Goal: Task Accomplishment & Management: Manage account settings

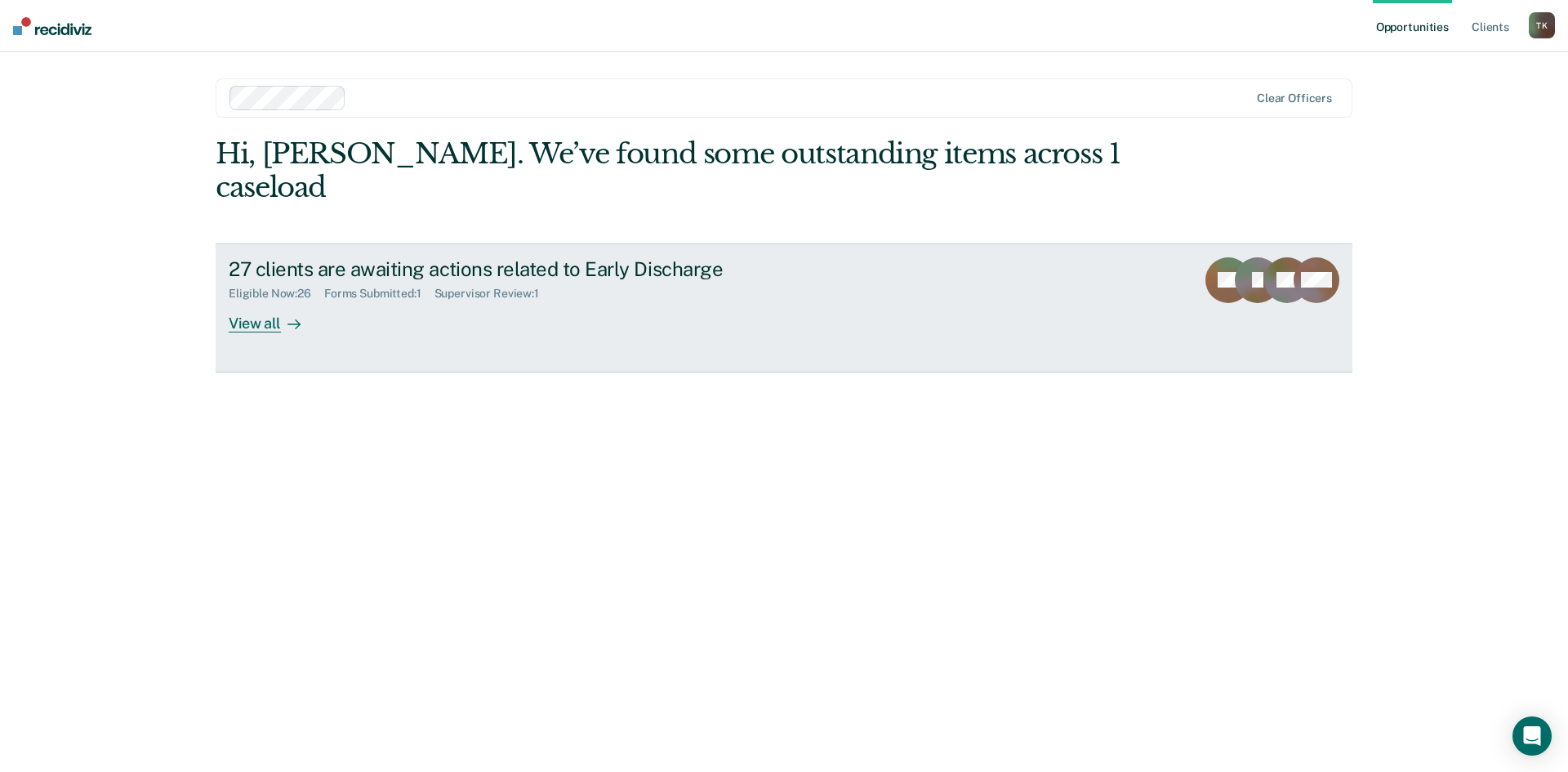
click at [265, 301] on div "View all" at bounding box center [274, 317] width 91 height 32
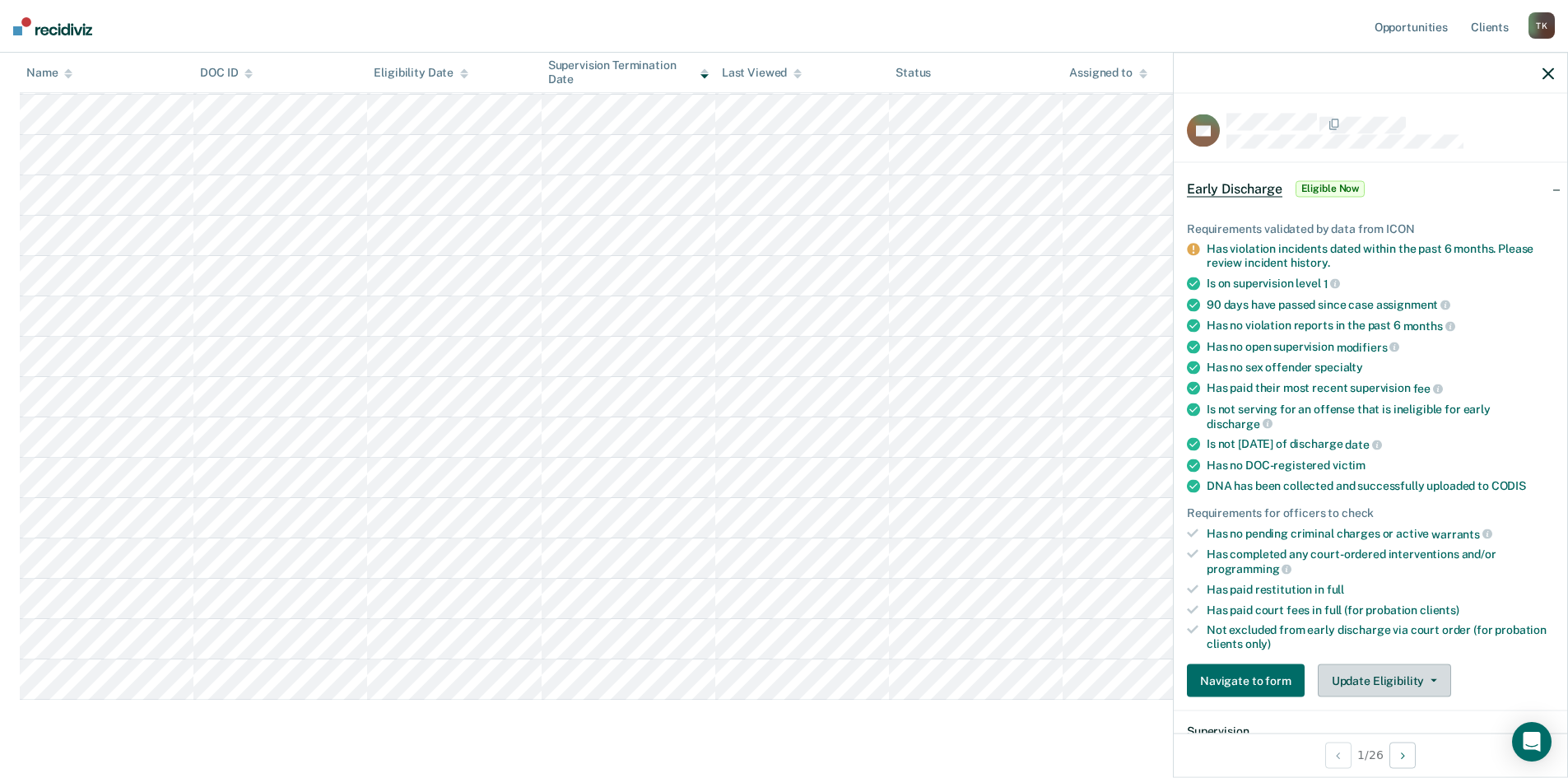
click at [1431, 679] on icon "button" at bounding box center [1433, 680] width 7 height 3
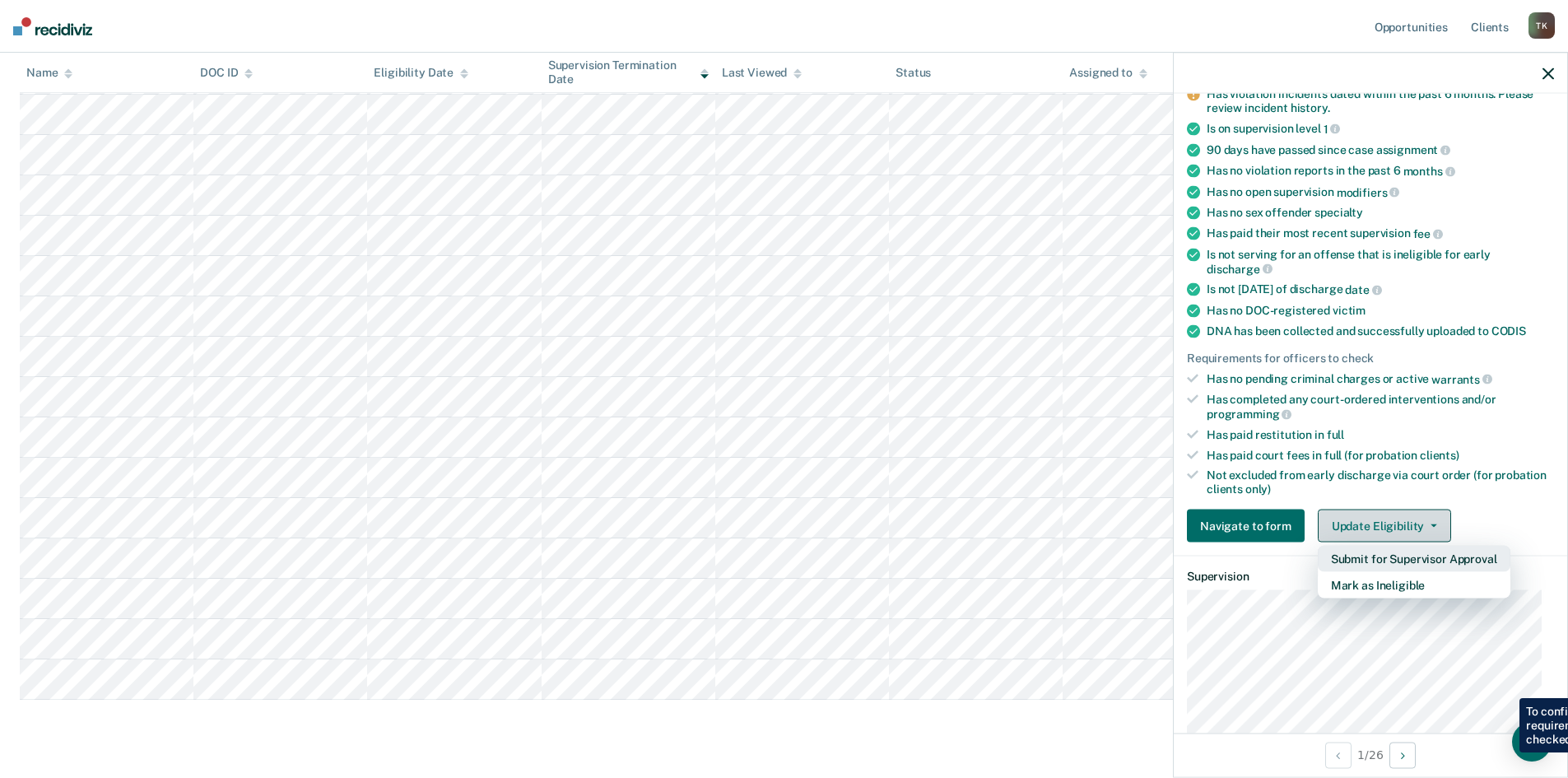
scroll to position [165, 0]
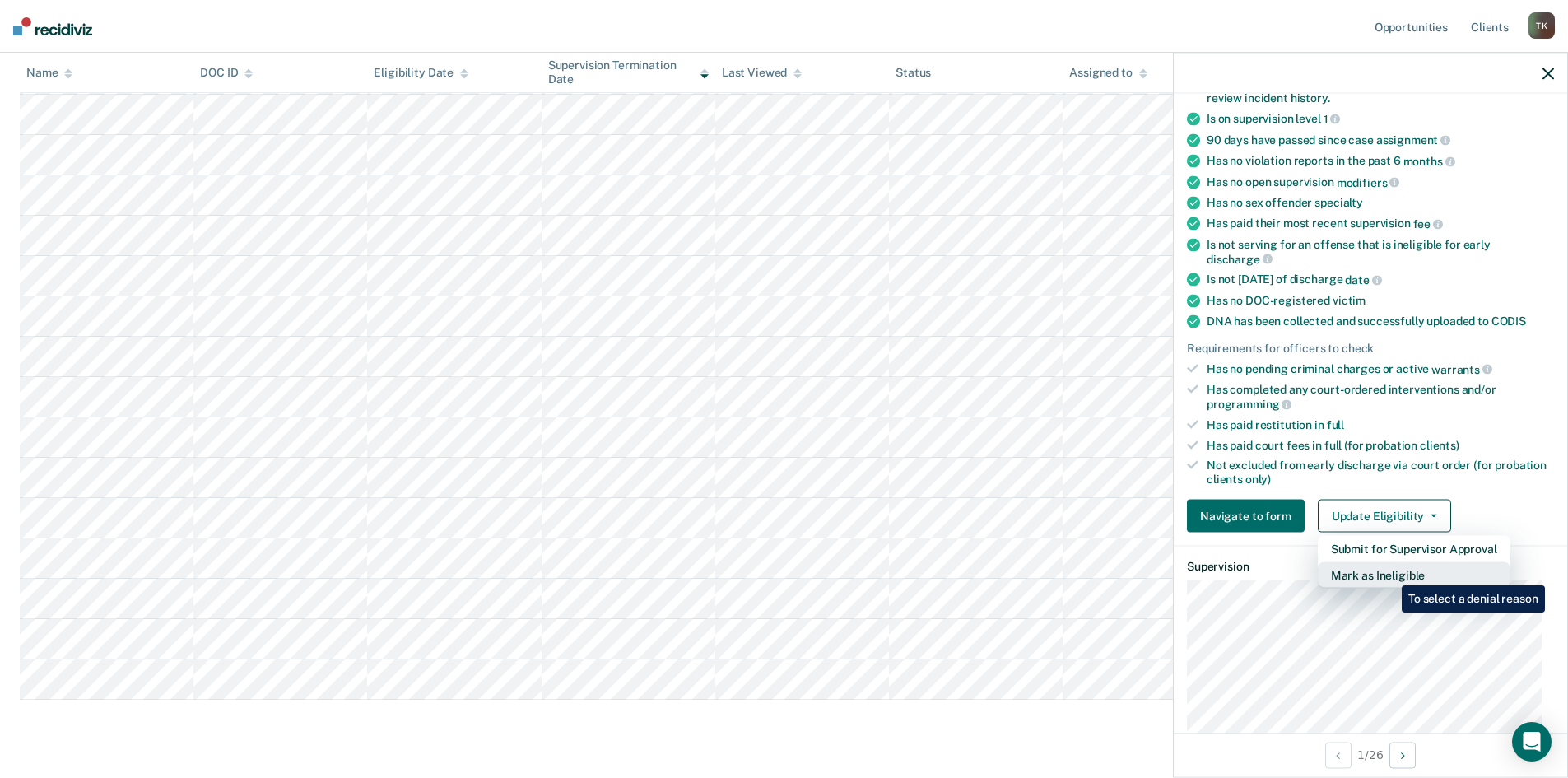
click at [1389, 573] on button "Mark as Ineligible" at bounding box center [1414, 575] width 192 height 27
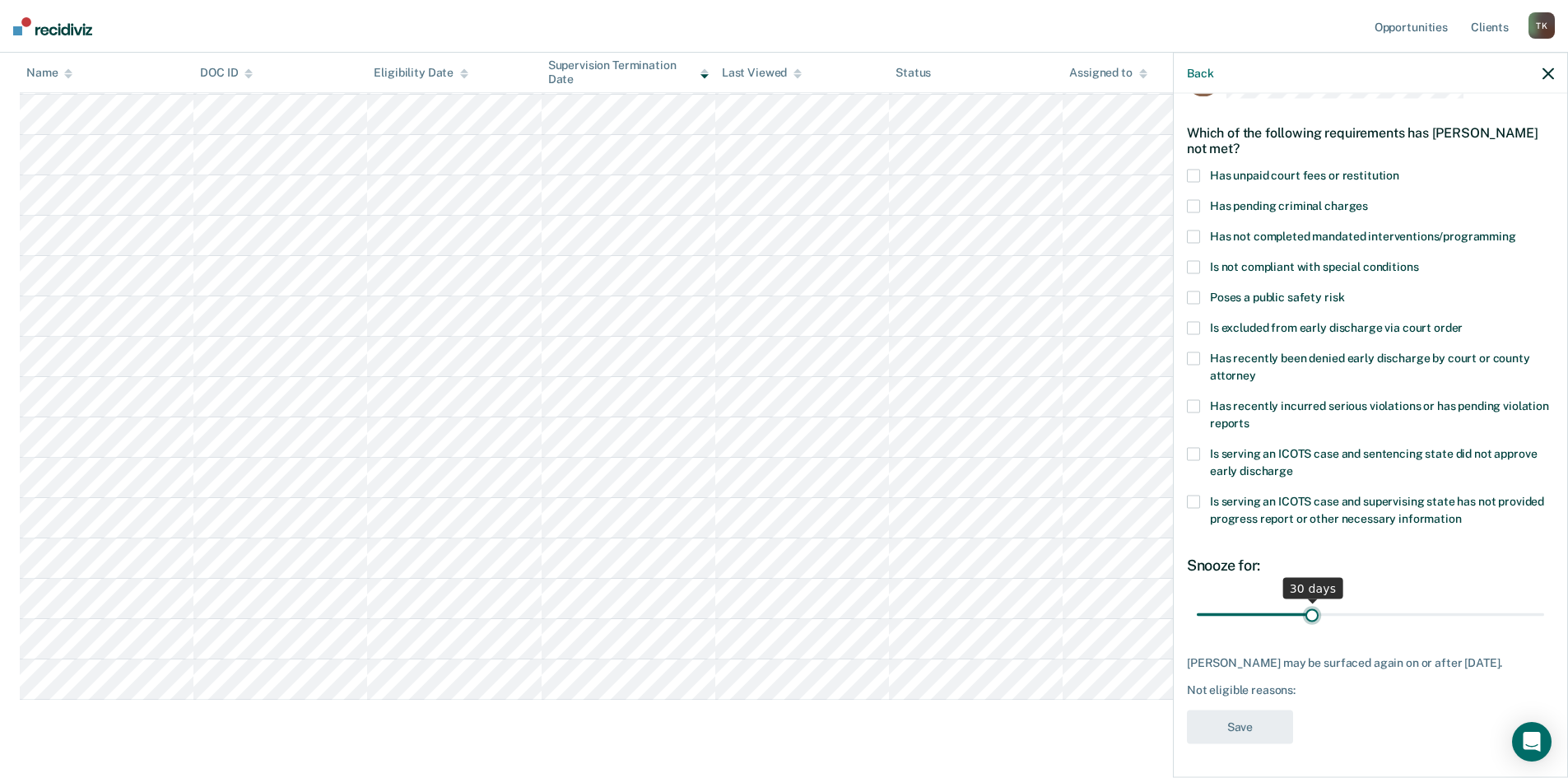
click at [1309, 600] on input "range" at bounding box center [1370, 614] width 348 height 28
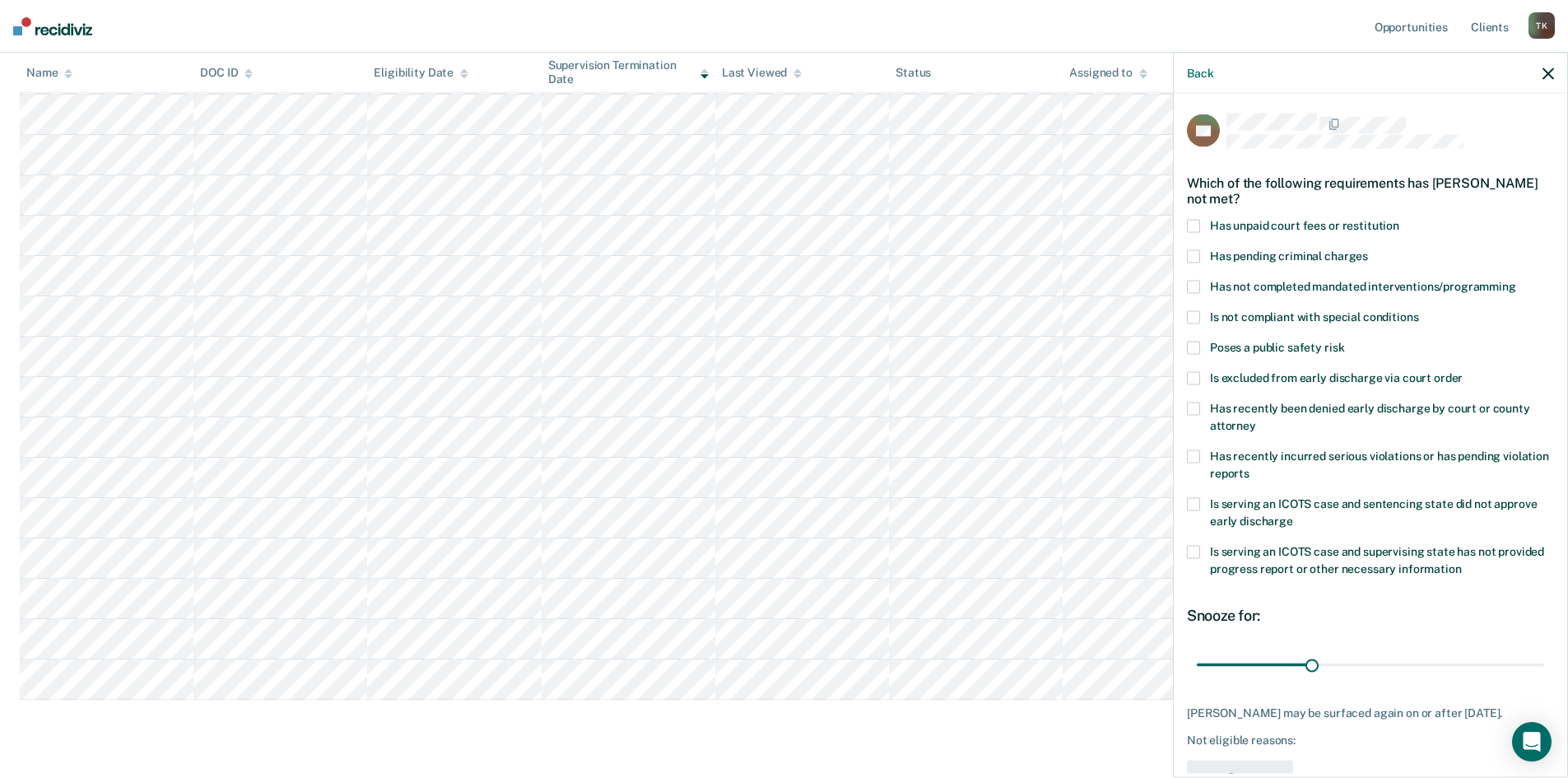
click at [1197, 452] on span at bounding box center [1194, 457] width 13 height 13
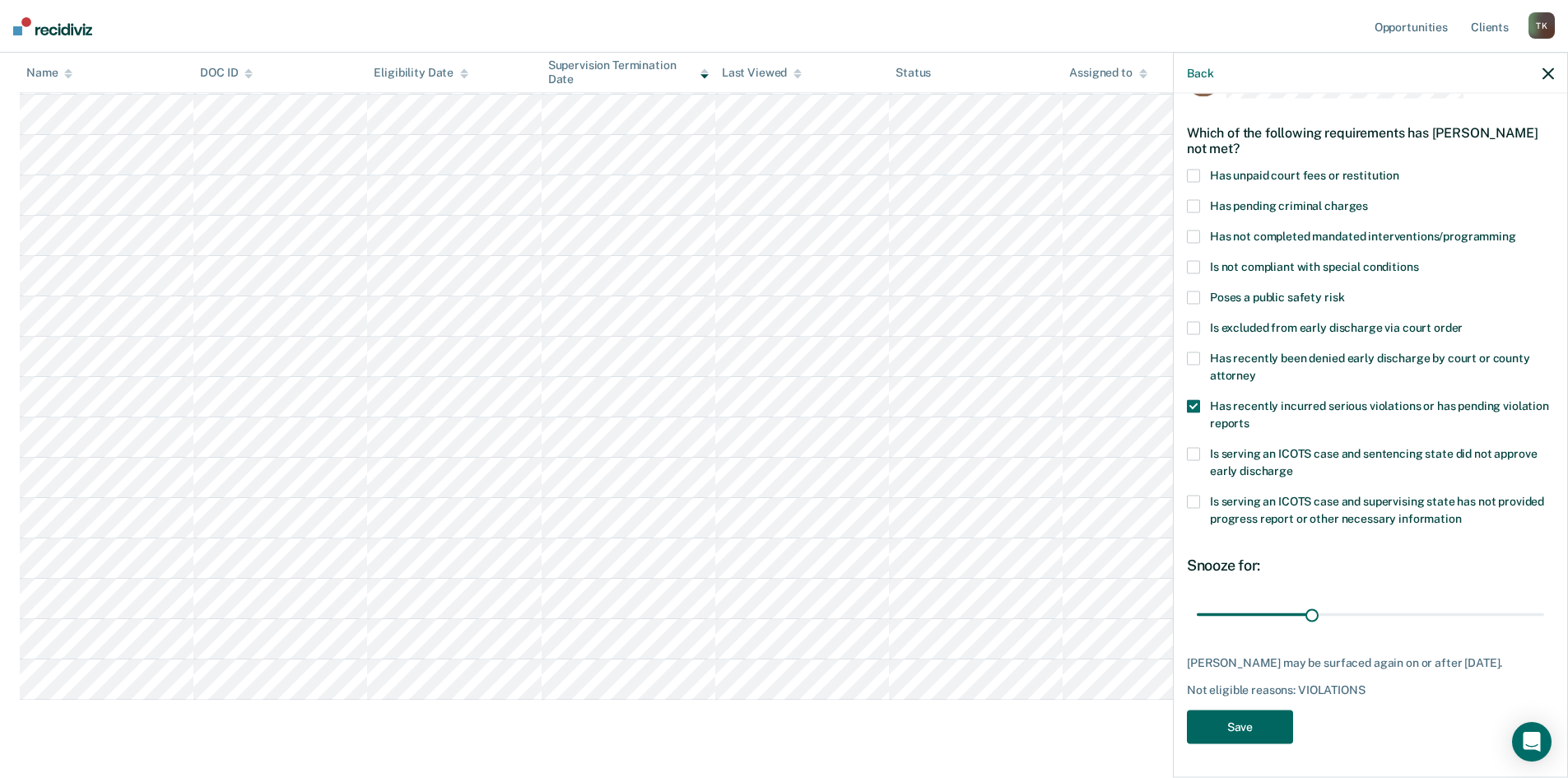
click at [1264, 726] on button "Save" at bounding box center [1240, 728] width 106 height 34
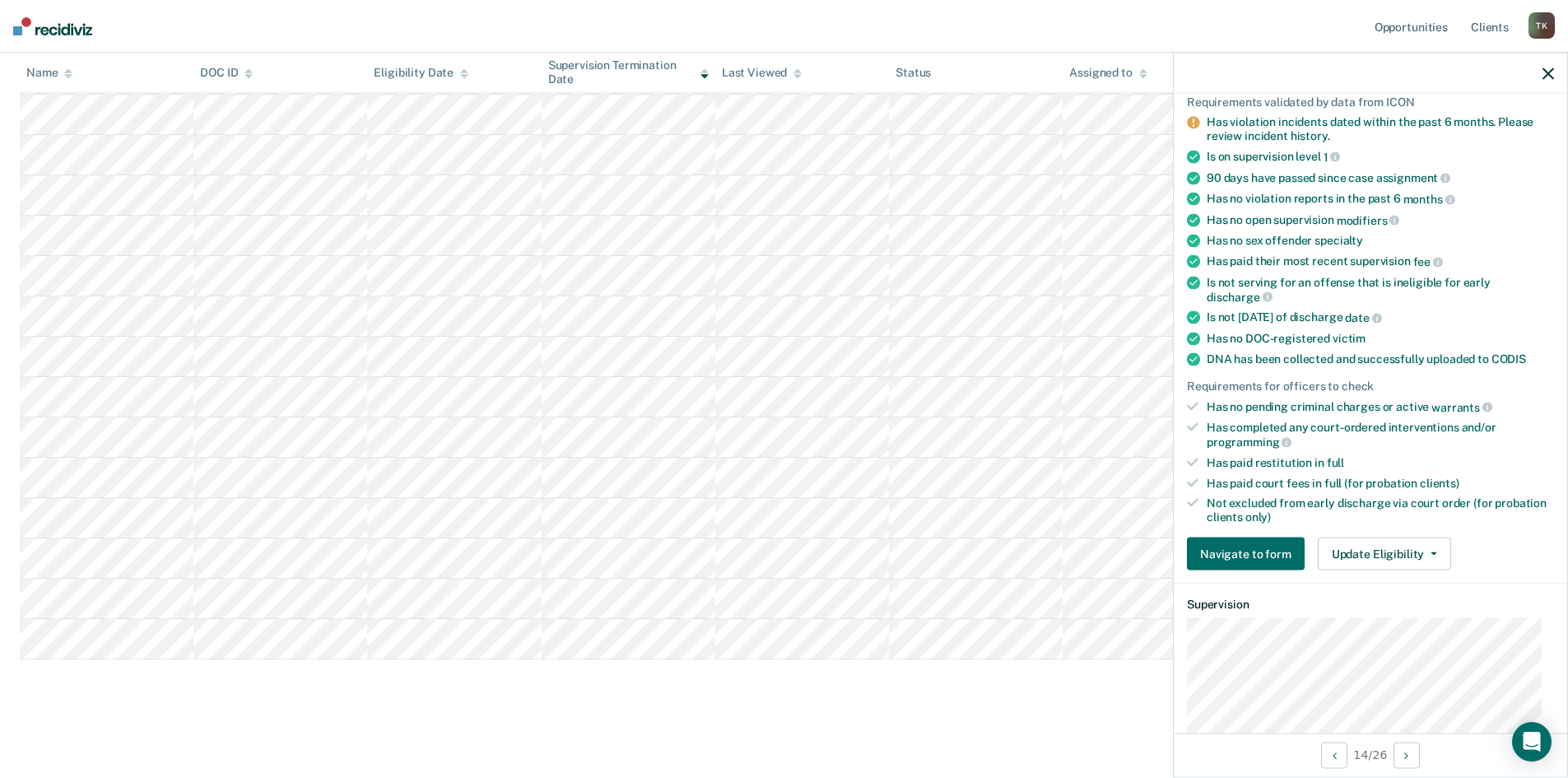
scroll to position [165, 0]
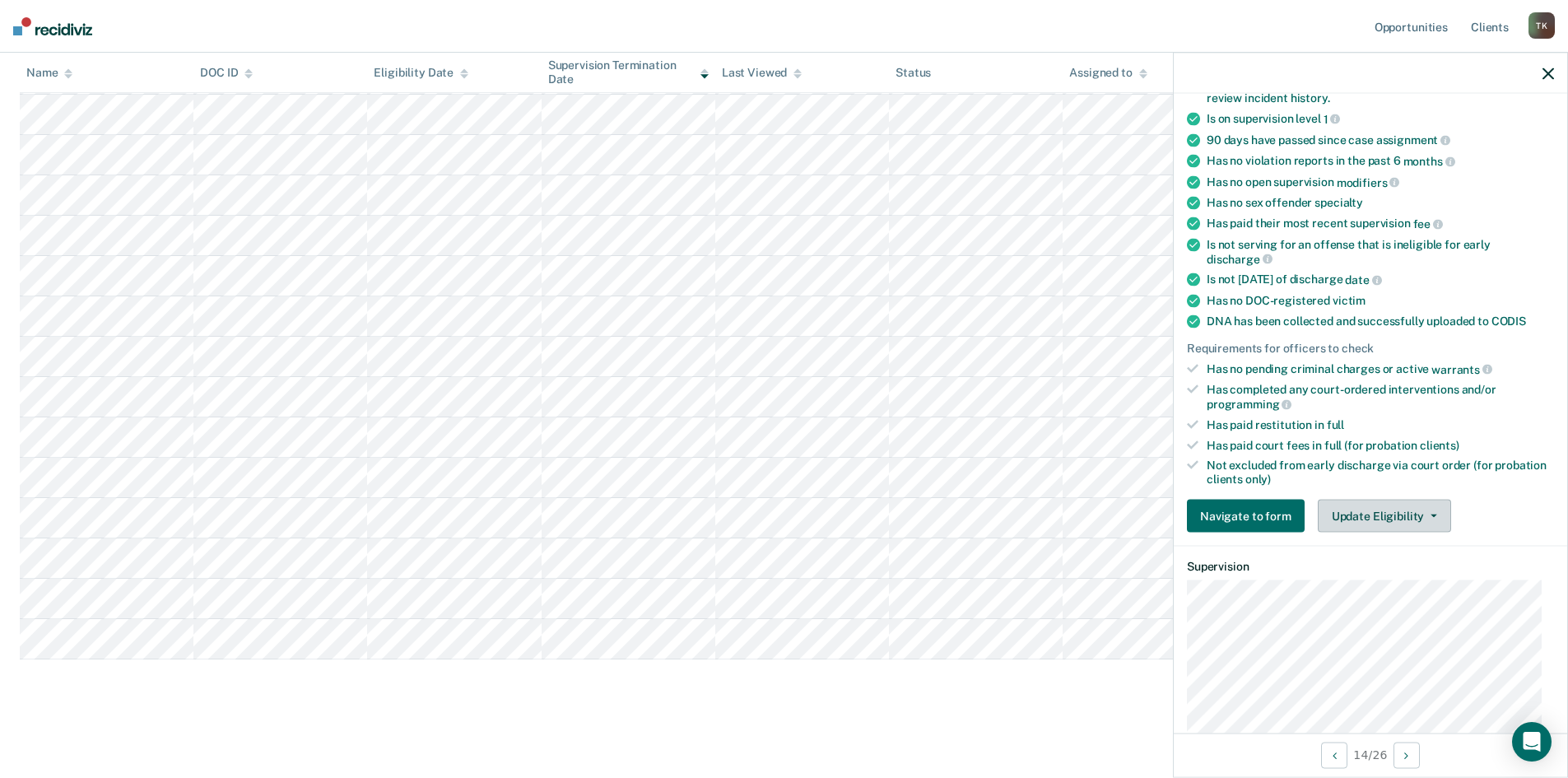
click at [1431, 516] on button "Update Eligibility" at bounding box center [1384, 516] width 134 height 33
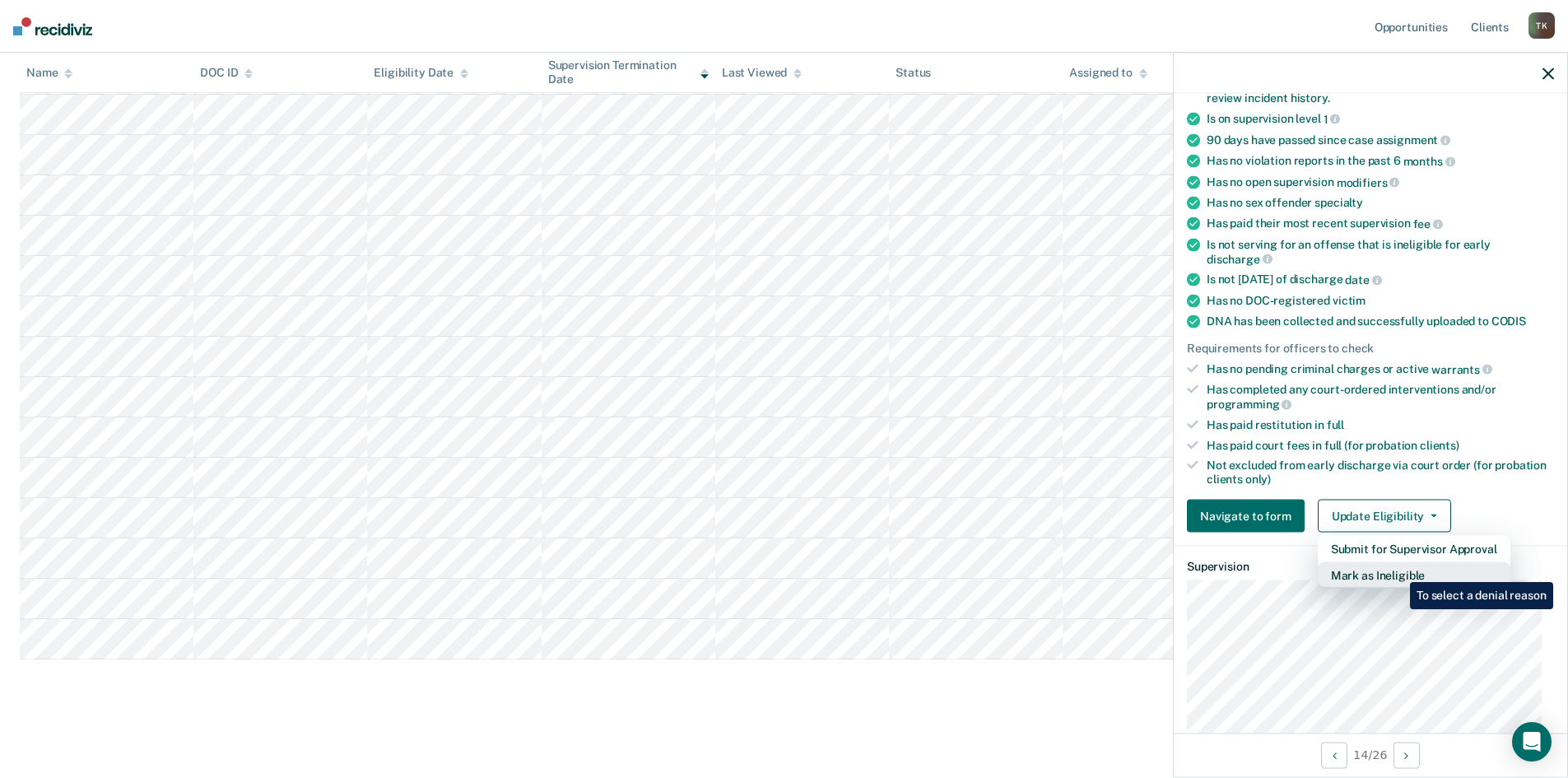
click at [1397, 570] on button "Mark as Ineligible" at bounding box center [1414, 575] width 192 height 27
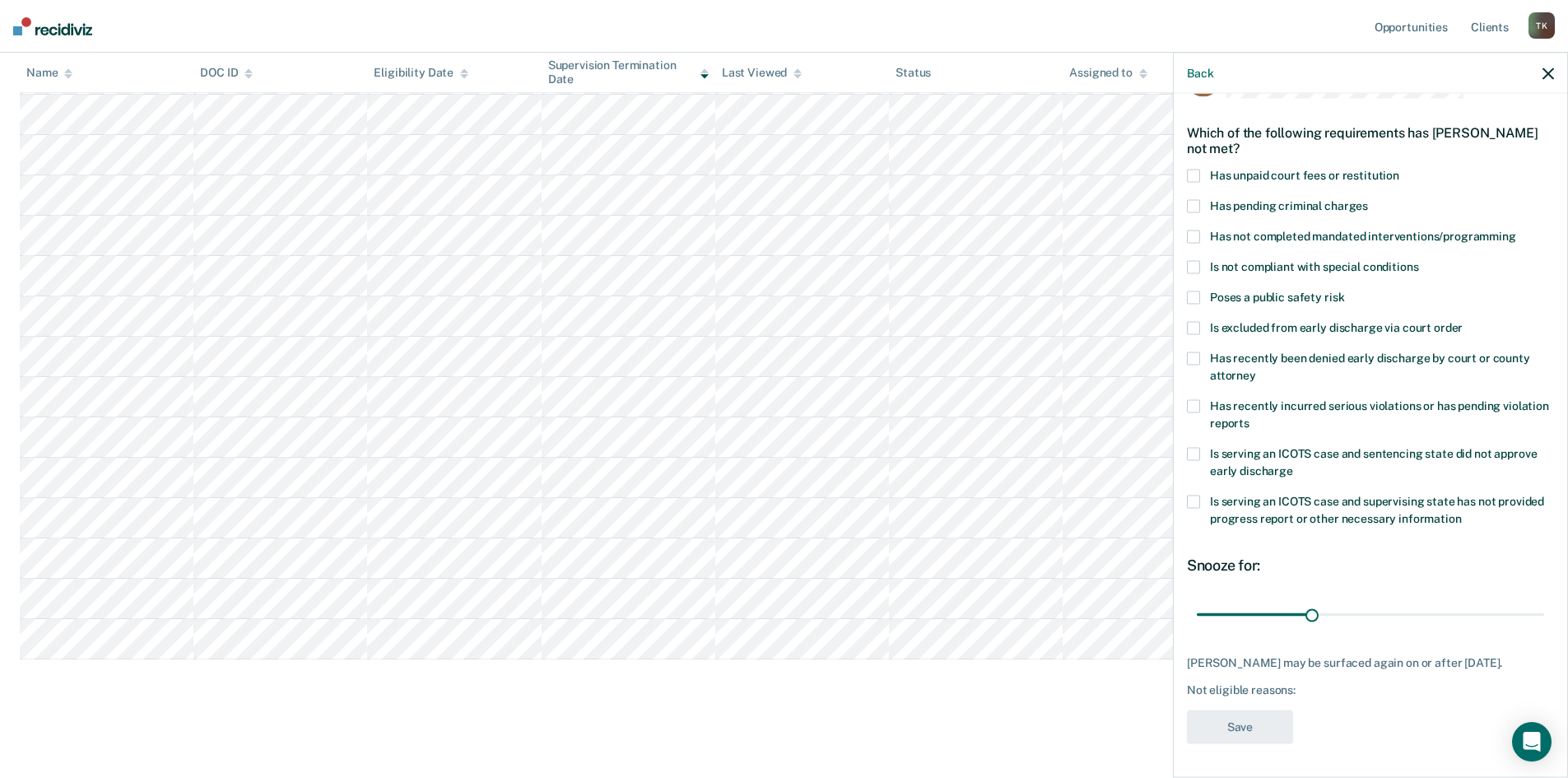
click at [1195, 400] on span at bounding box center [1194, 407] width 13 height 13
click at [1246, 730] on button "Save" at bounding box center [1240, 728] width 106 height 34
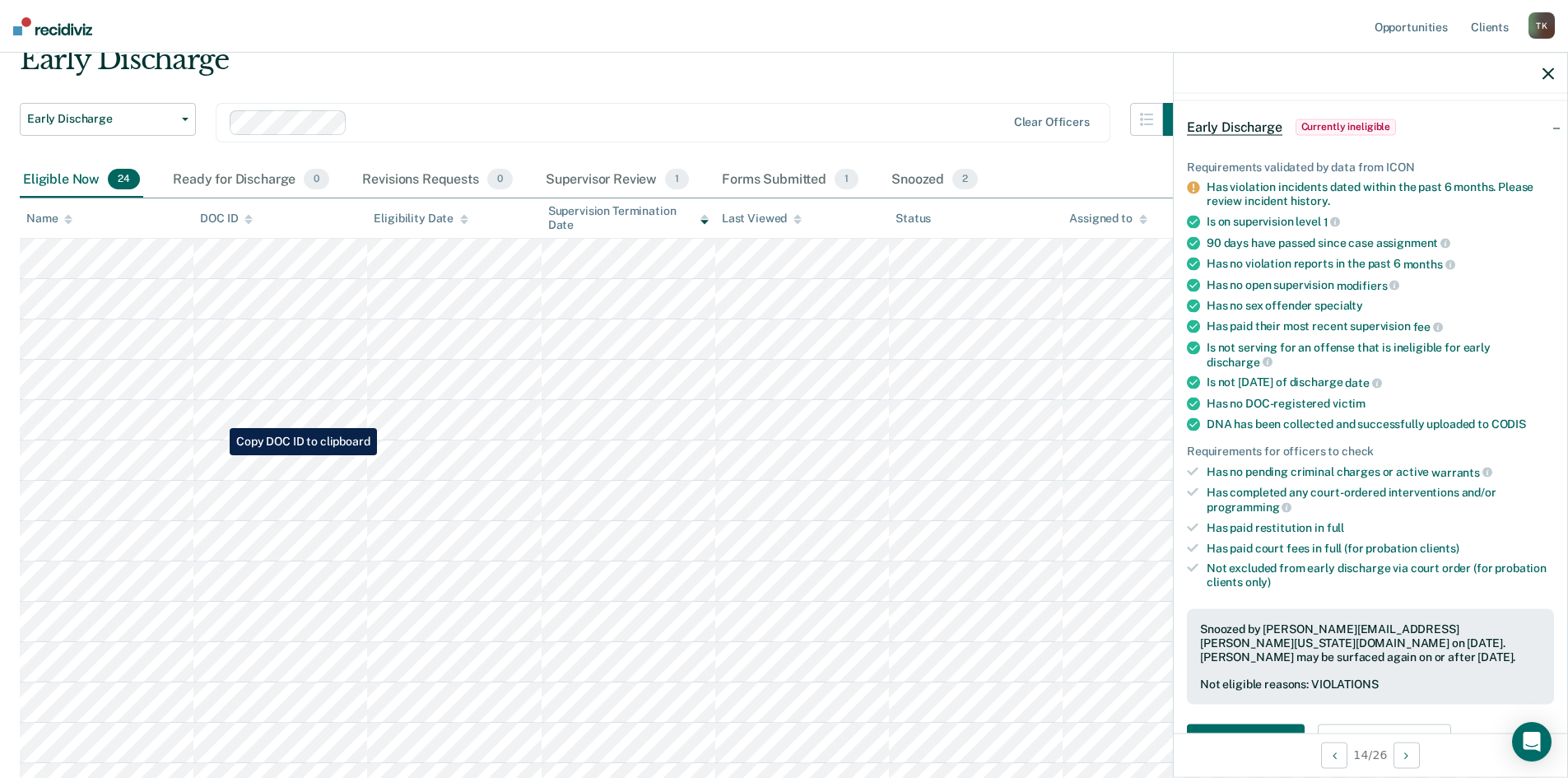
scroll to position [42, 0]
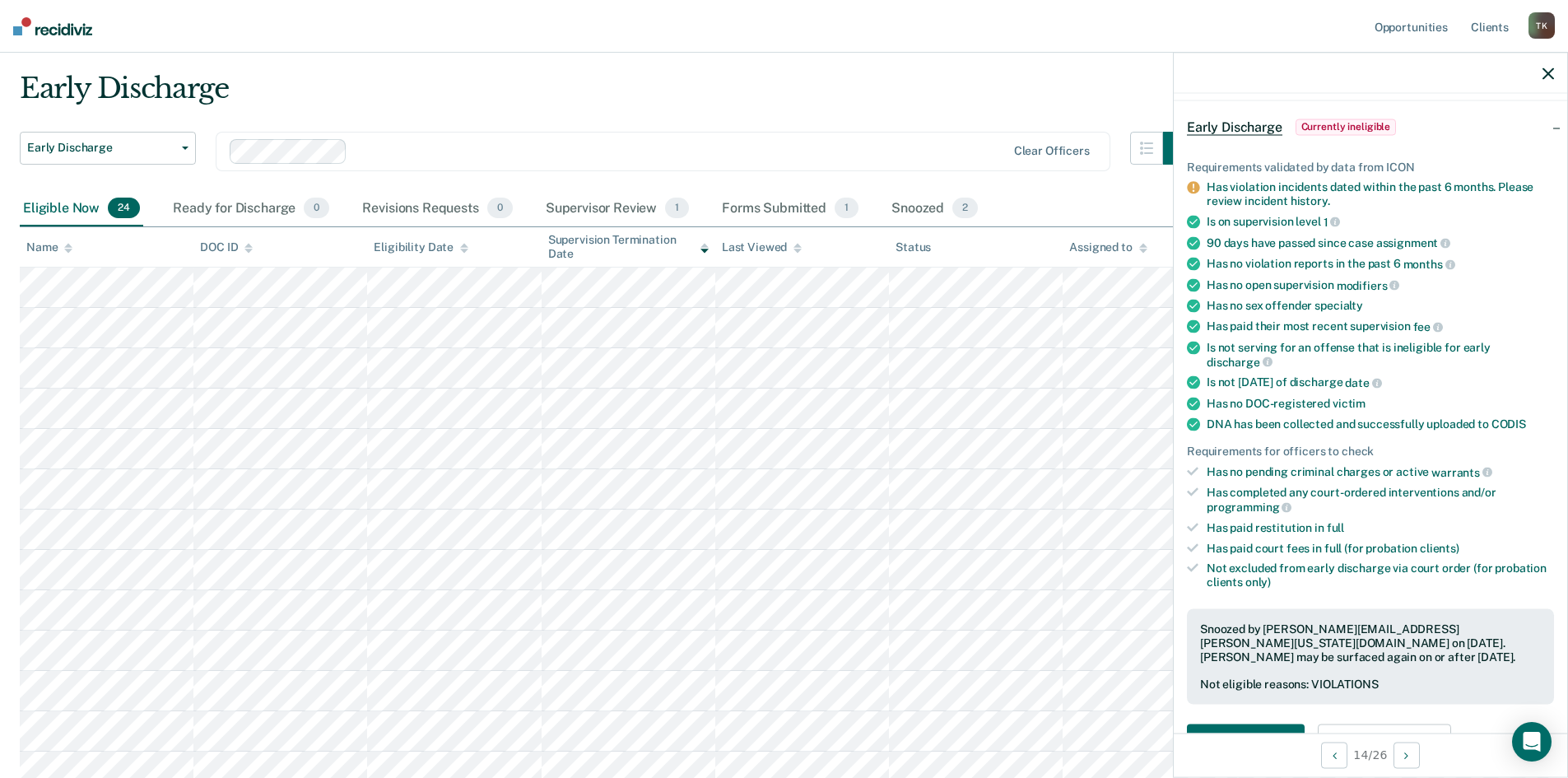
click at [1551, 71] on icon "button" at bounding box center [1548, 73] width 11 height 11
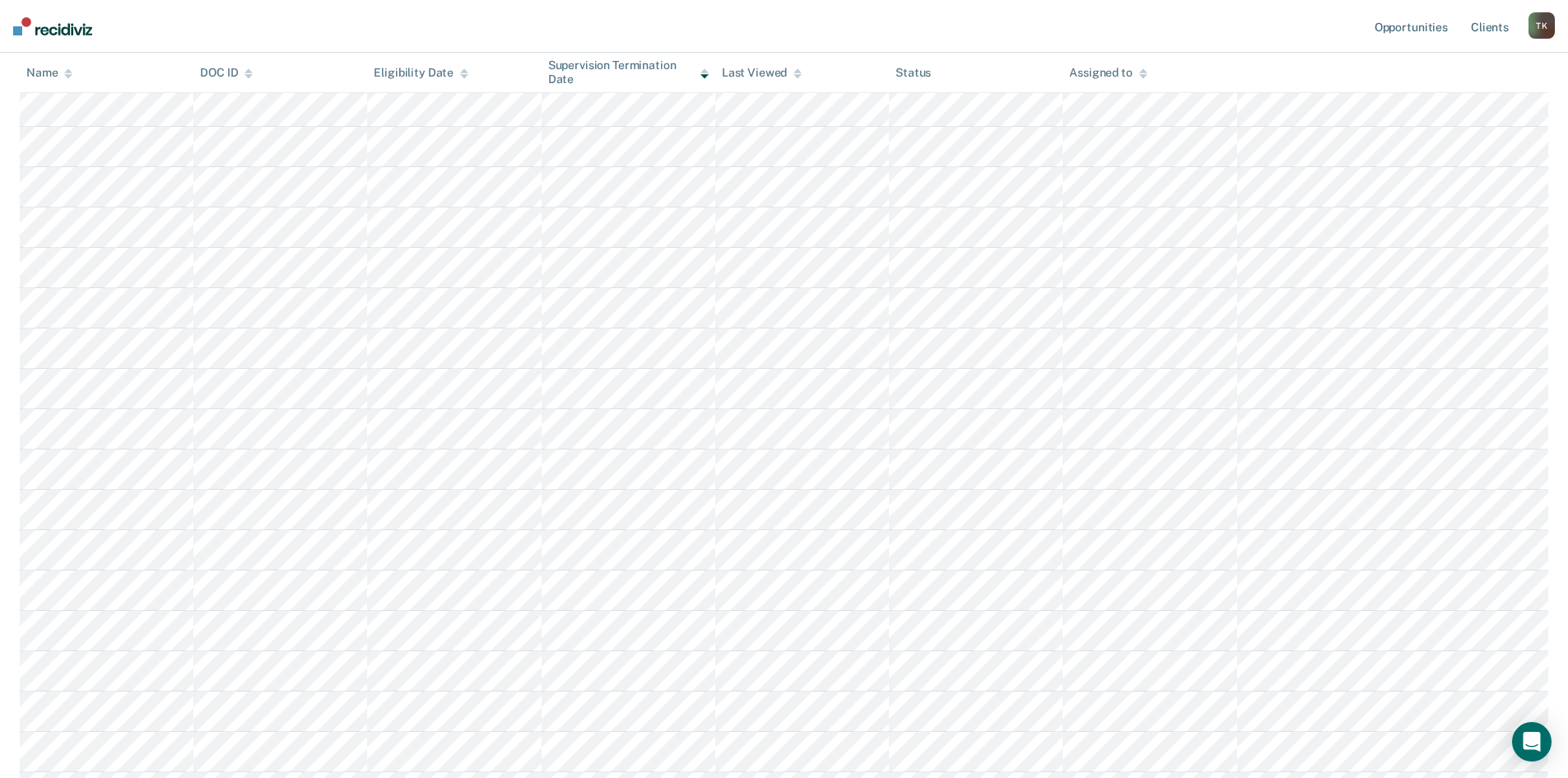
scroll to position [371, 0]
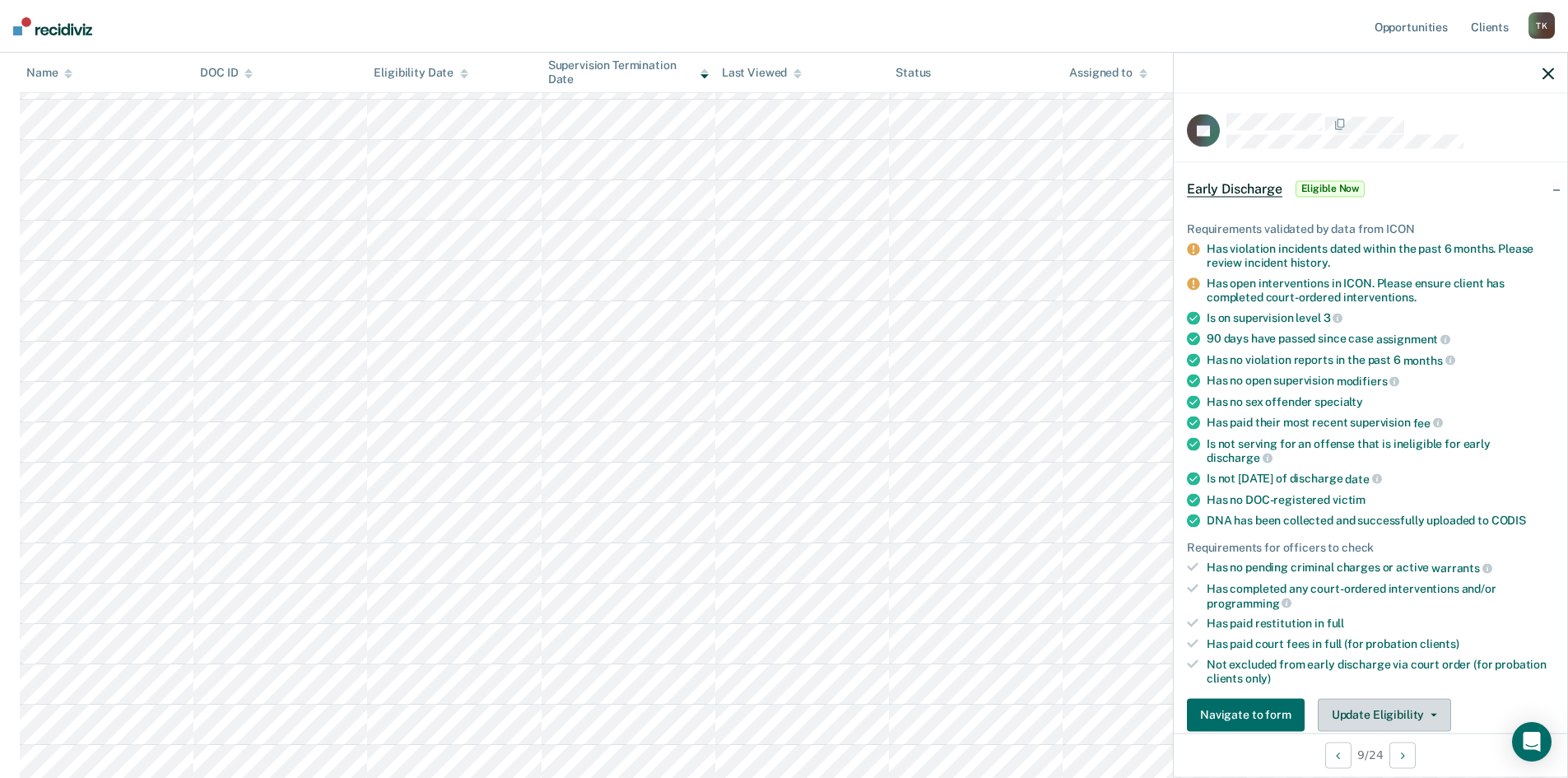
click at [1431, 713] on icon "button" at bounding box center [1433, 714] width 7 height 3
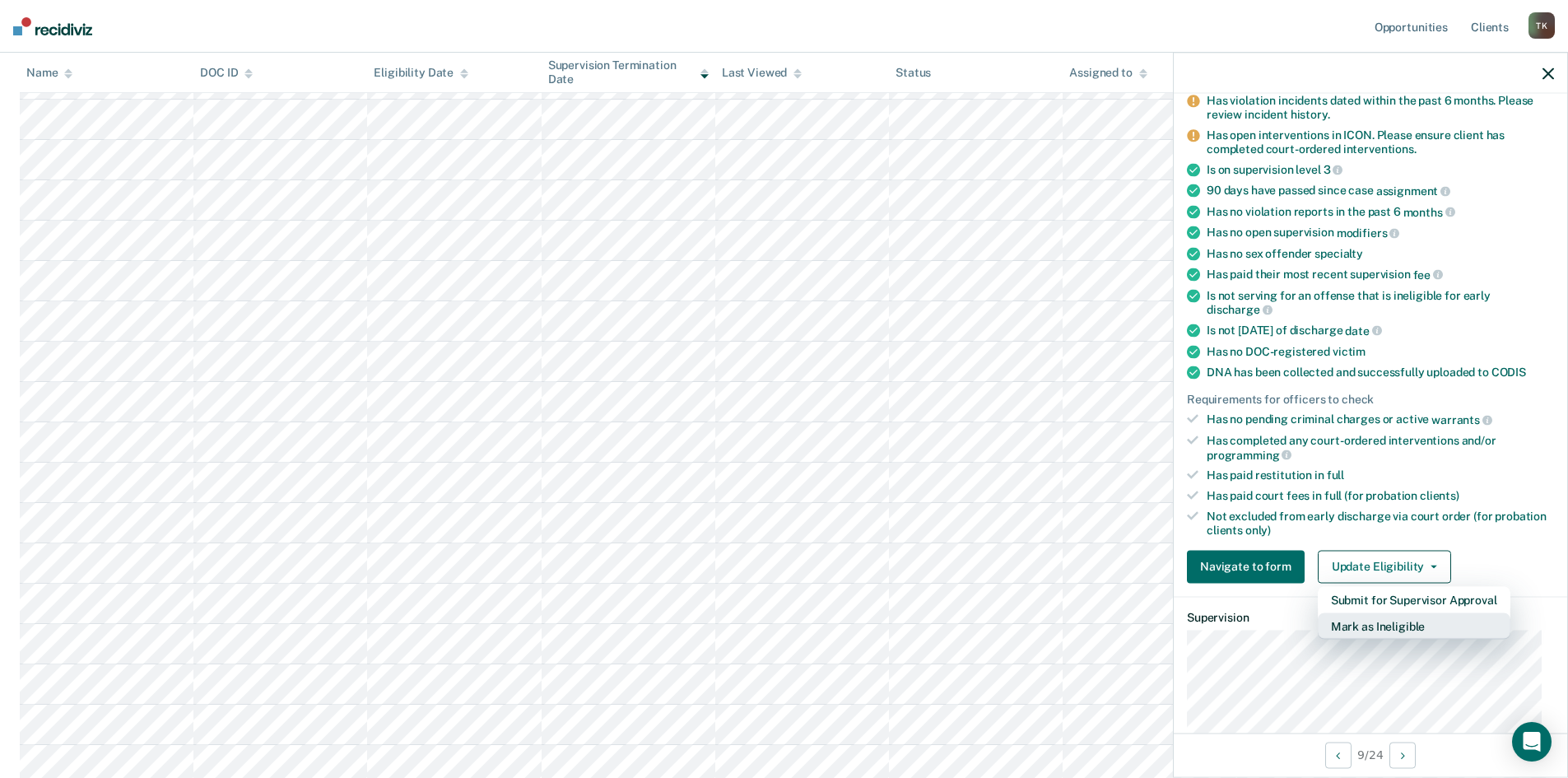
scroll to position [191, 0]
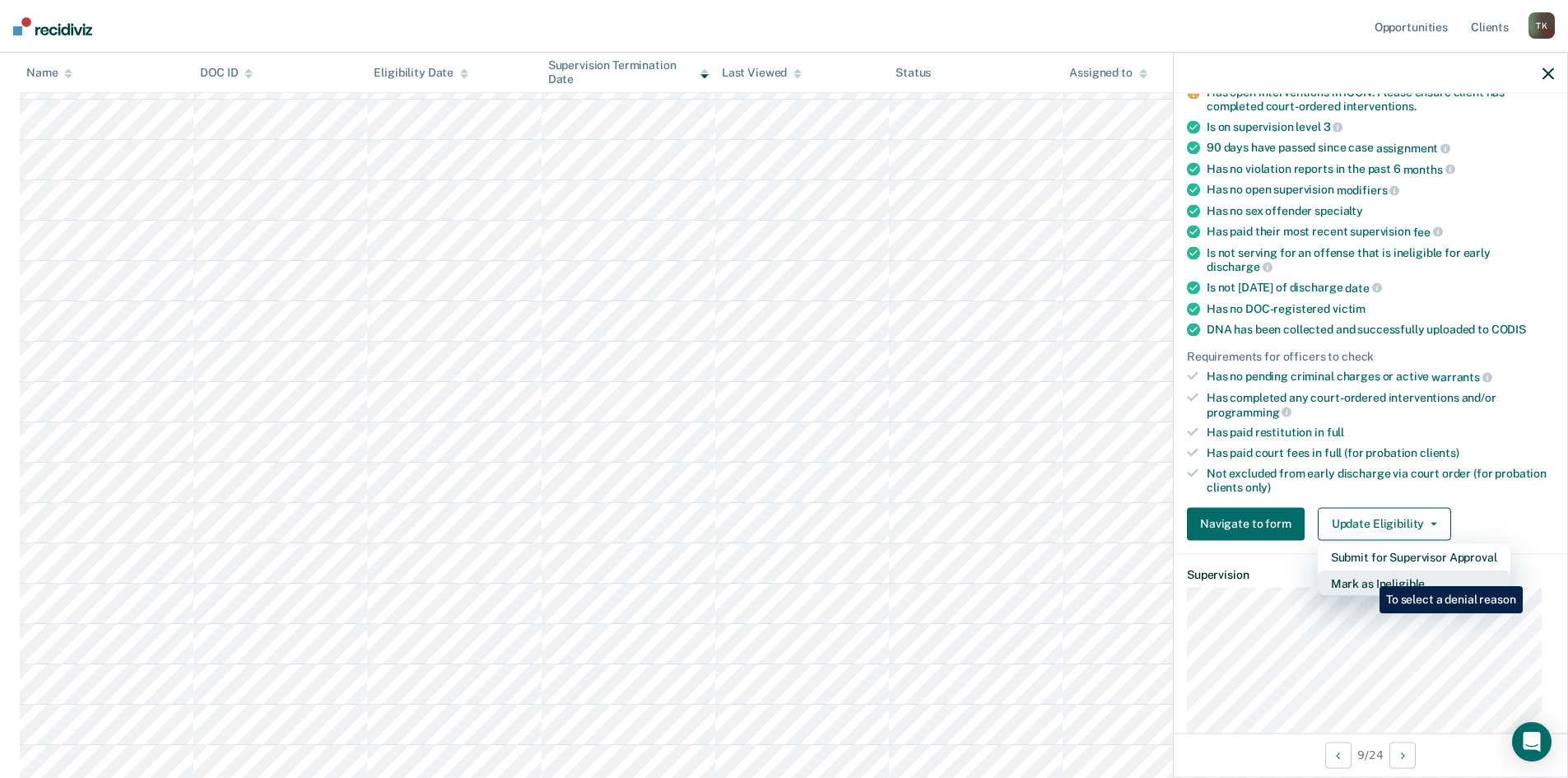
click at [1367, 573] on button "Mark as Ineligible" at bounding box center [1414, 583] width 192 height 27
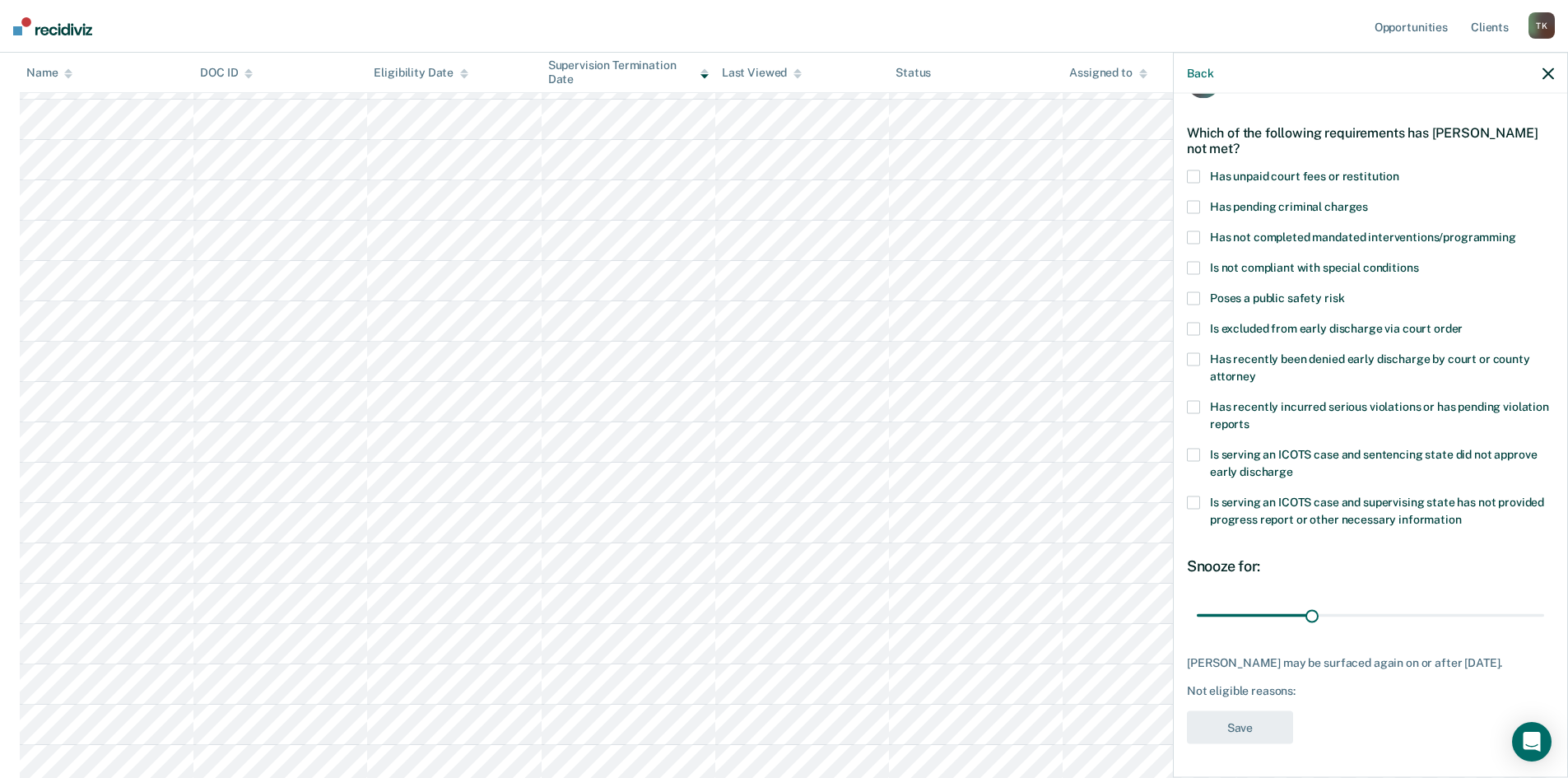
scroll to position [62, 0]
click at [1194, 400] on span at bounding box center [1194, 407] width 13 height 13
click at [1250, 722] on button "Save" at bounding box center [1240, 728] width 106 height 34
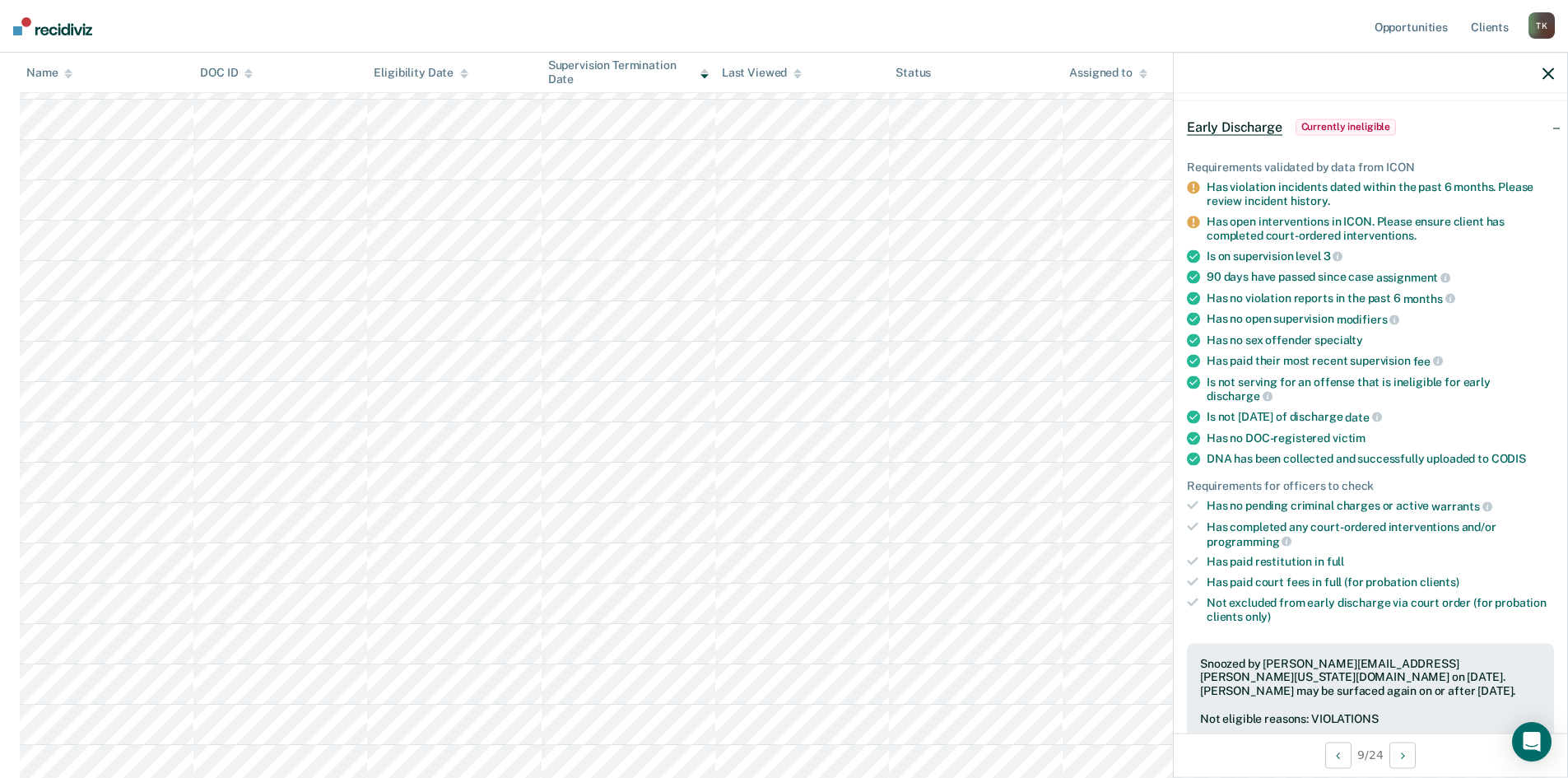
click at [1550, 74] on icon "button" at bounding box center [1548, 73] width 11 height 11
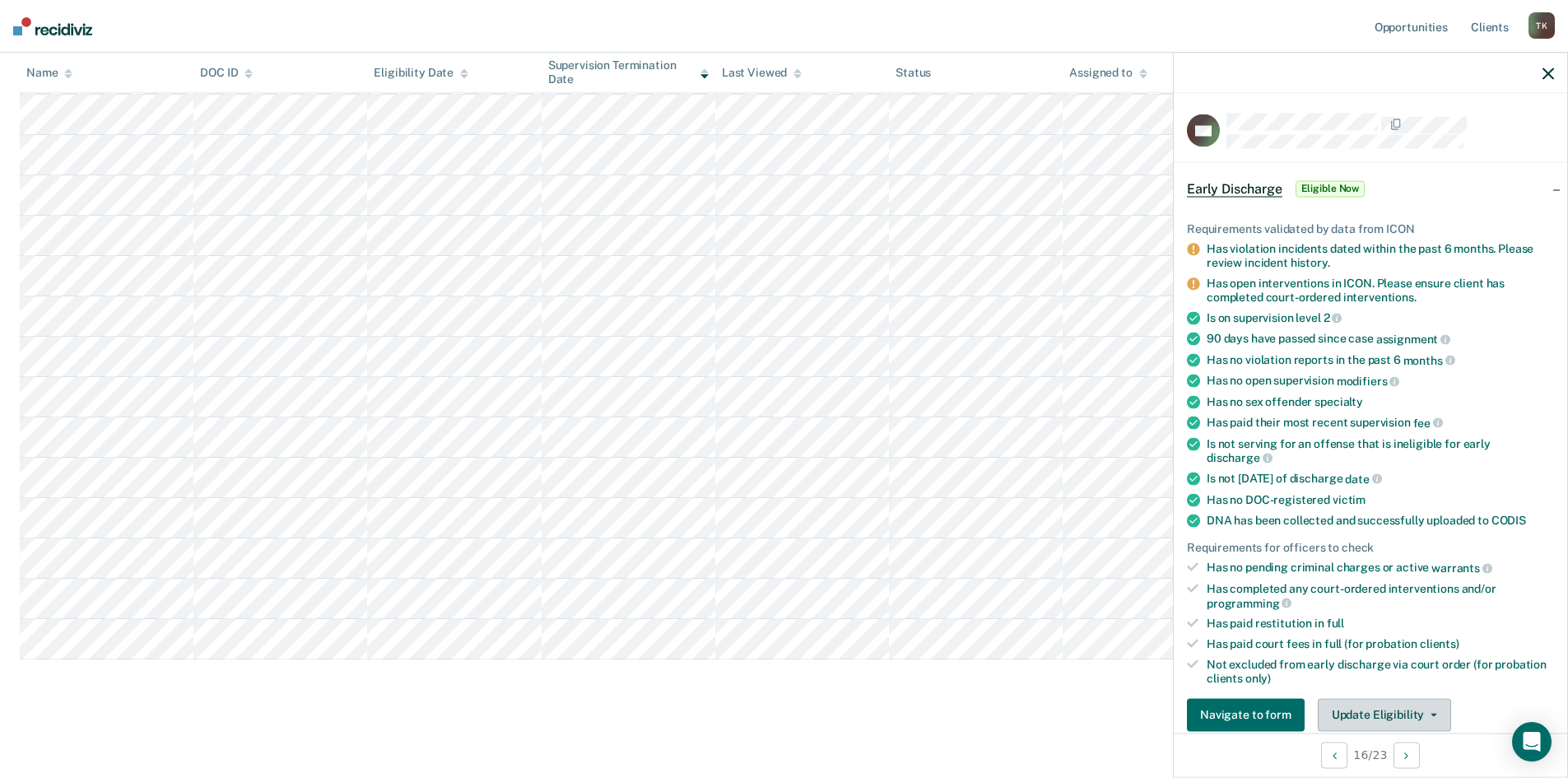
scroll to position [165, 0]
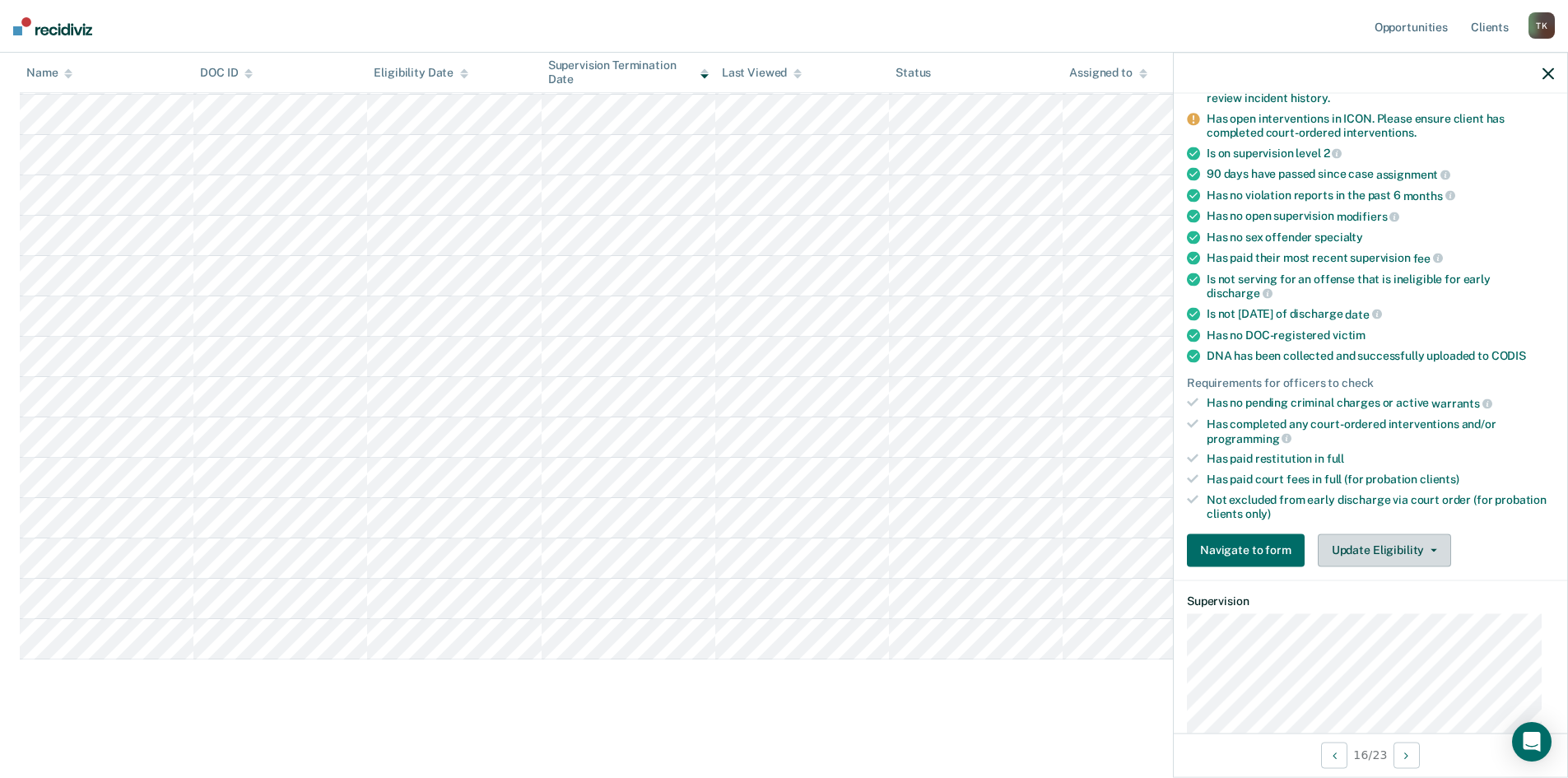
click at [1431, 550] on button "Update Eligibility" at bounding box center [1384, 550] width 134 height 33
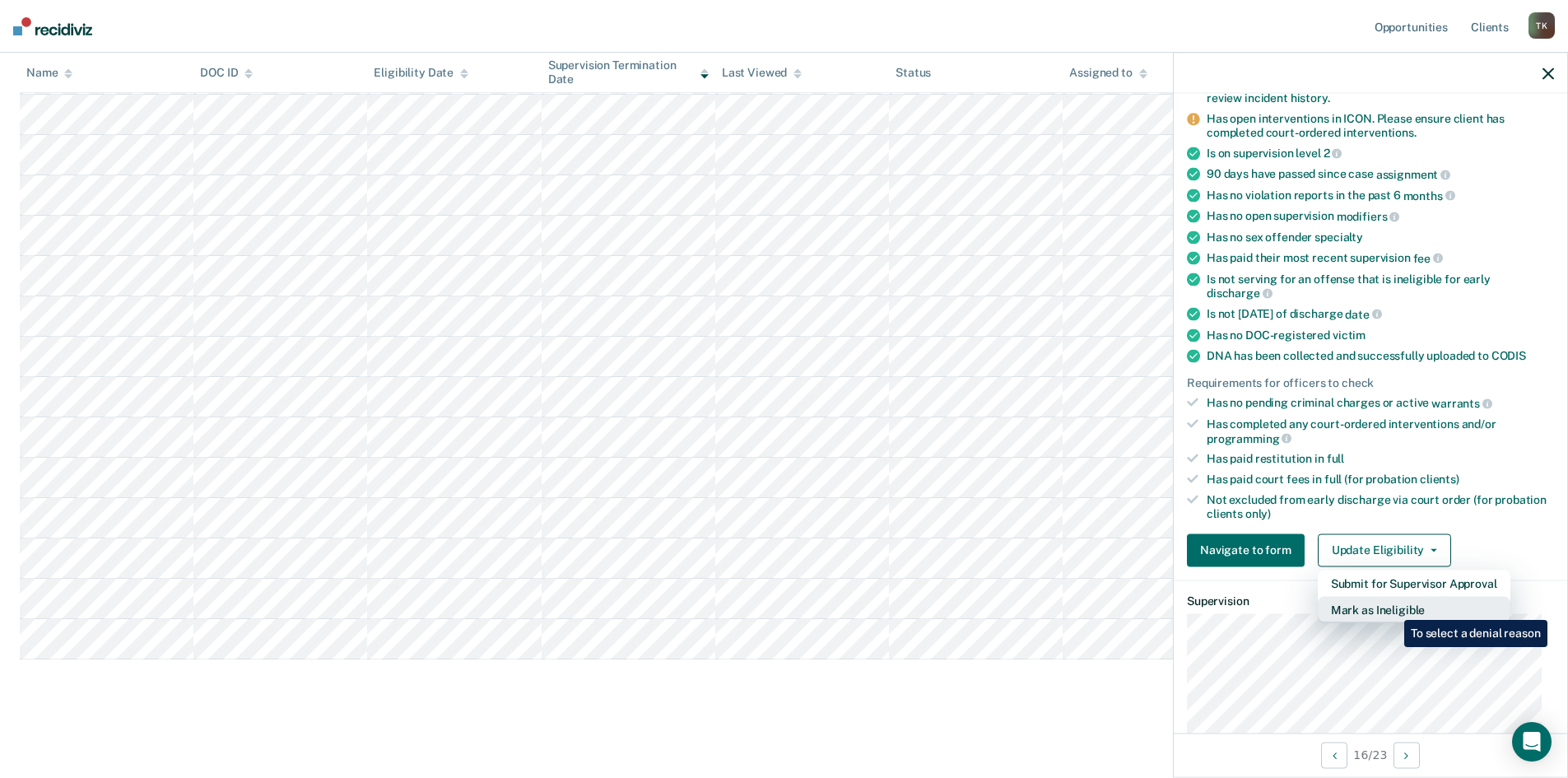
click at [1392, 607] on button "Mark as Ineligible" at bounding box center [1414, 609] width 192 height 27
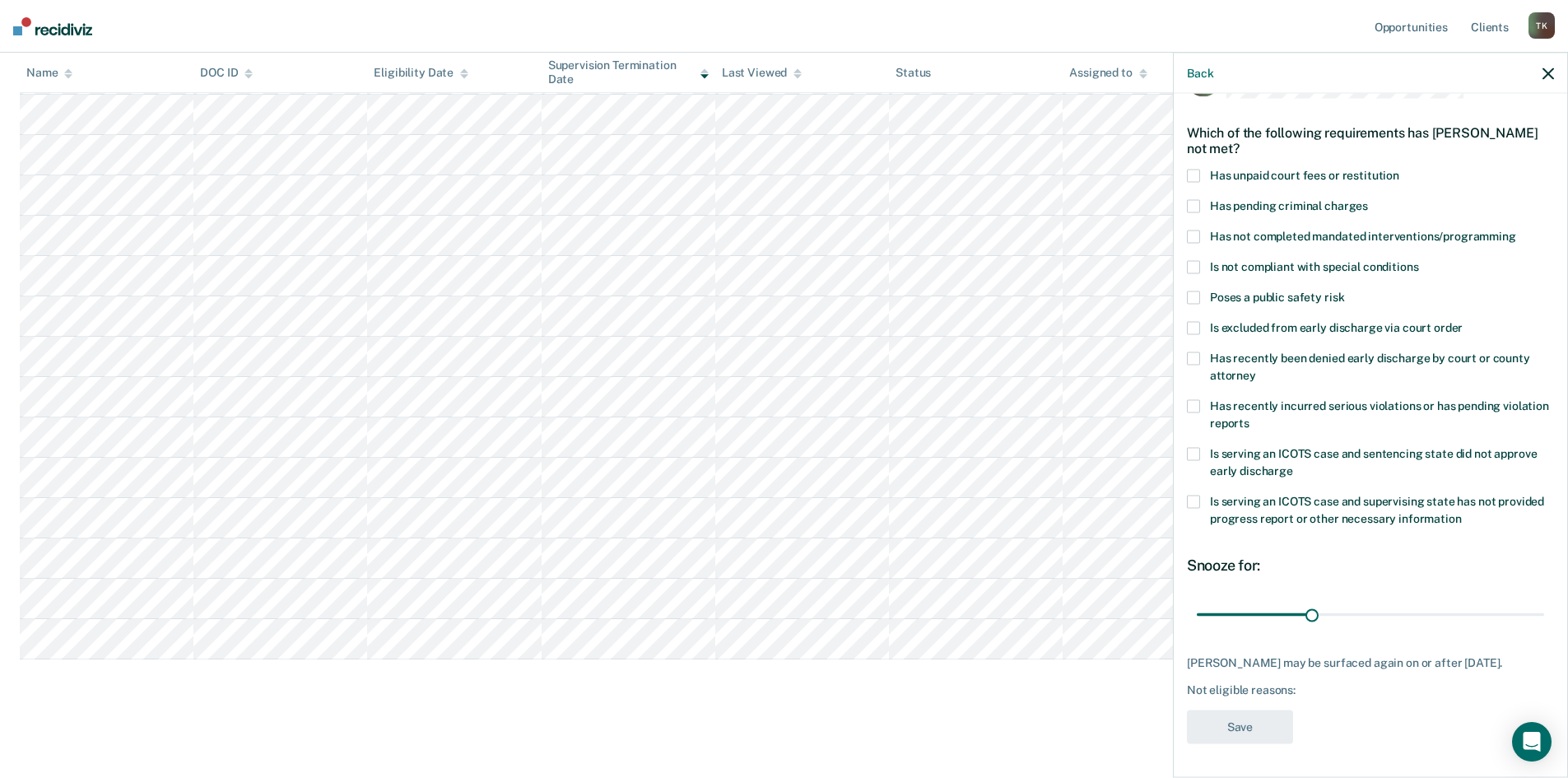
click at [1197, 230] on span at bounding box center [1194, 237] width 13 height 13
drag, startPoint x: 1306, startPoint y: 596, endPoint x: 1417, endPoint y: 602, distance: 111.2
type input "60"
click at [1417, 602] on input "range" at bounding box center [1370, 614] width 348 height 28
click at [1247, 728] on button "Save" at bounding box center [1240, 728] width 106 height 34
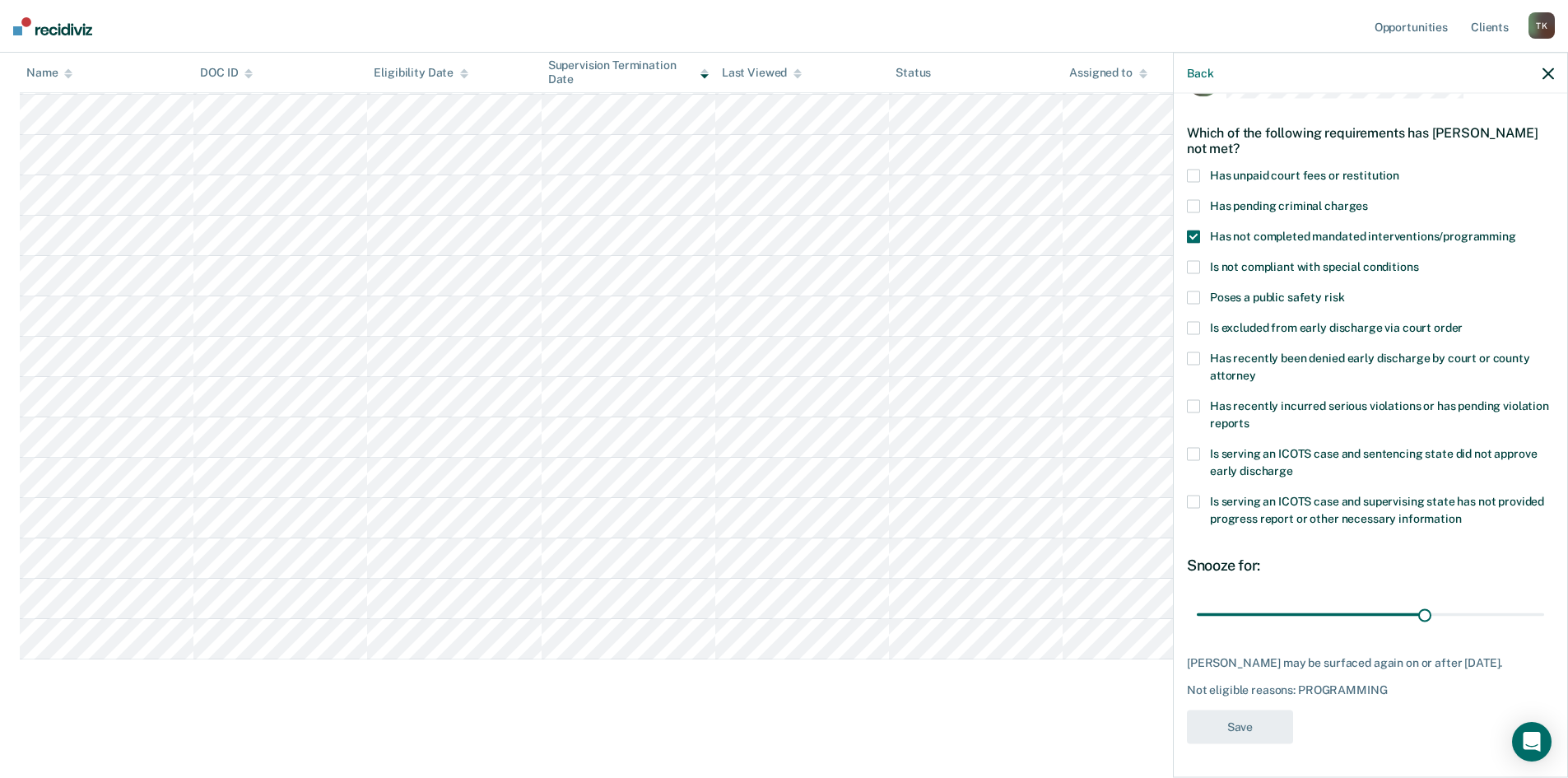
scroll to position [13, 0]
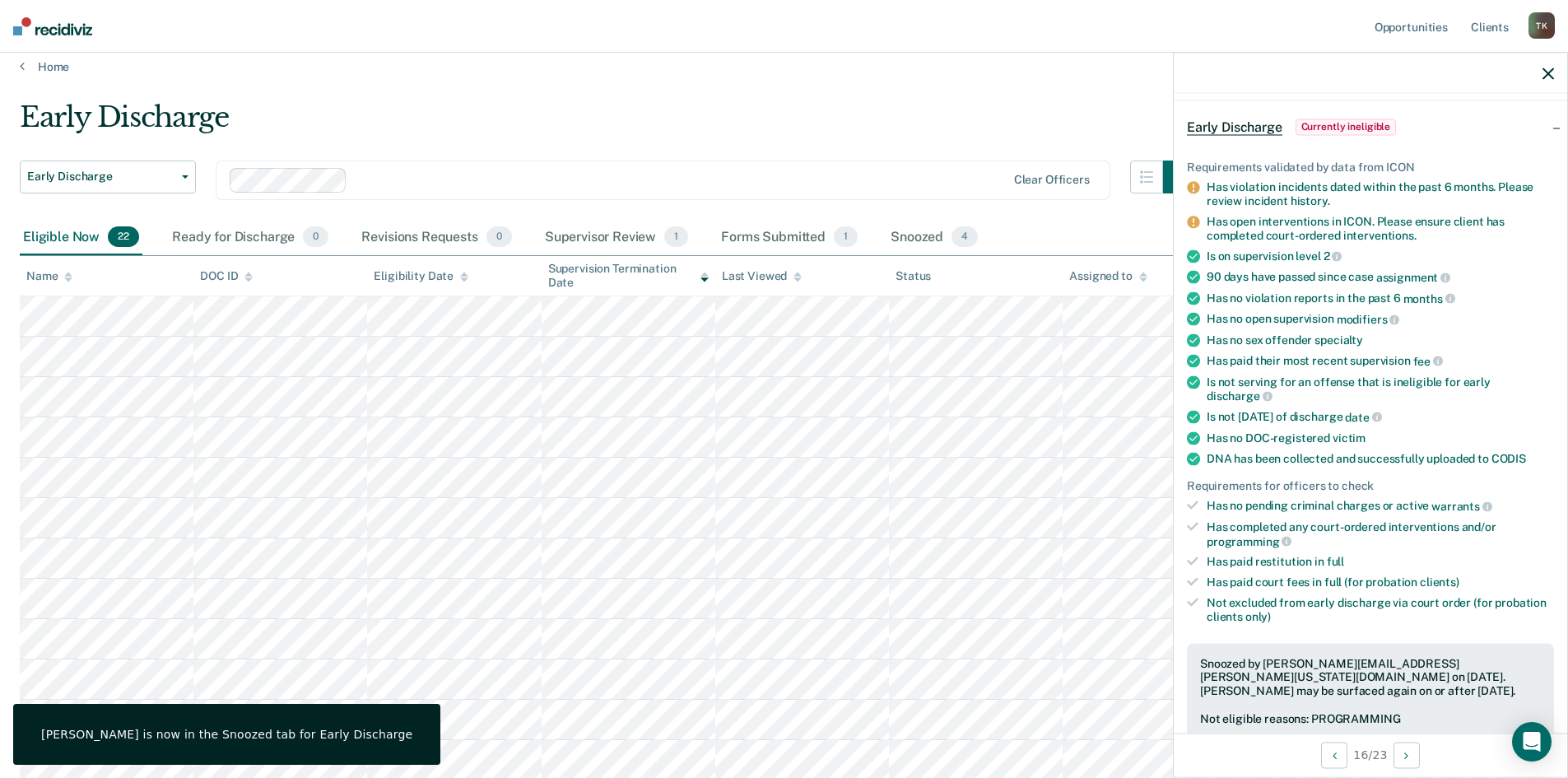
click at [1552, 75] on icon "button" at bounding box center [1548, 73] width 11 height 11
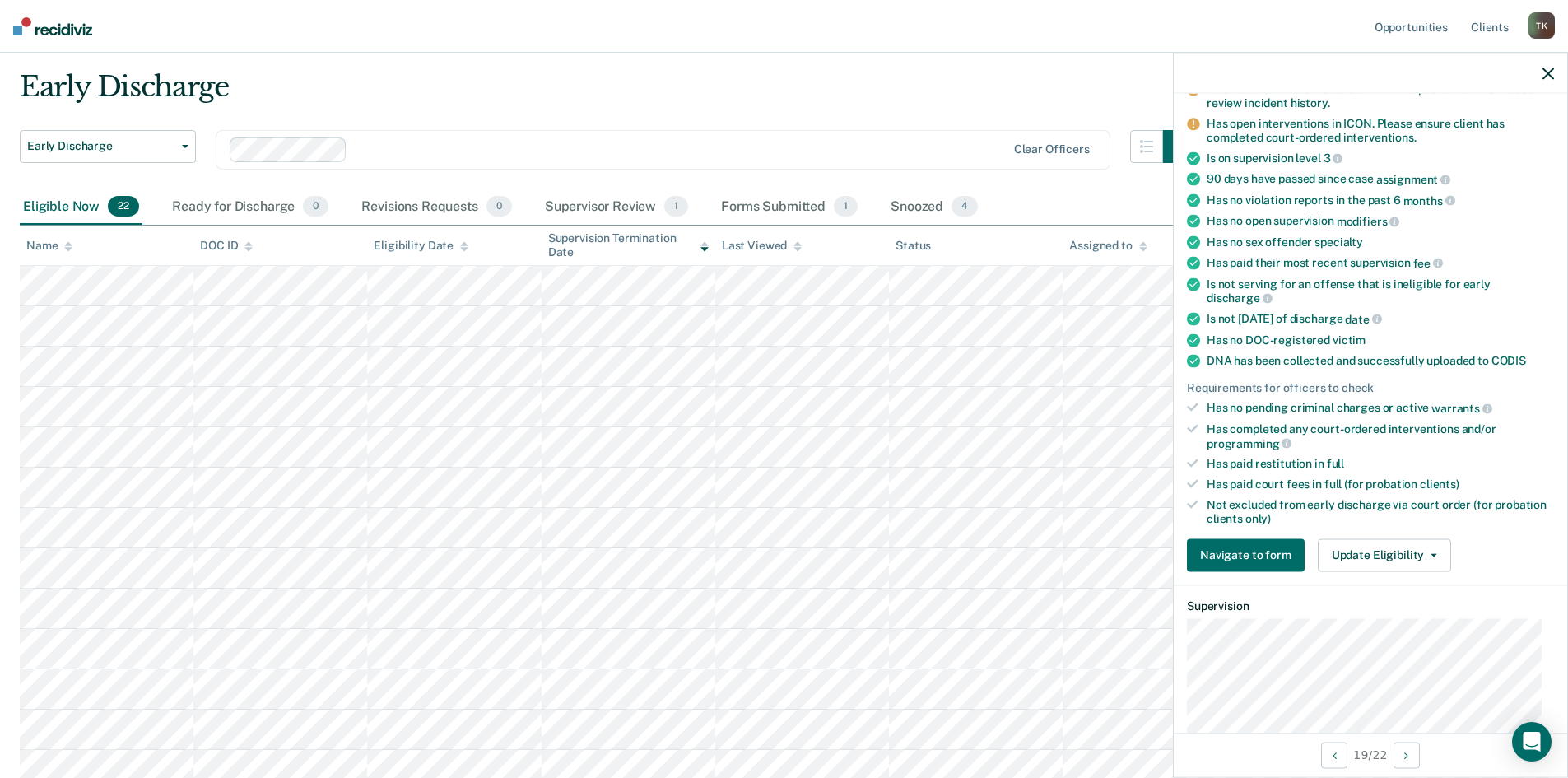
scroll to position [165, 0]
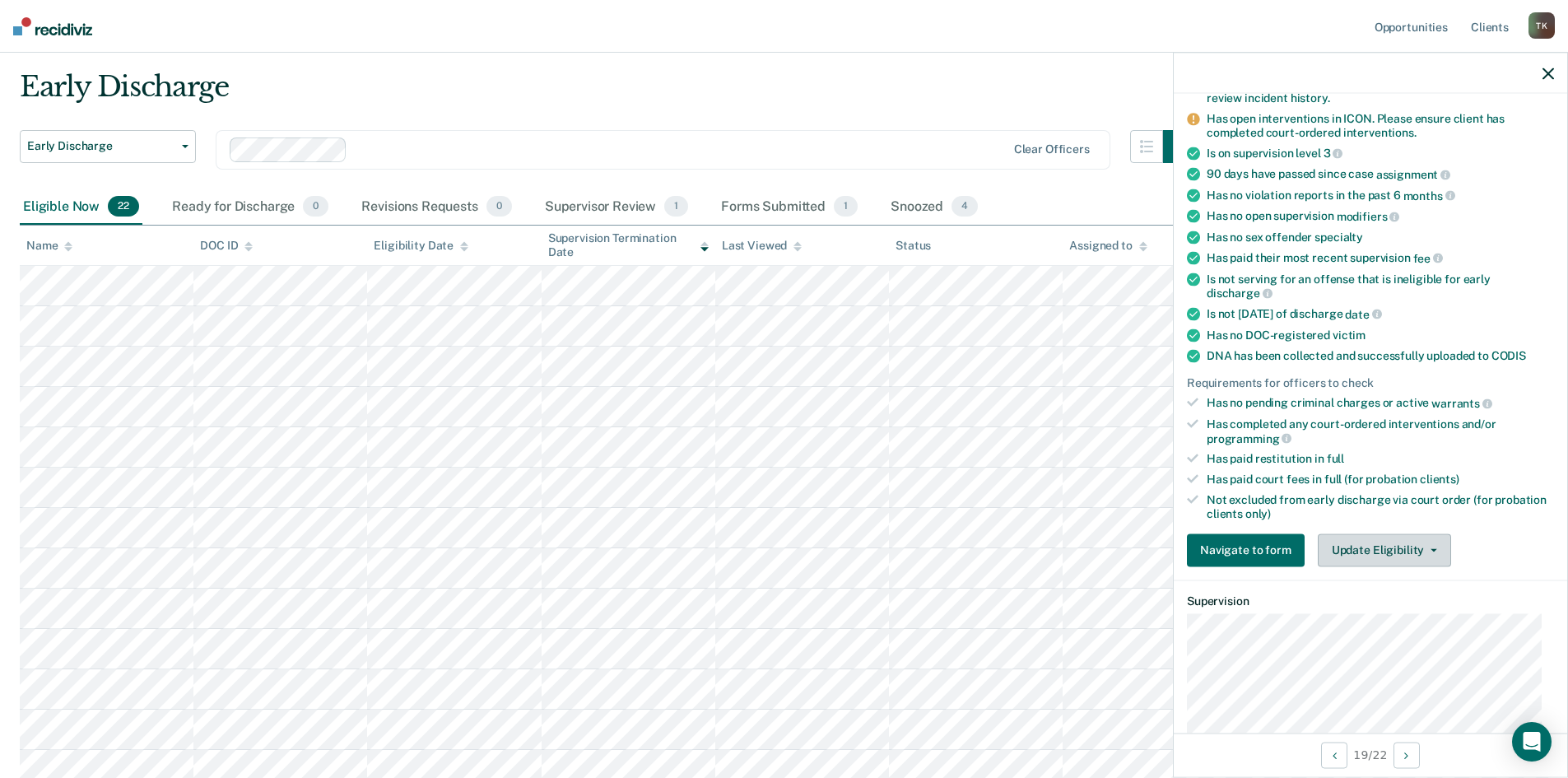
click at [1428, 544] on button "Update Eligibility" at bounding box center [1384, 550] width 134 height 33
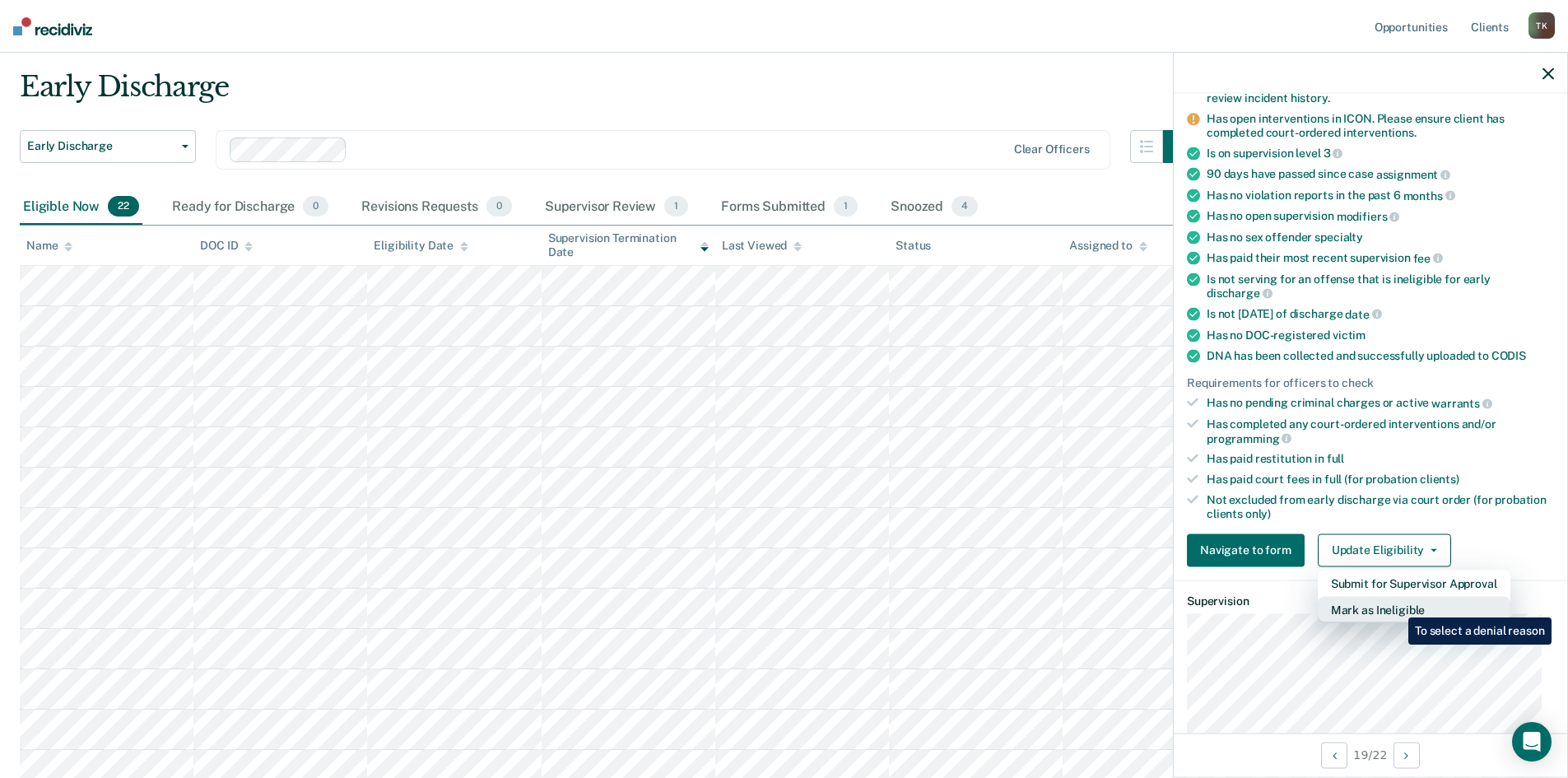
click at [1396, 605] on button "Mark as Ineligible" at bounding box center [1414, 609] width 192 height 27
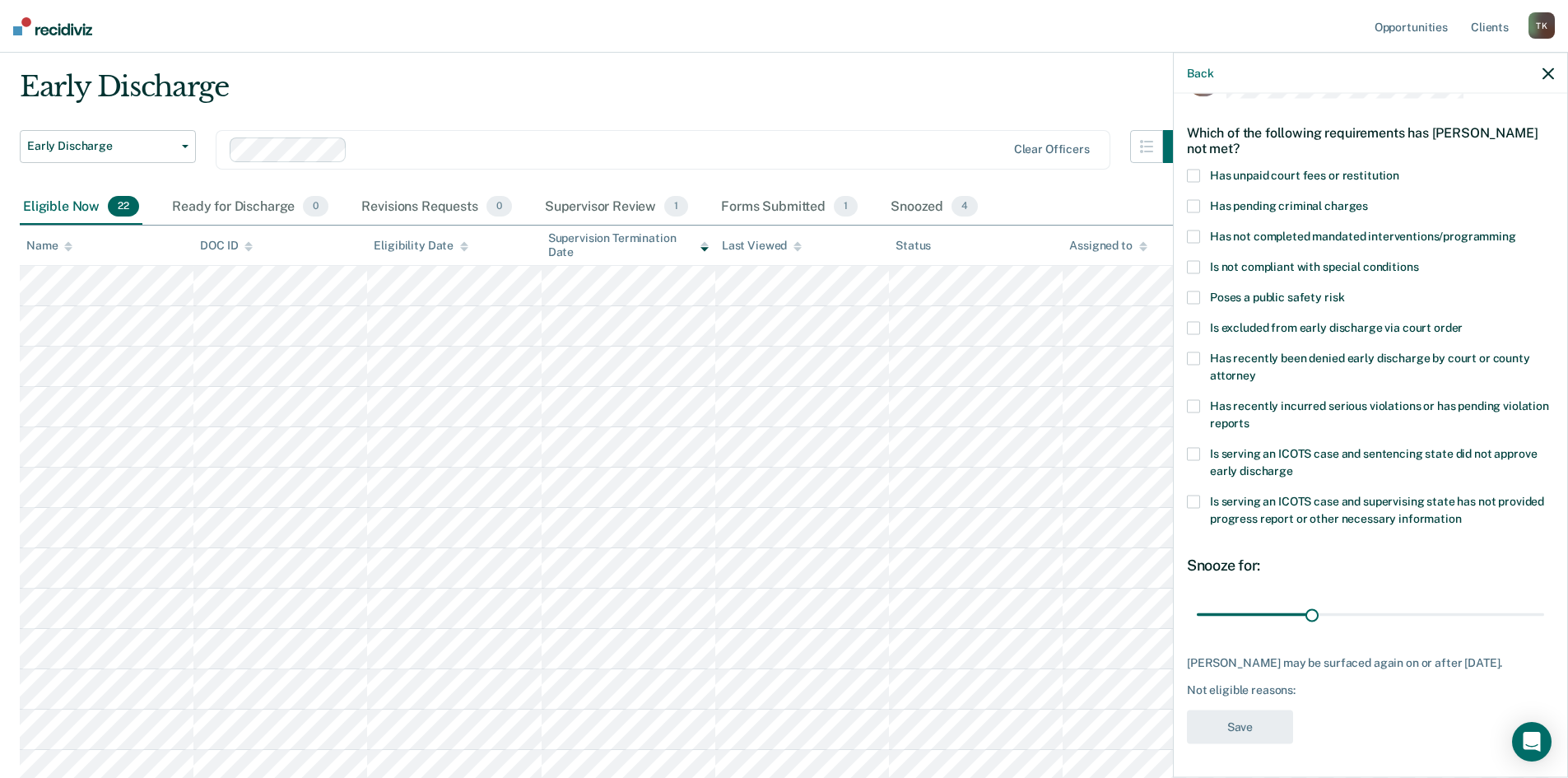
click at [1194, 230] on span at bounding box center [1194, 237] width 13 height 13
click at [1197, 400] on span at bounding box center [1194, 407] width 13 height 13
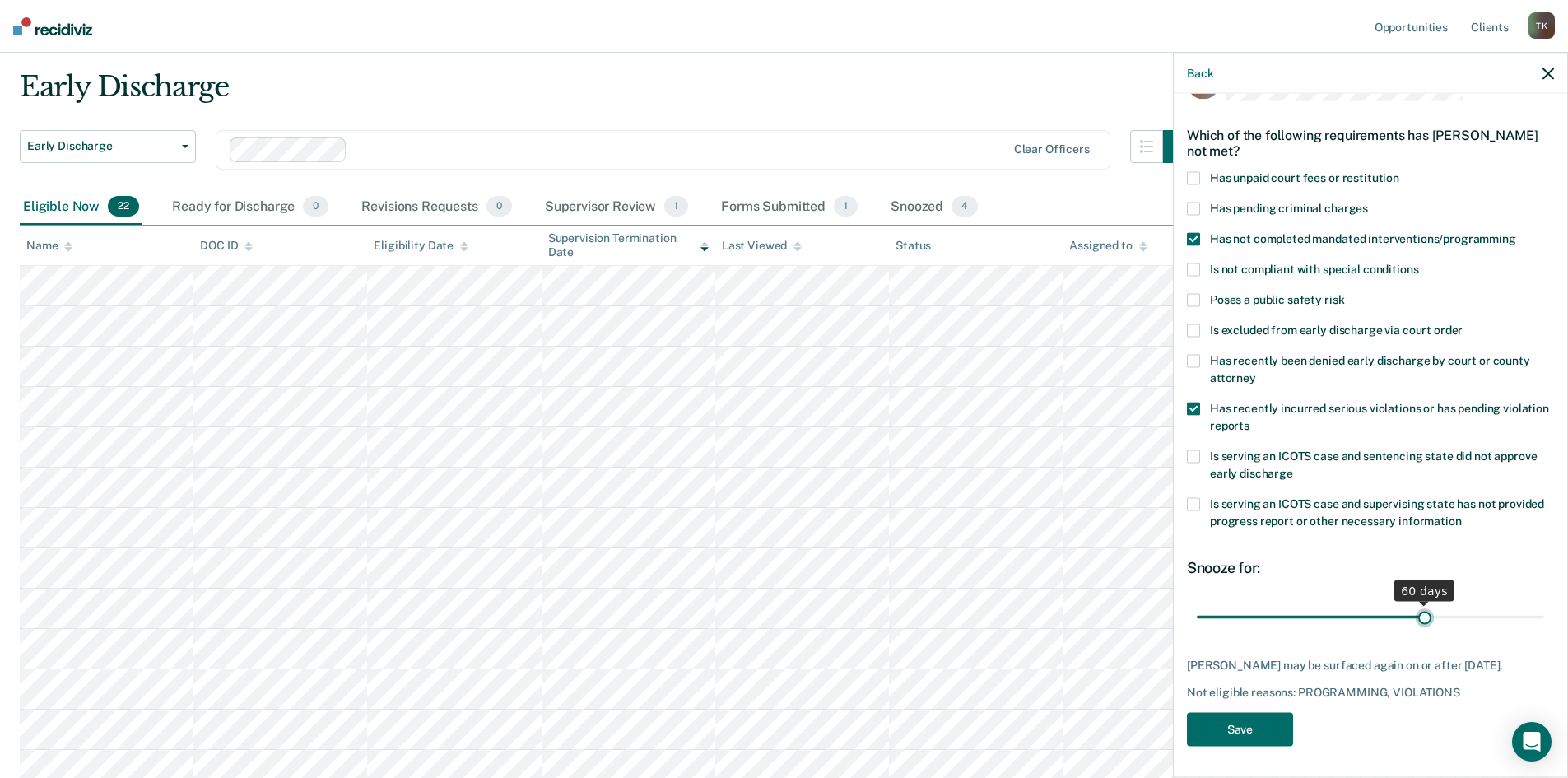
drag, startPoint x: 1308, startPoint y: 599, endPoint x: 1416, endPoint y: 606, distance: 108.2
type input "60"
click at [1416, 606] on input "range" at bounding box center [1370, 617] width 348 height 28
click at [1253, 730] on button "Save" at bounding box center [1240, 730] width 106 height 34
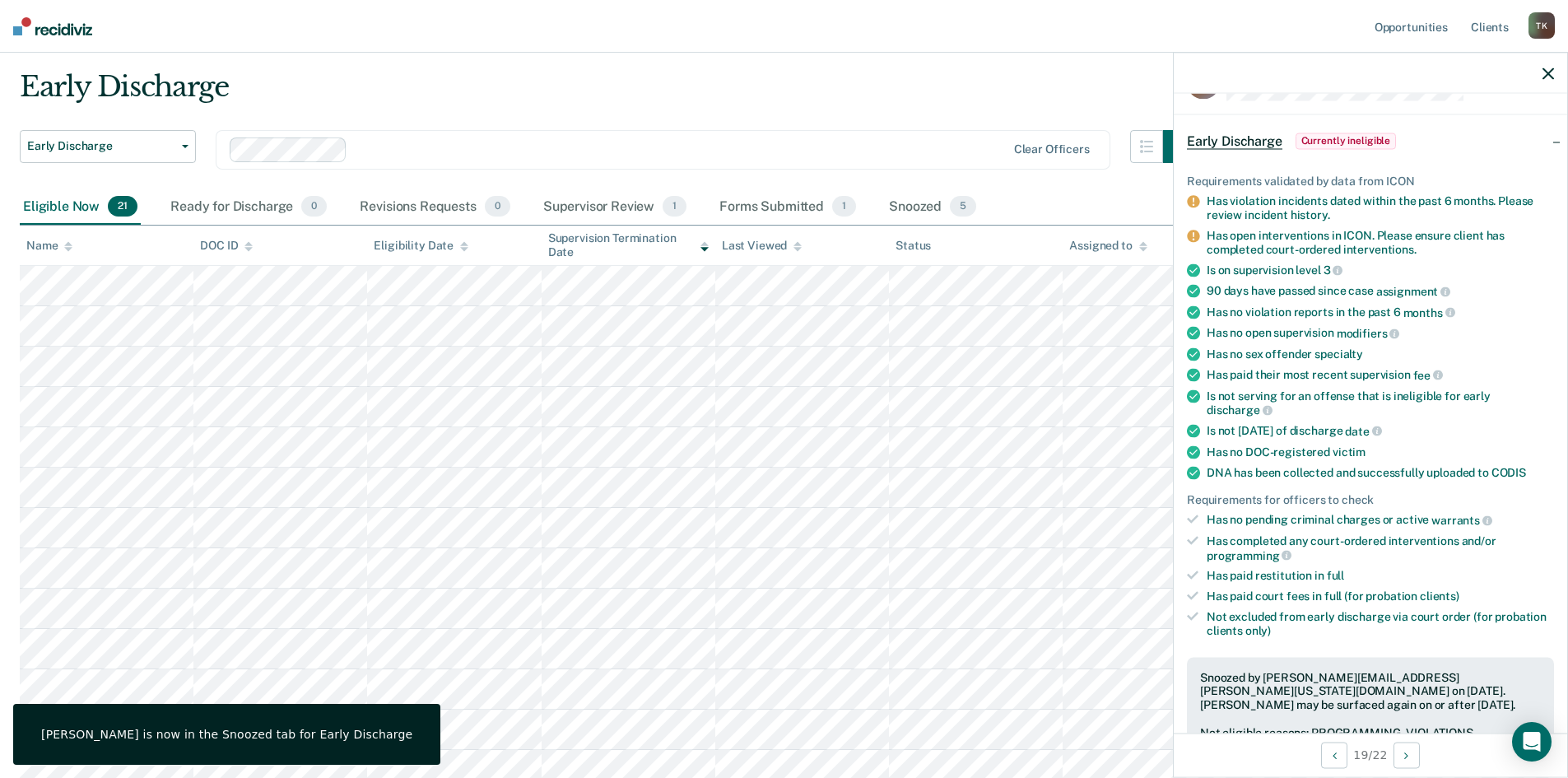
click at [1548, 74] on icon "button" at bounding box center [1548, 73] width 11 height 11
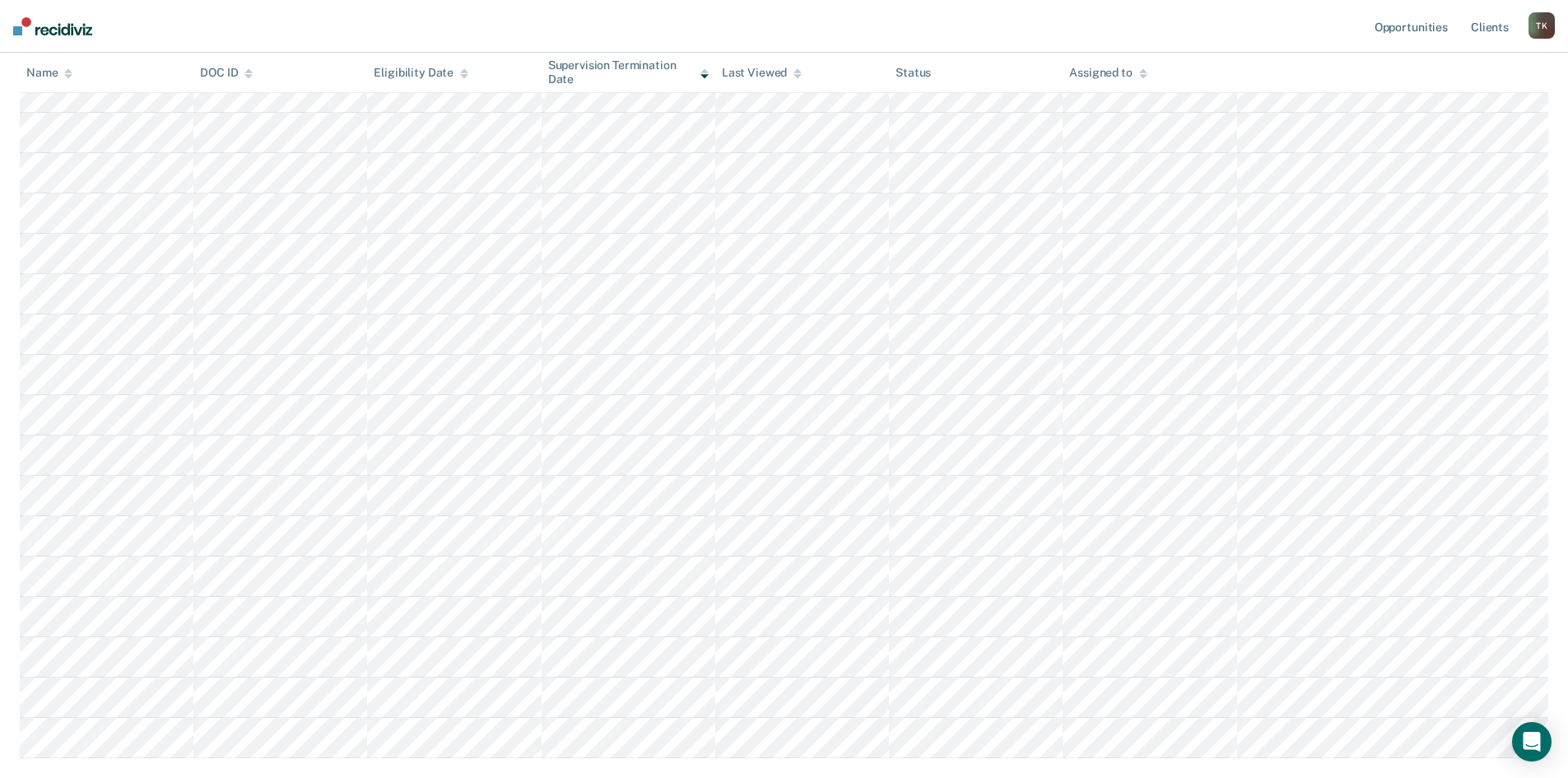
scroll to position [373, 0]
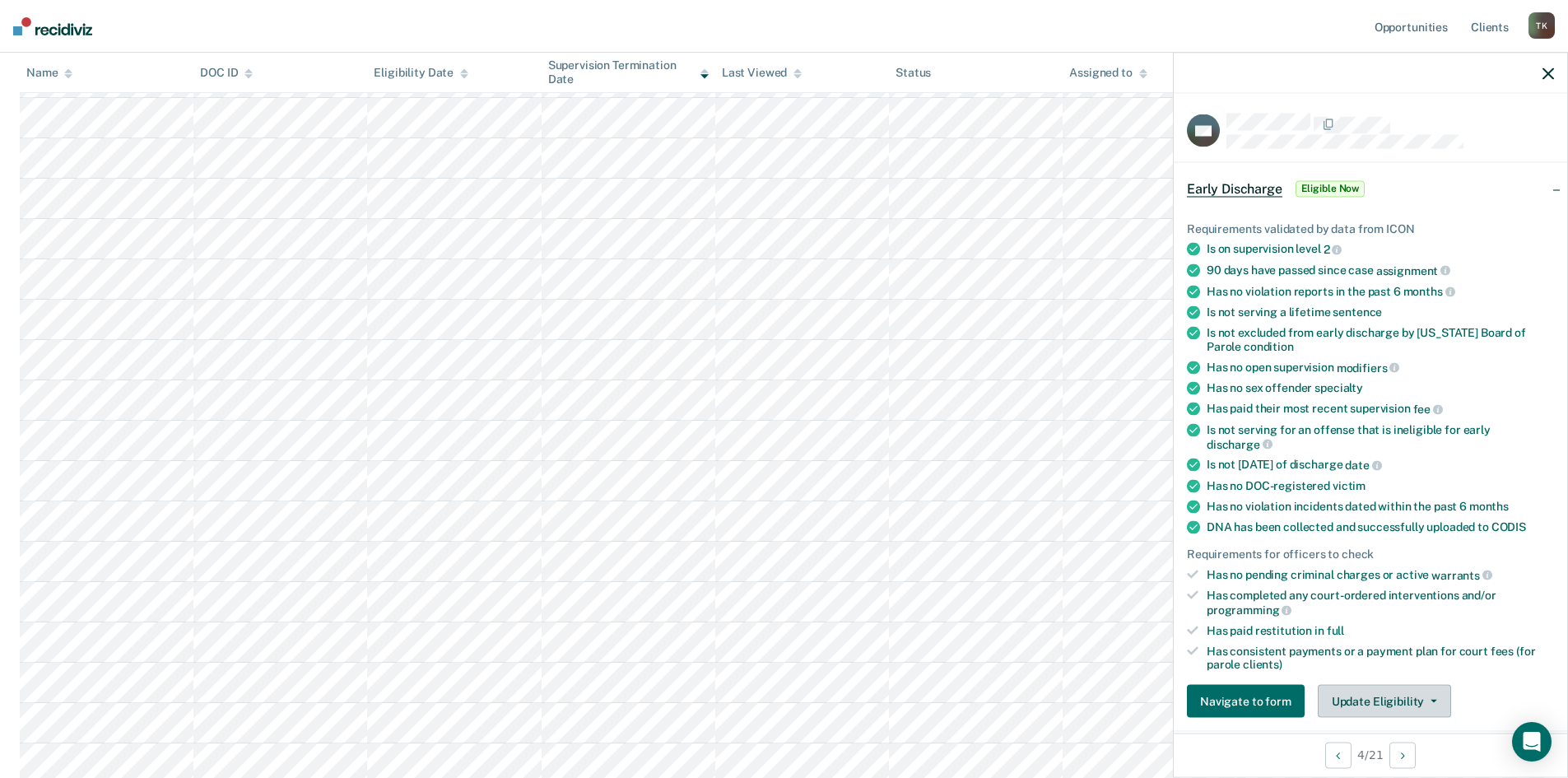
click at [1431, 699] on icon "button" at bounding box center [1433, 700] width 7 height 3
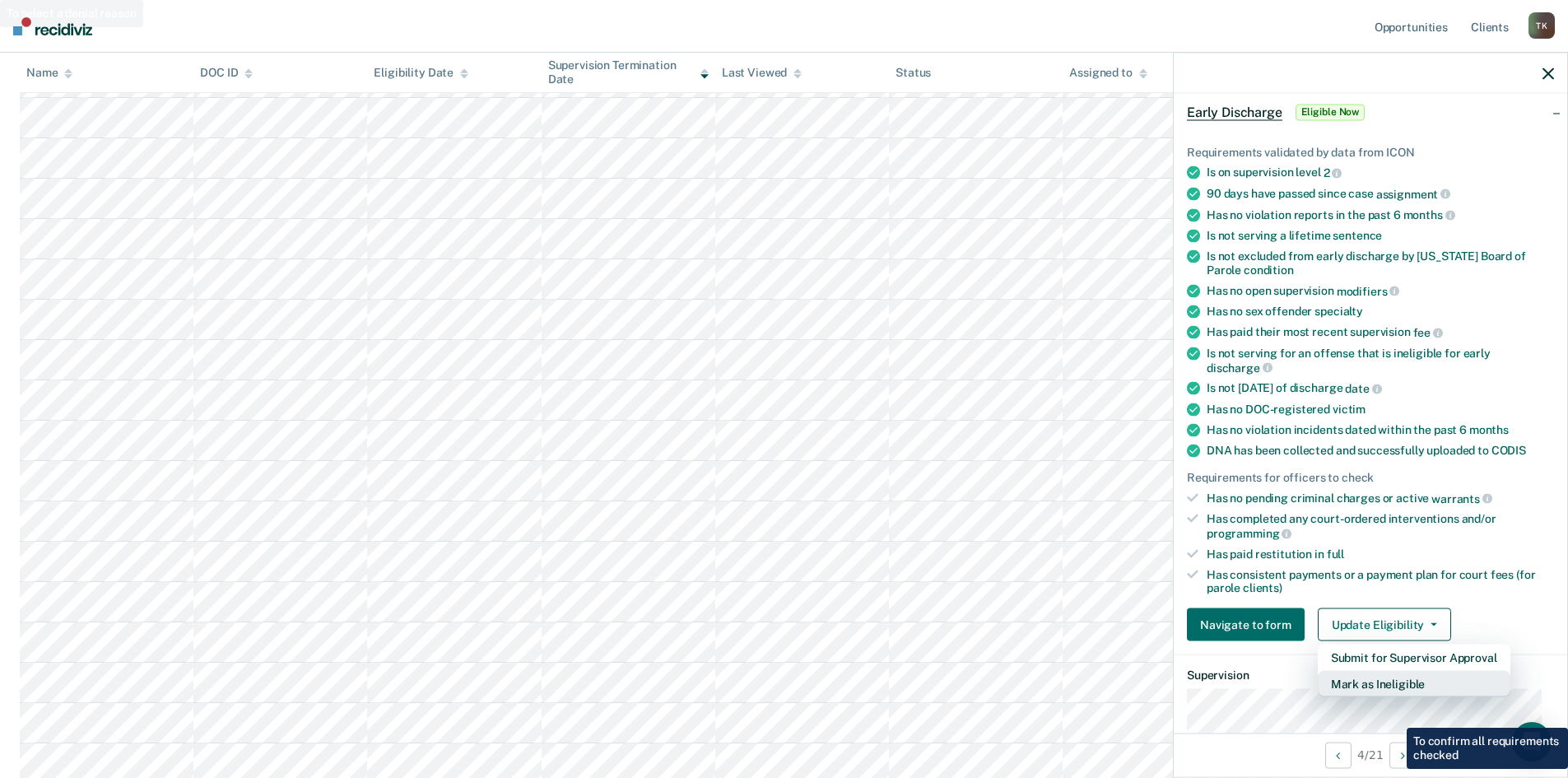
scroll to position [179, 0]
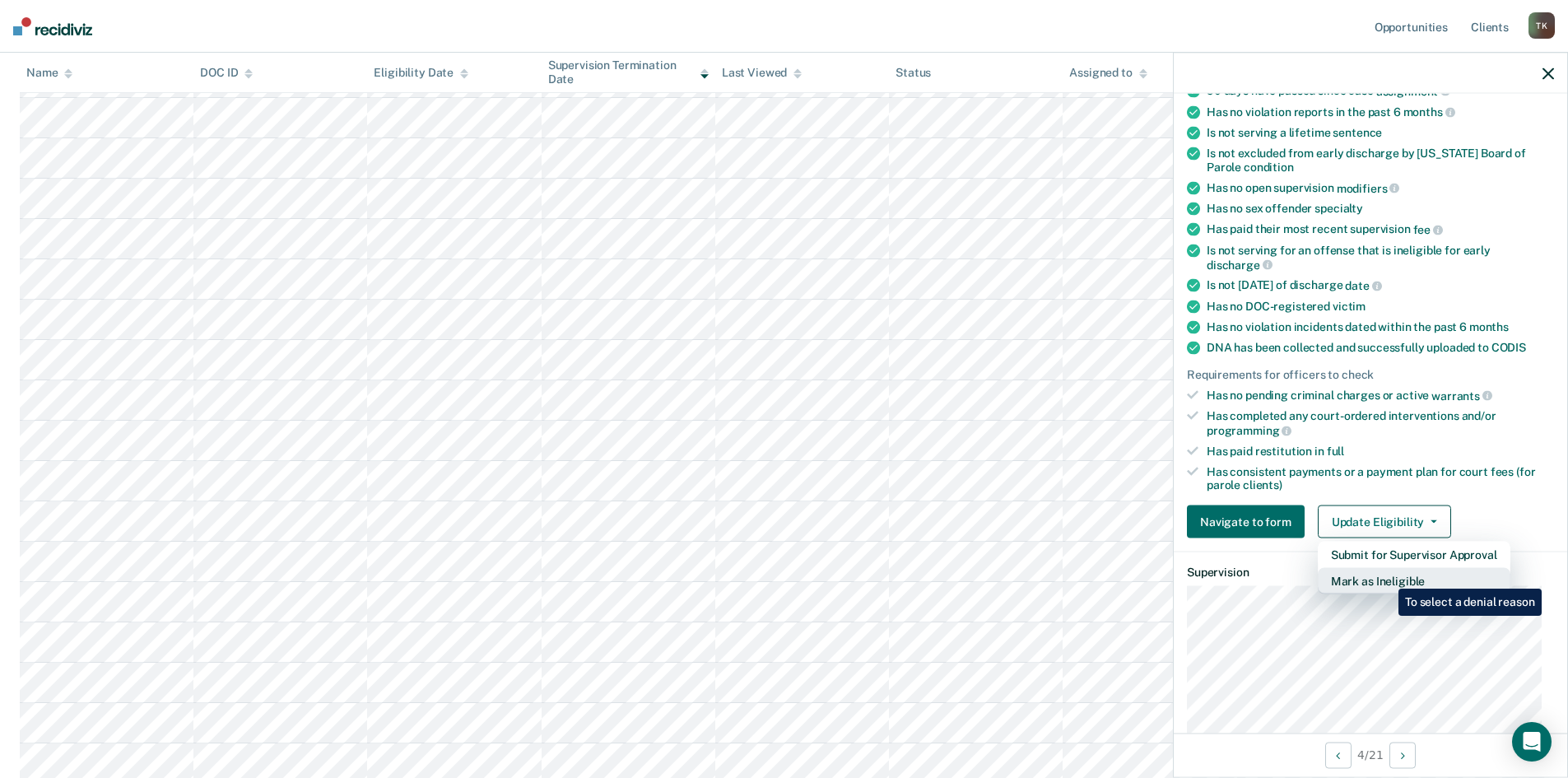
click at [1386, 576] on button "Mark as Ineligible" at bounding box center [1414, 581] width 192 height 27
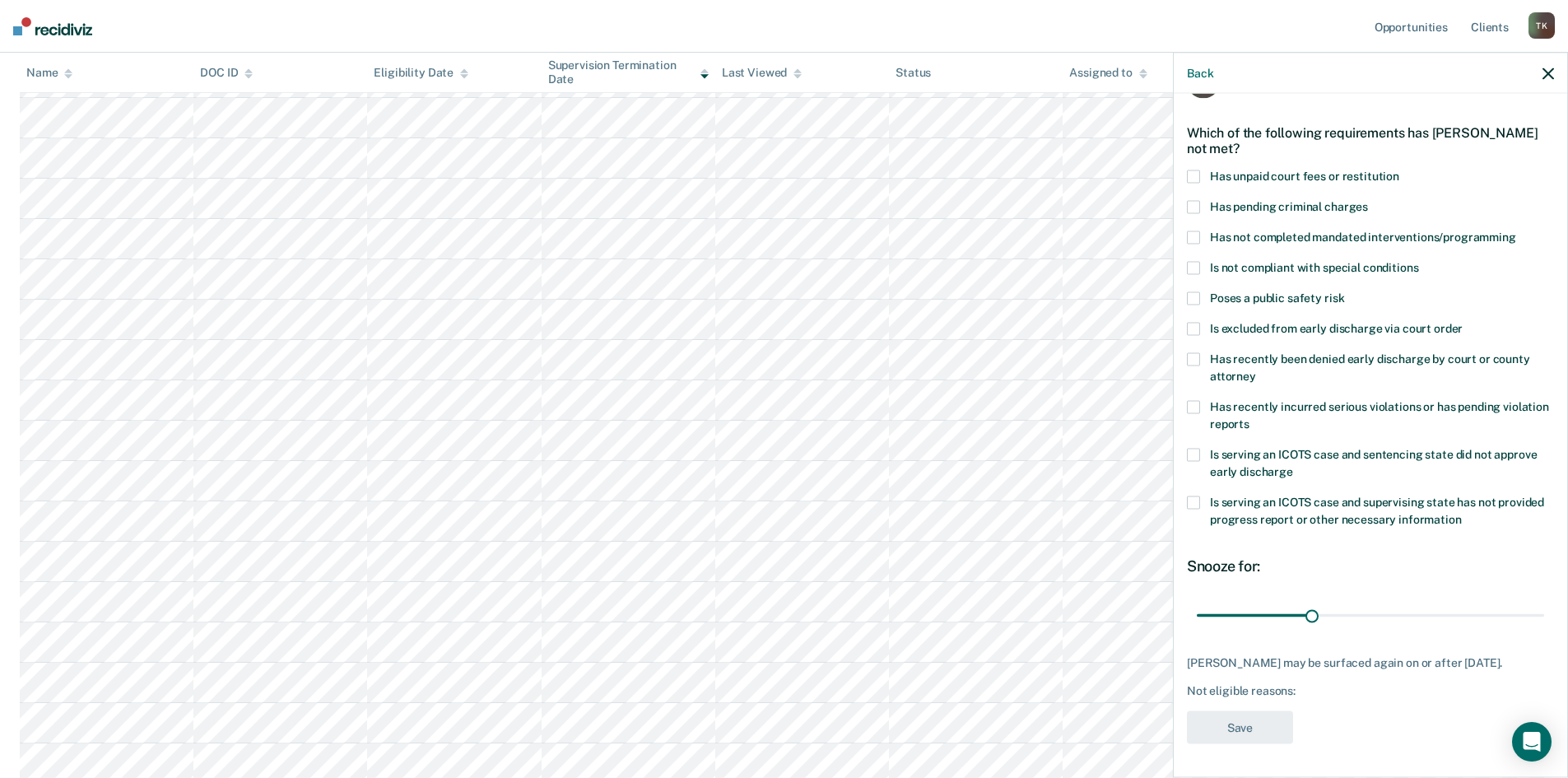
scroll to position [62, 0]
click at [1194, 322] on span at bounding box center [1194, 329] width 13 height 13
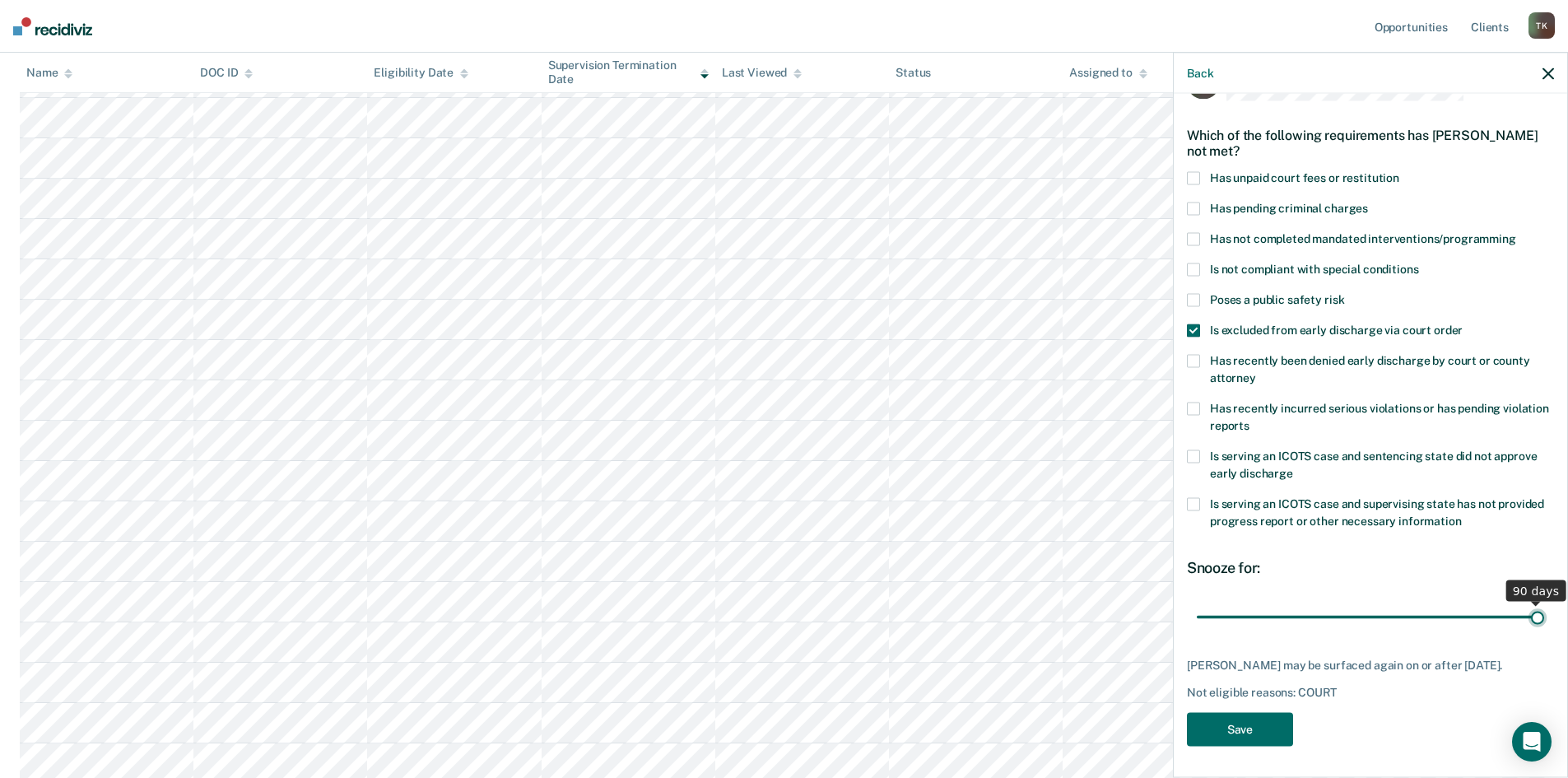
drag, startPoint x: 1308, startPoint y: 602, endPoint x: 1525, endPoint y: 612, distance: 217.2
type input "90"
click at [1525, 612] on input "range" at bounding box center [1370, 617] width 348 height 28
click at [1256, 724] on button "Save" at bounding box center [1240, 730] width 106 height 34
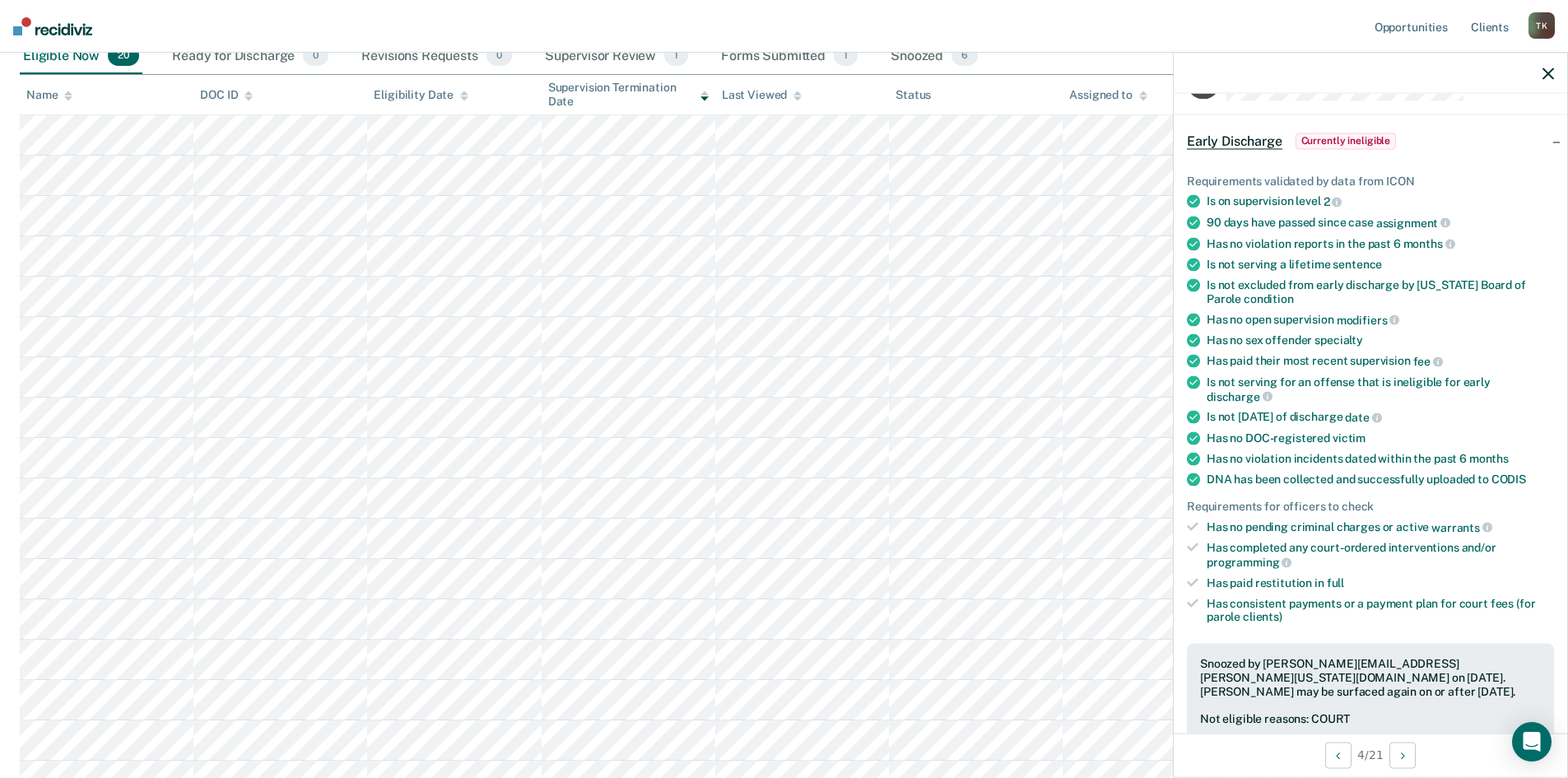
scroll to position [0, 0]
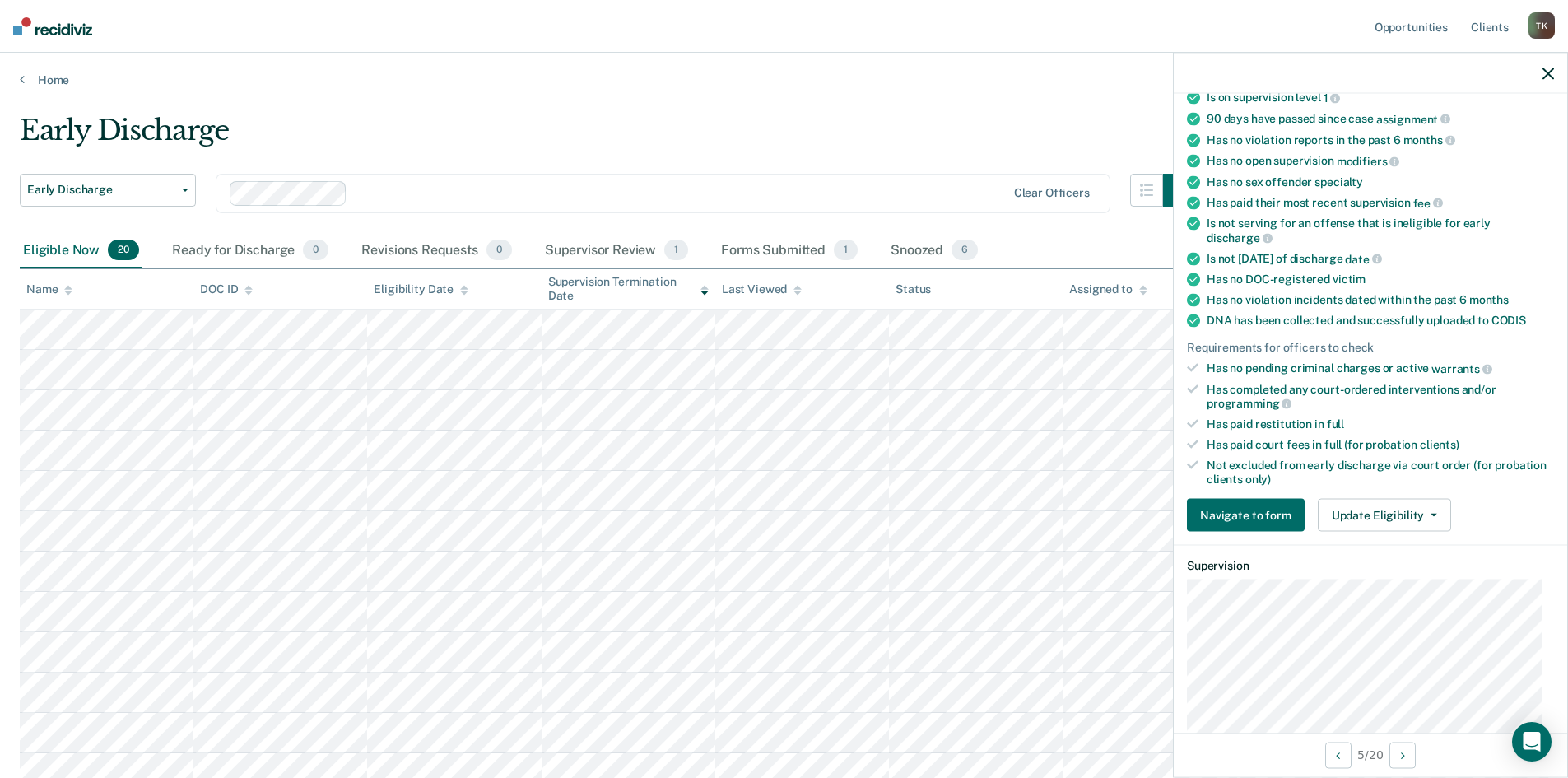
scroll to position [165, 0]
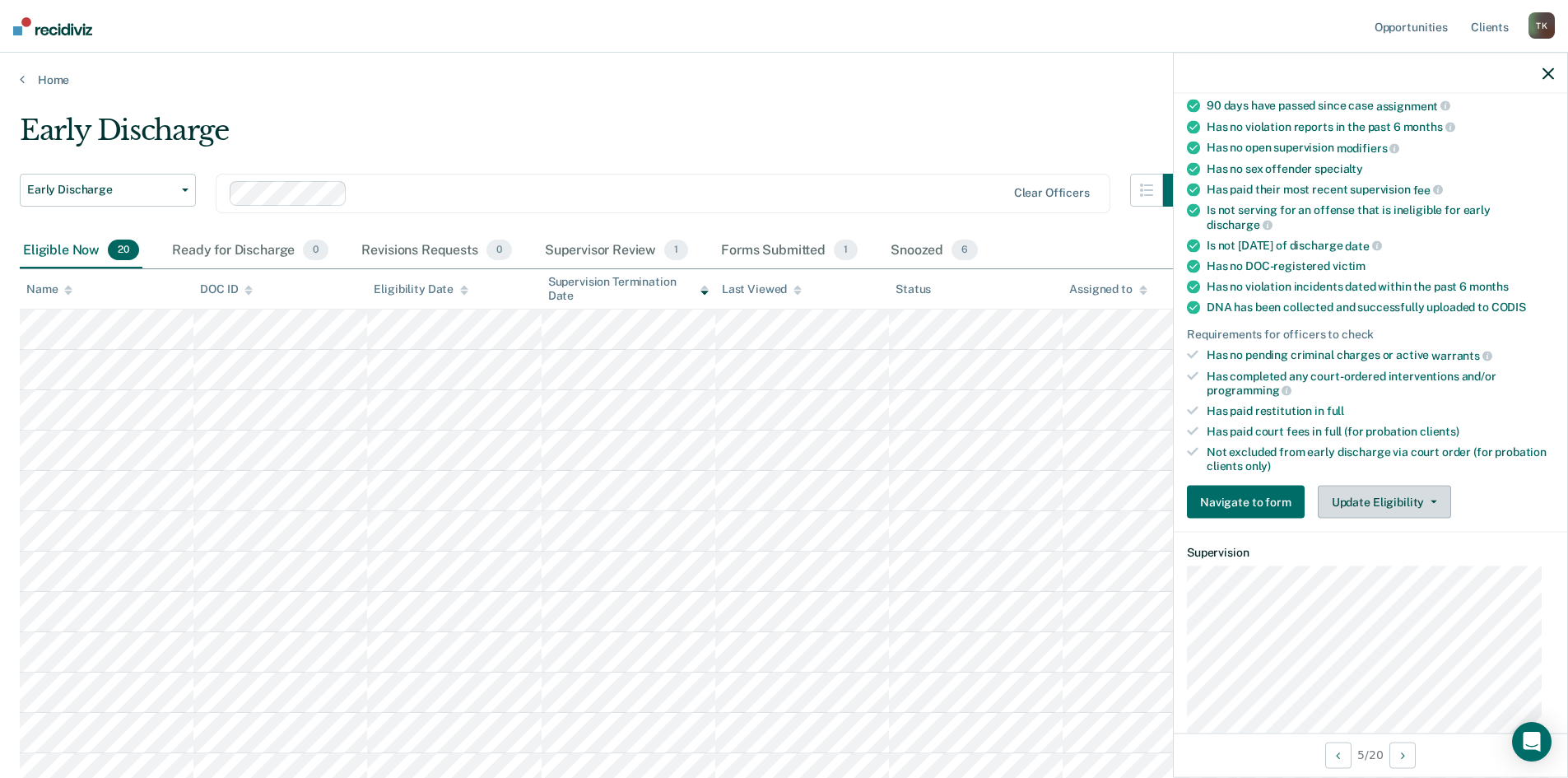
click at [1424, 500] on span "button" at bounding box center [1431, 501] width 13 height 3
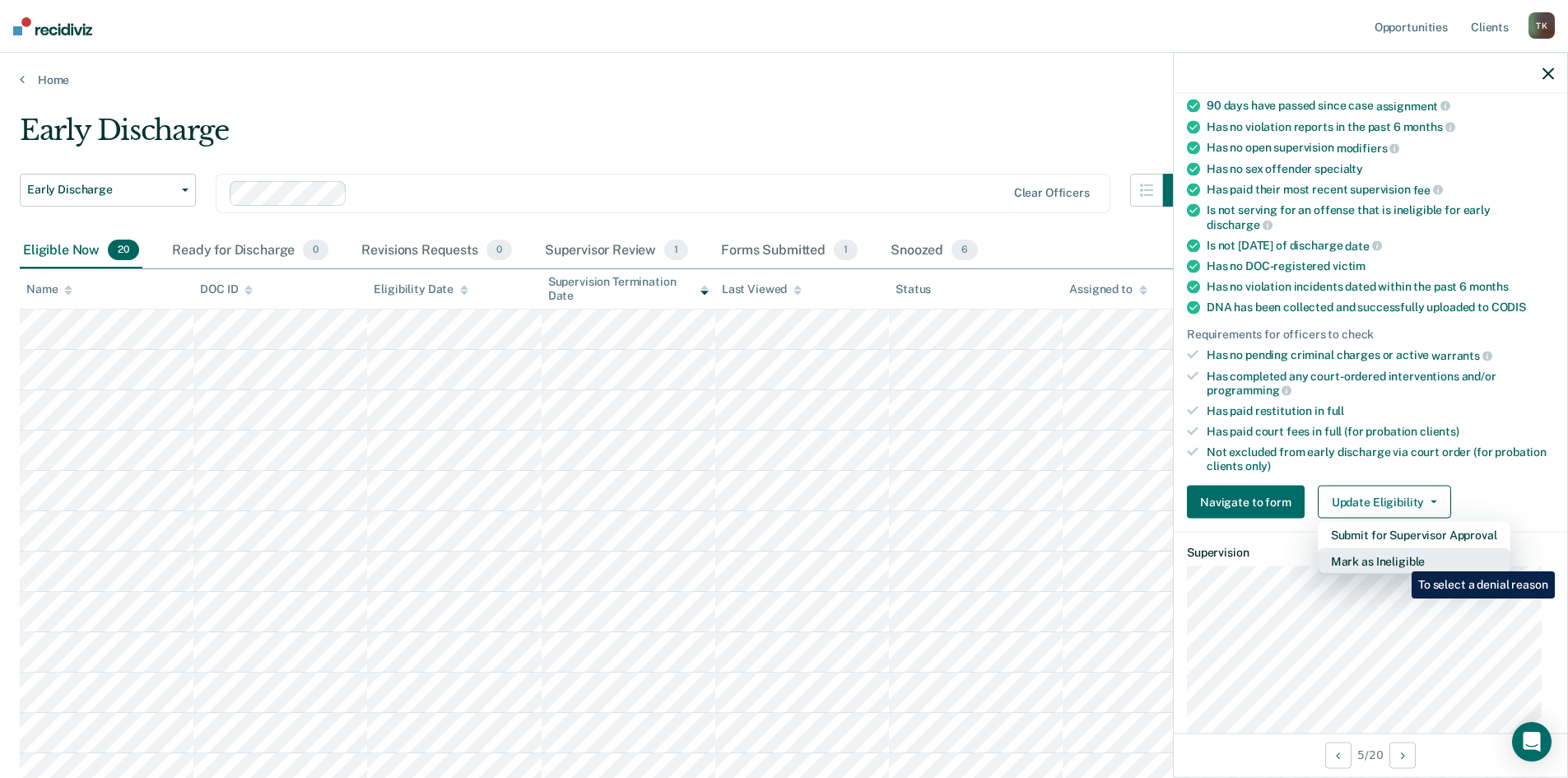
click at [1399, 559] on button "Mark as Ineligible" at bounding box center [1414, 562] width 192 height 27
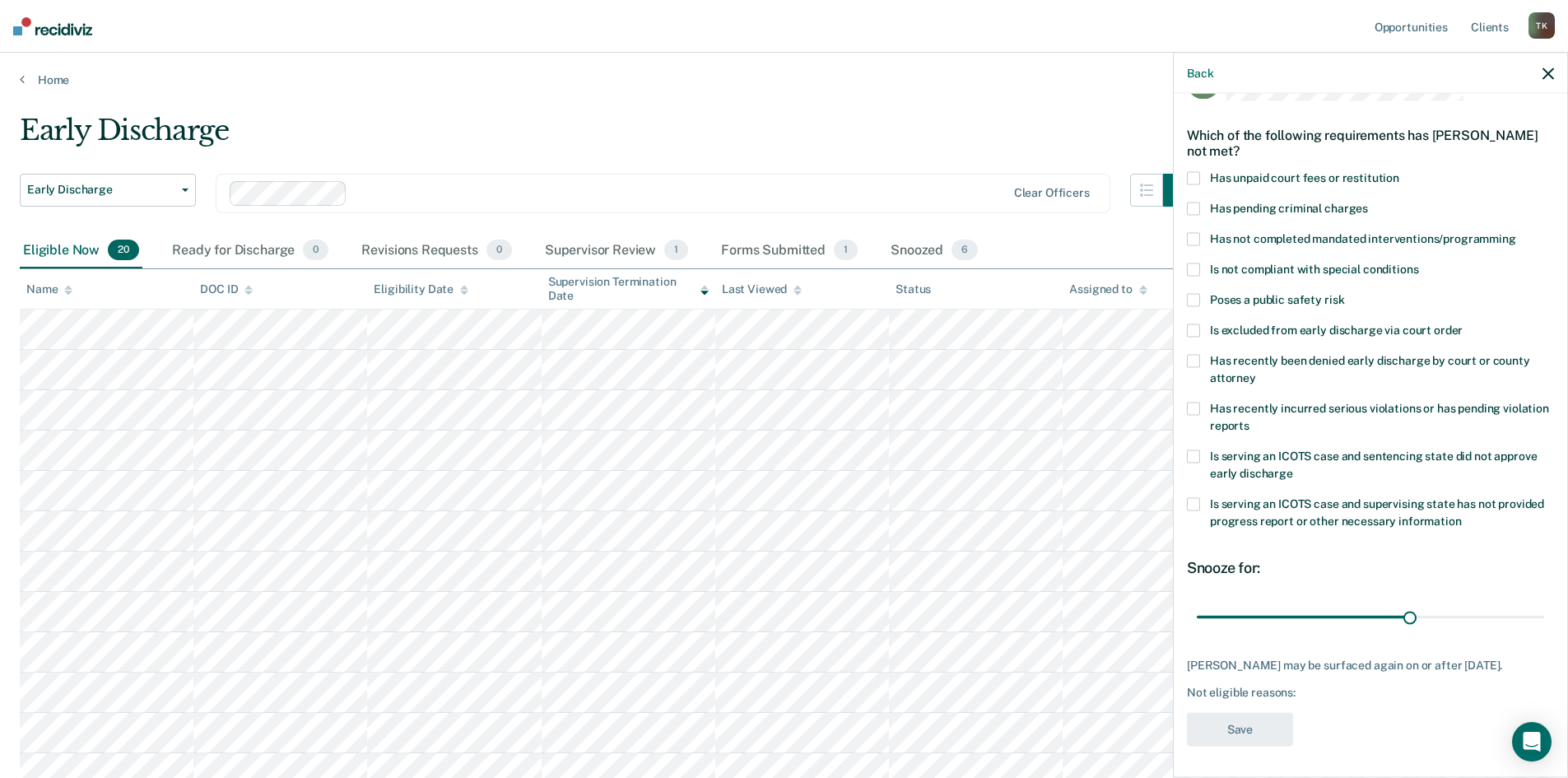
click at [1195, 329] on span at bounding box center [1194, 331] width 13 height 13
click at [1269, 731] on button "Save" at bounding box center [1240, 730] width 106 height 34
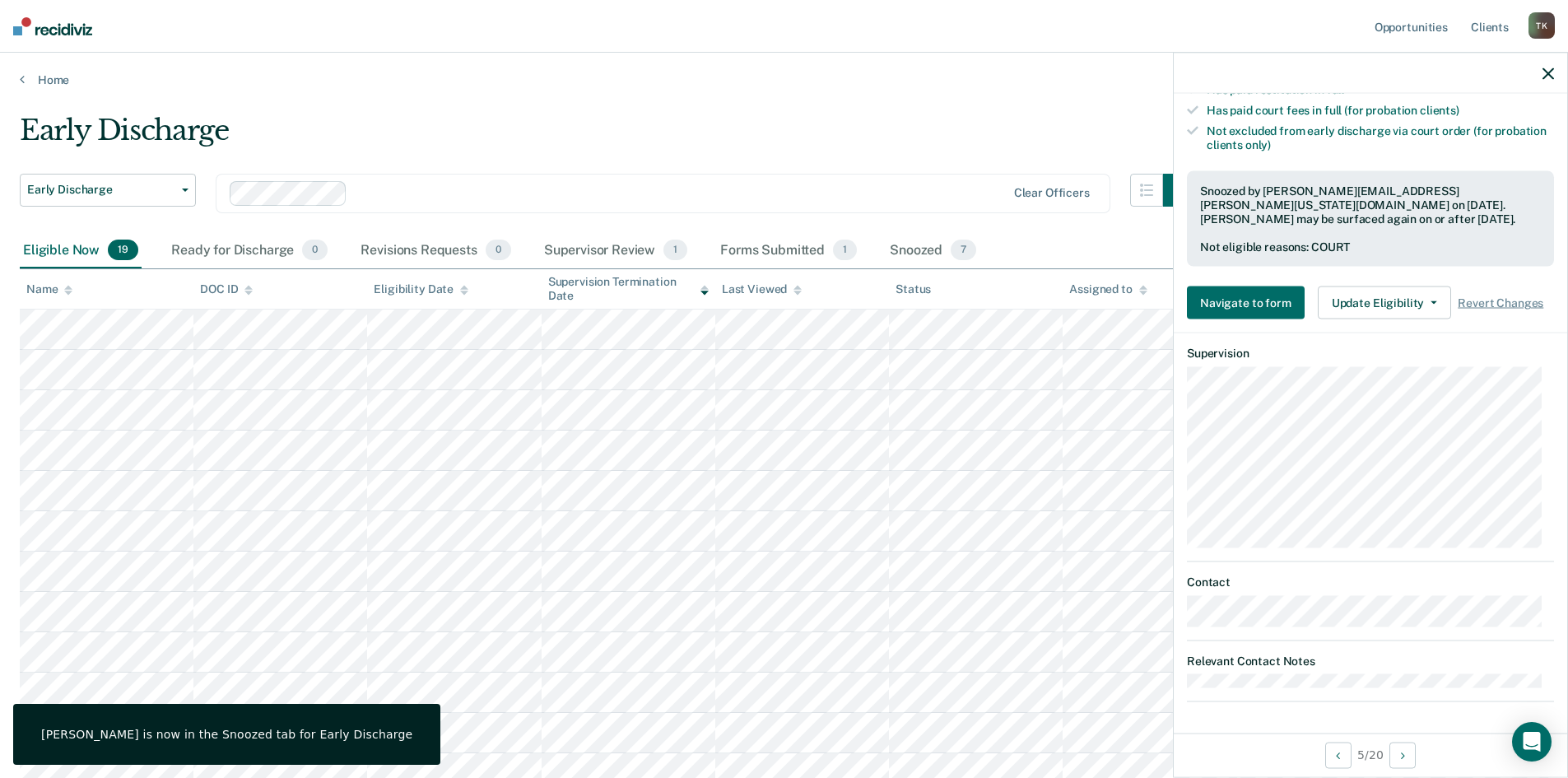
scroll to position [74, 0]
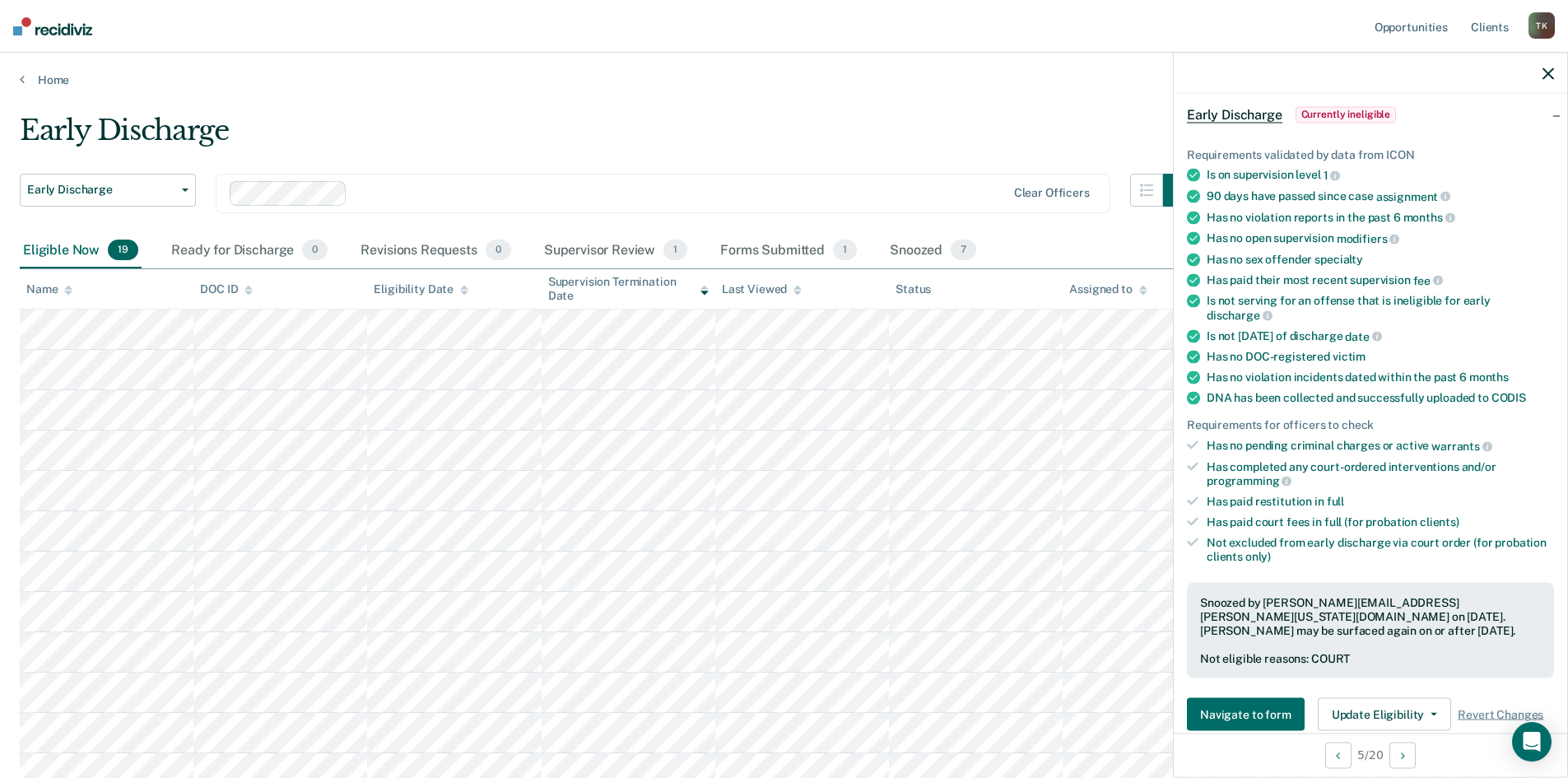
click at [1552, 71] on icon "button" at bounding box center [1548, 73] width 11 height 11
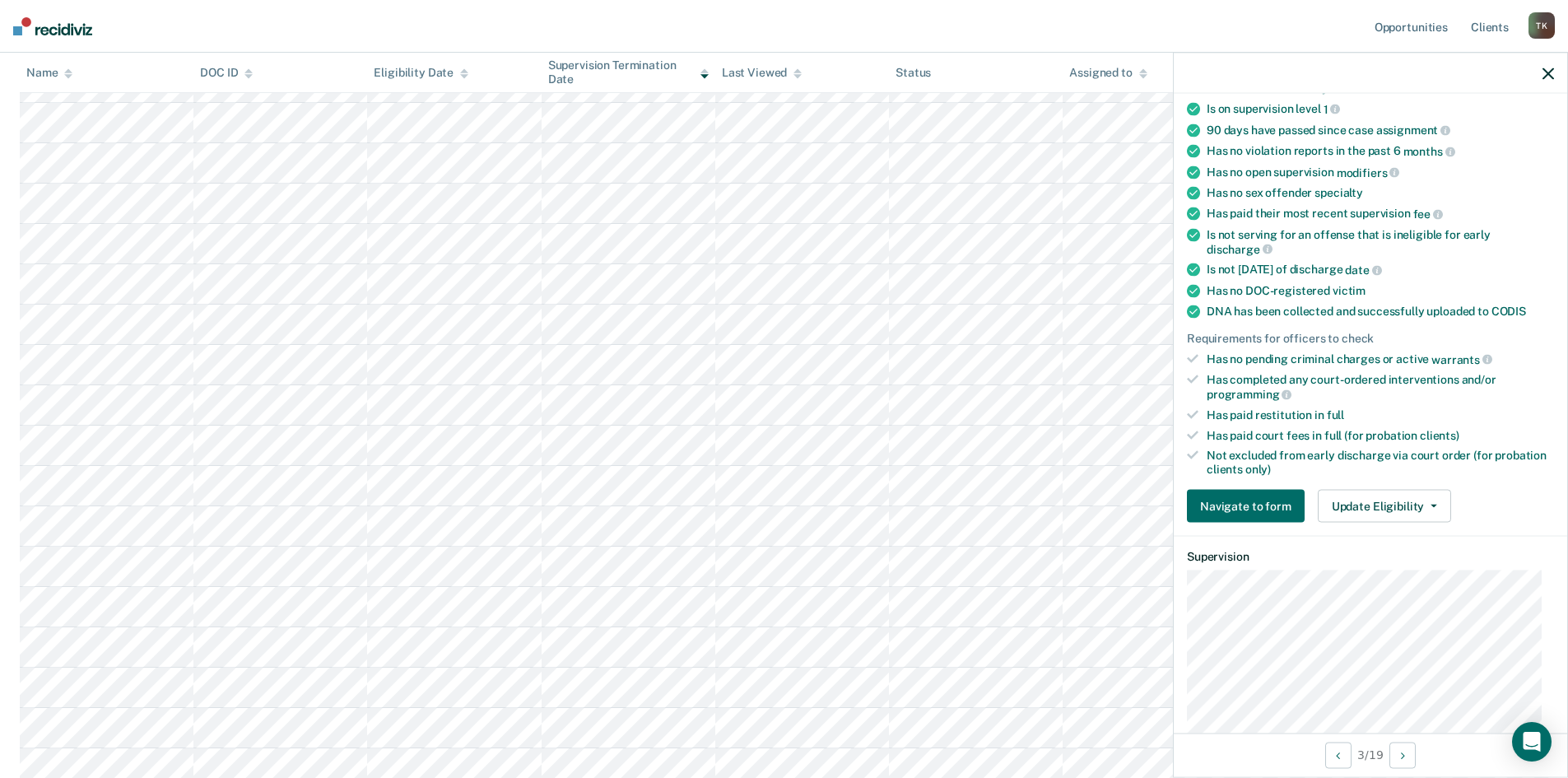
scroll to position [247, 0]
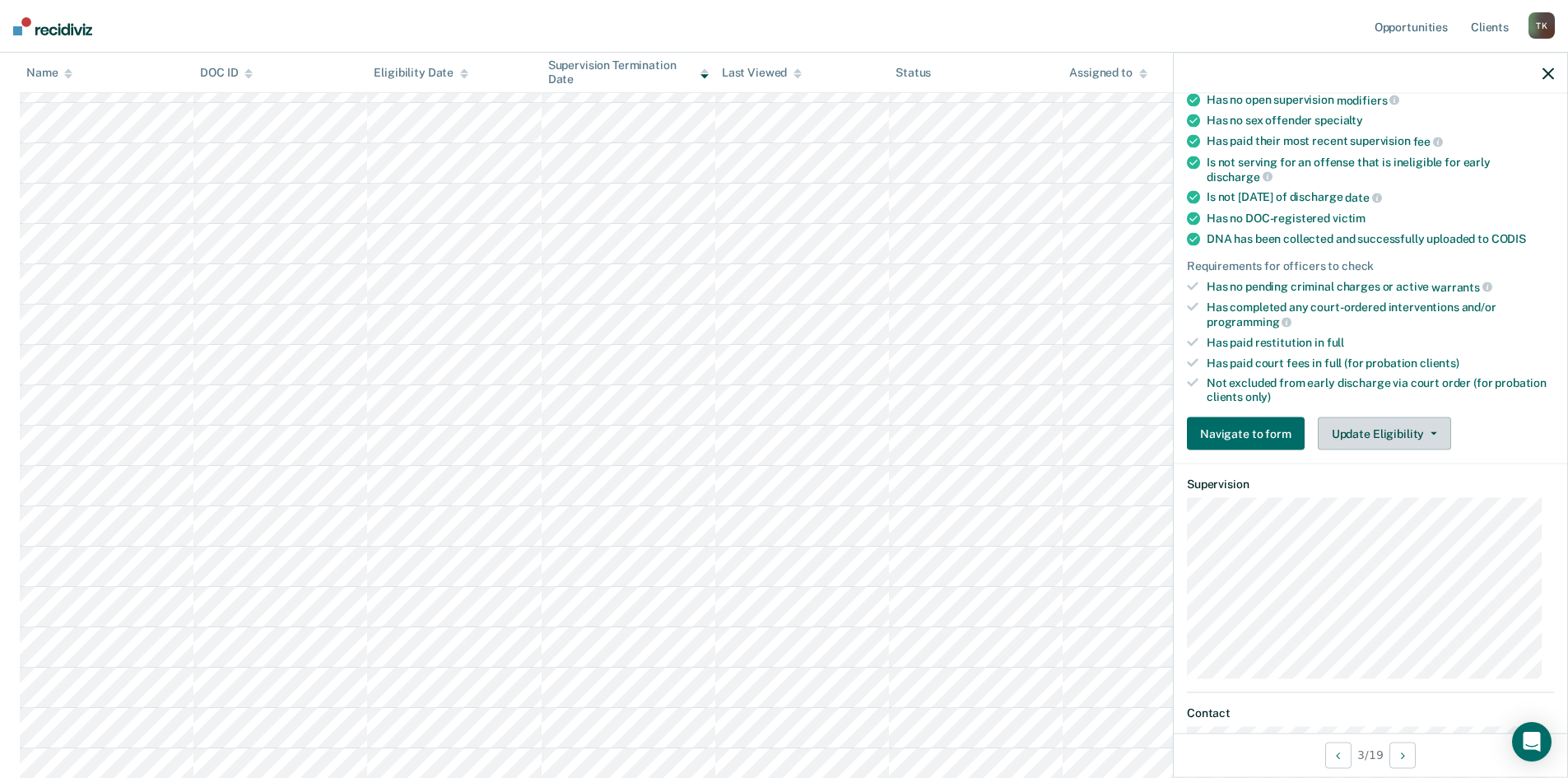
click at [1395, 431] on button "Update Eligibility" at bounding box center [1384, 433] width 134 height 33
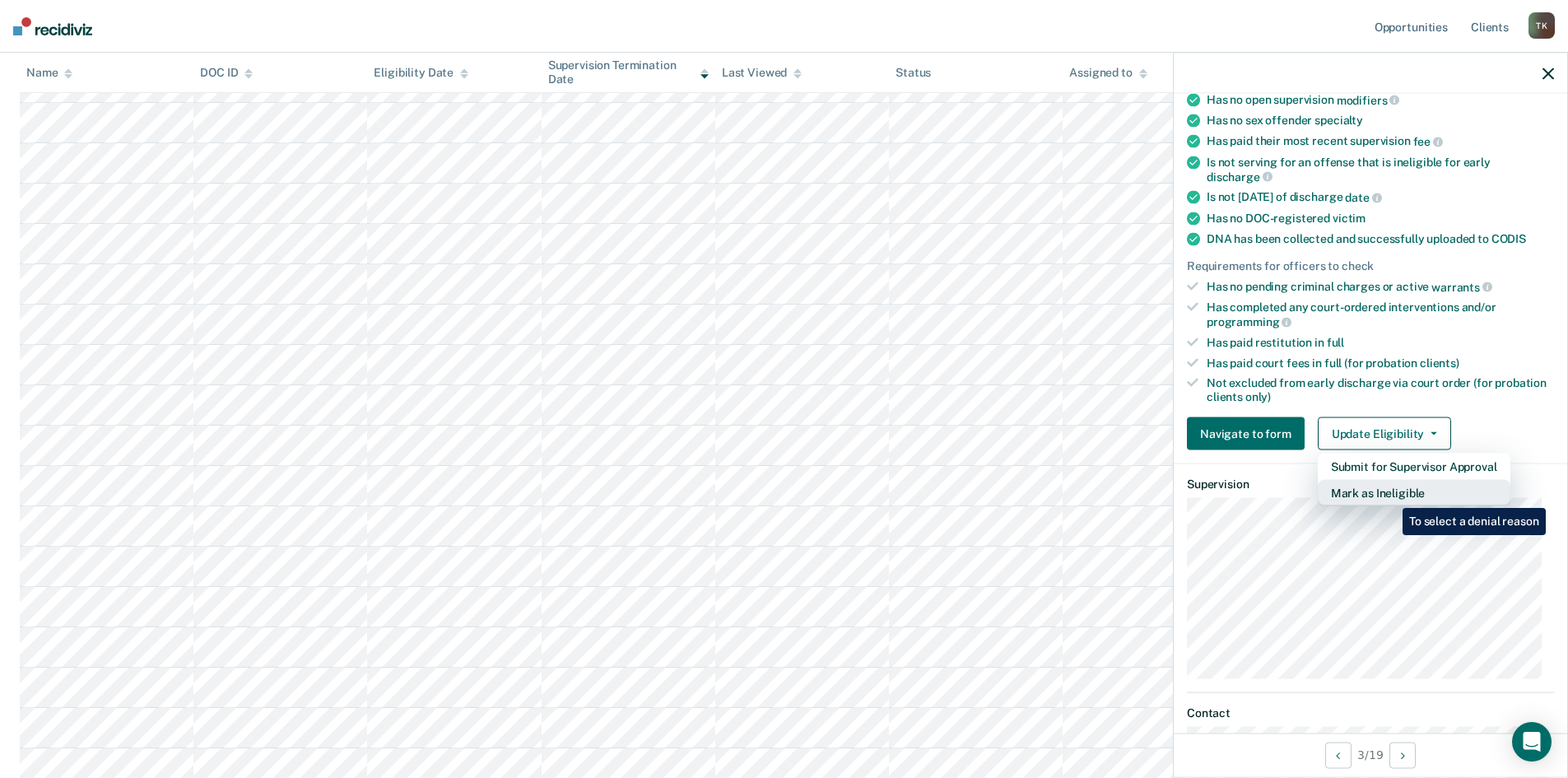
click at [1390, 496] on button "Mark as Ineligible" at bounding box center [1414, 493] width 192 height 27
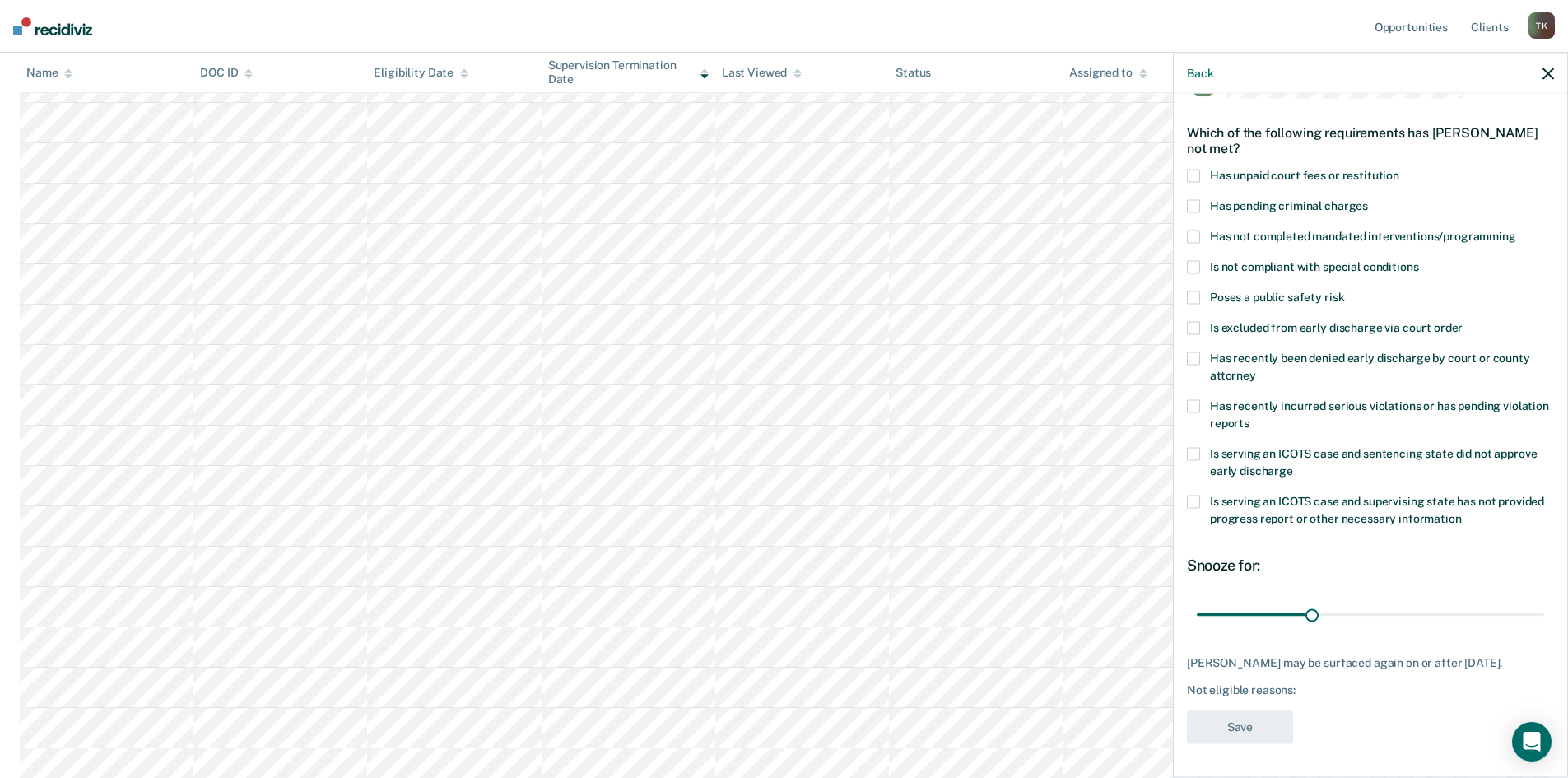
click at [1196, 230] on span at bounding box center [1194, 237] width 13 height 13
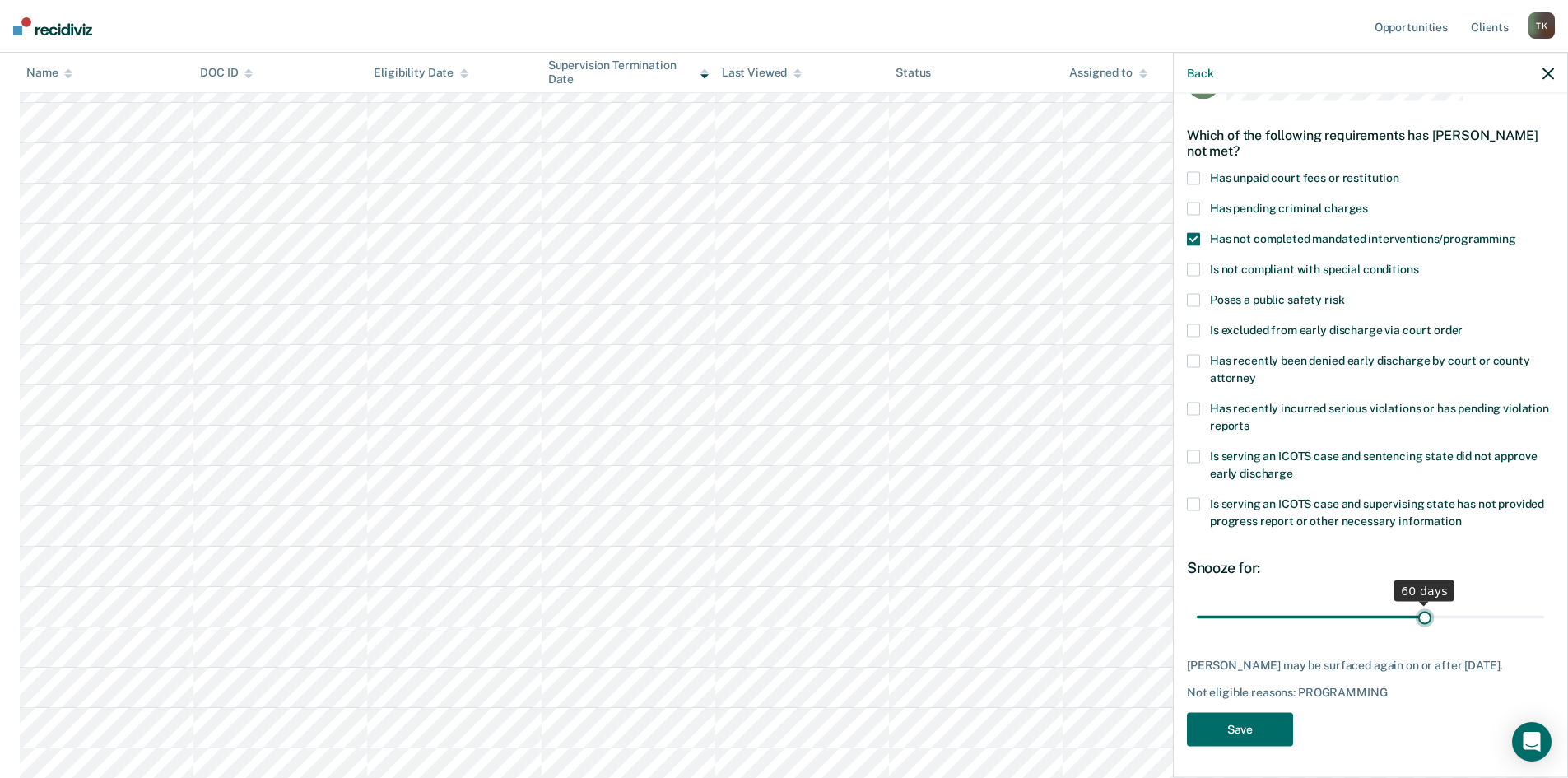
drag, startPoint x: 1307, startPoint y: 601, endPoint x: 1417, endPoint y: 610, distance: 110.4
type input "60"
click at [1417, 610] on input "range" at bounding box center [1370, 617] width 348 height 28
click at [1270, 722] on button "Save" at bounding box center [1240, 730] width 106 height 34
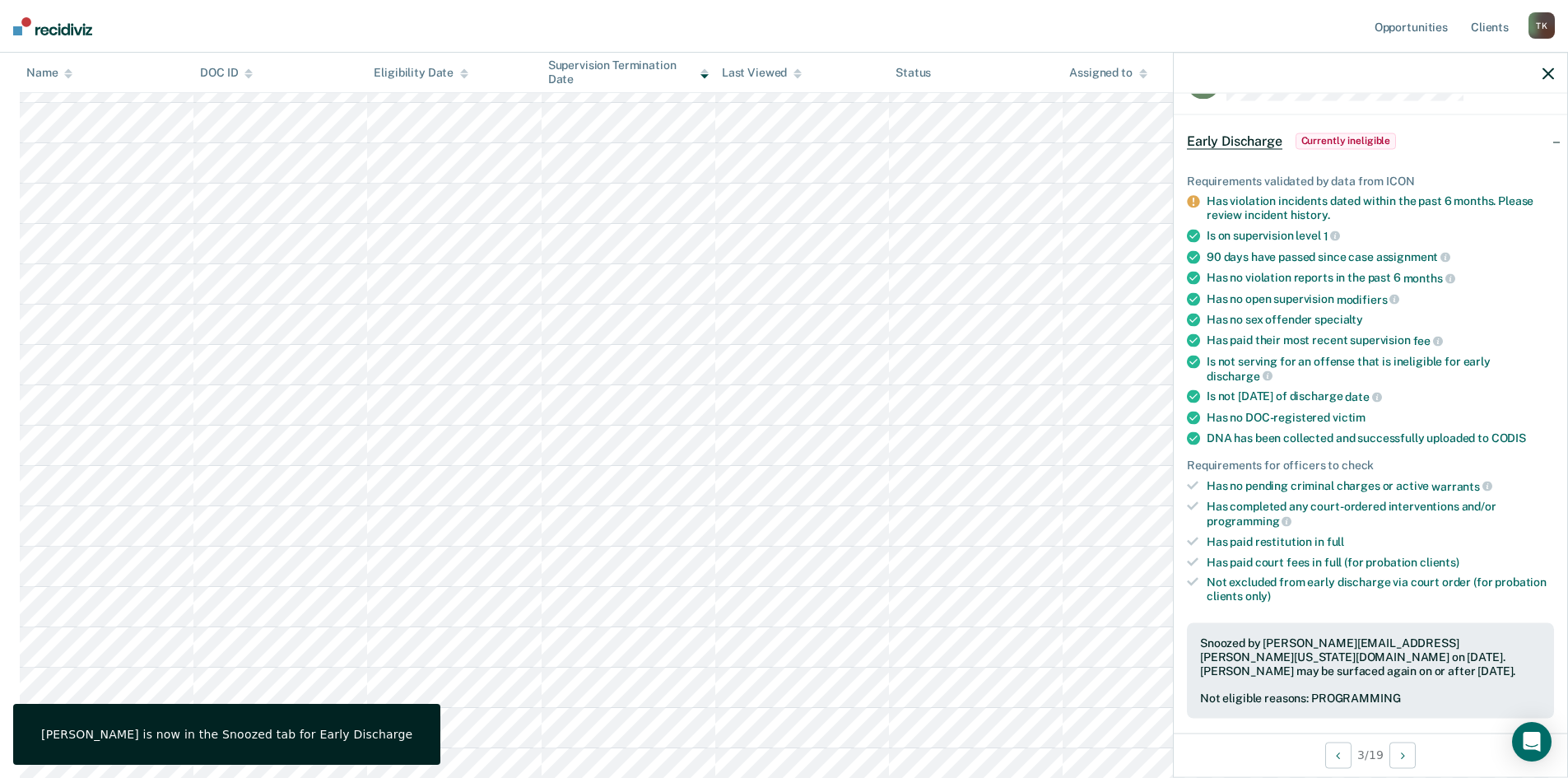
click at [1553, 70] on icon "button" at bounding box center [1548, 73] width 11 height 11
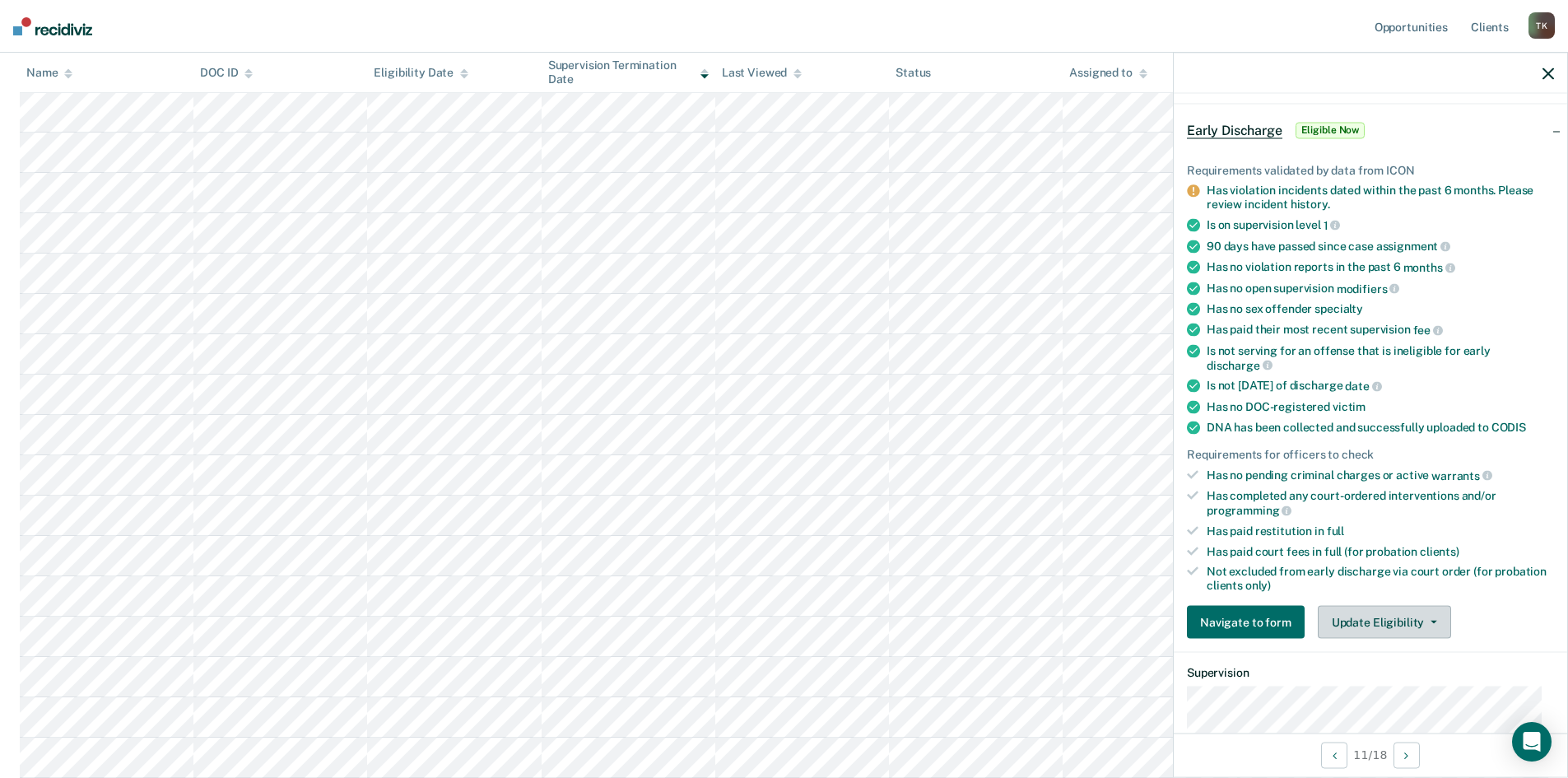
scroll to position [165, 0]
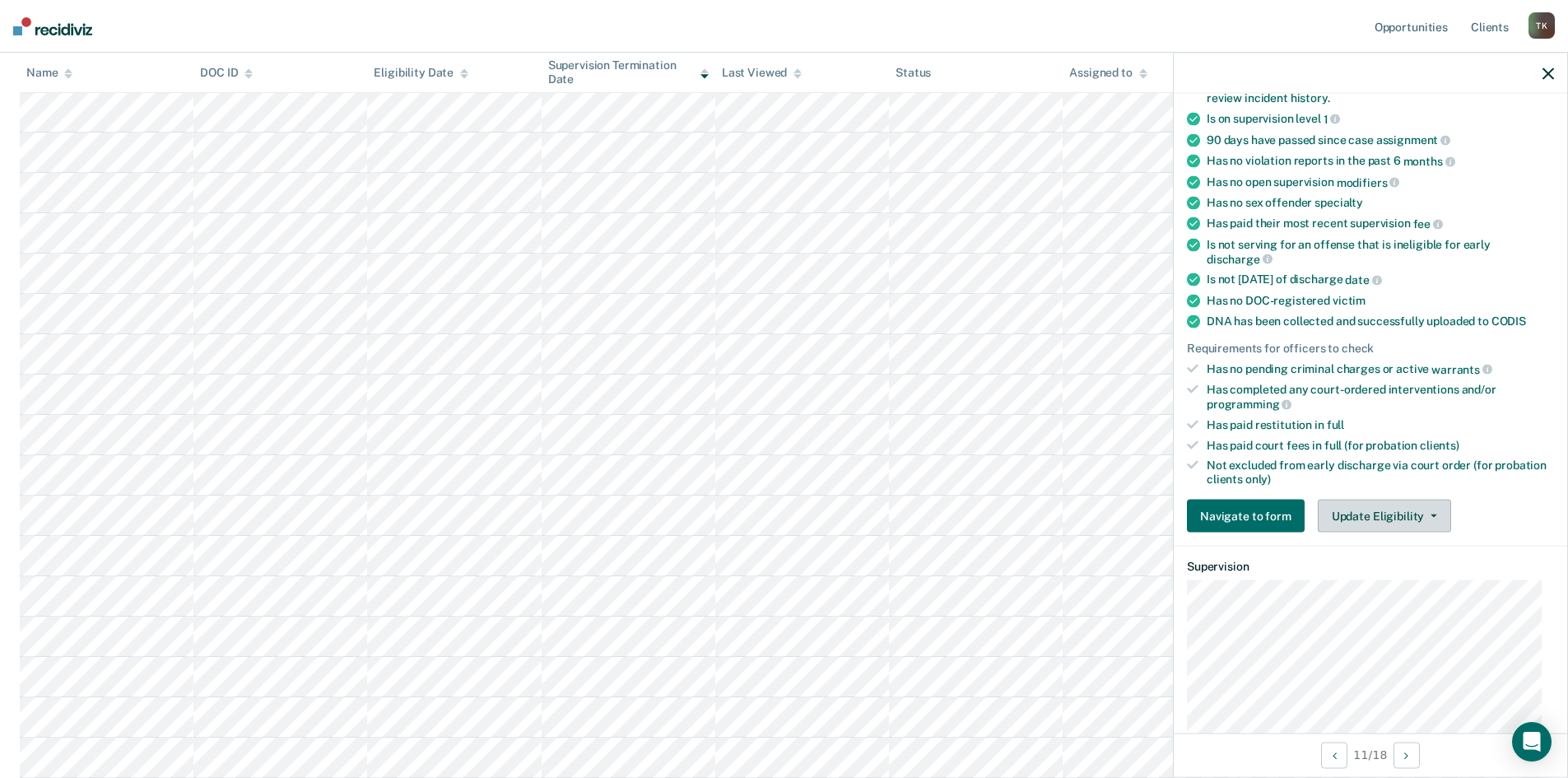
click at [1433, 514] on button "Update Eligibility" at bounding box center [1384, 516] width 134 height 33
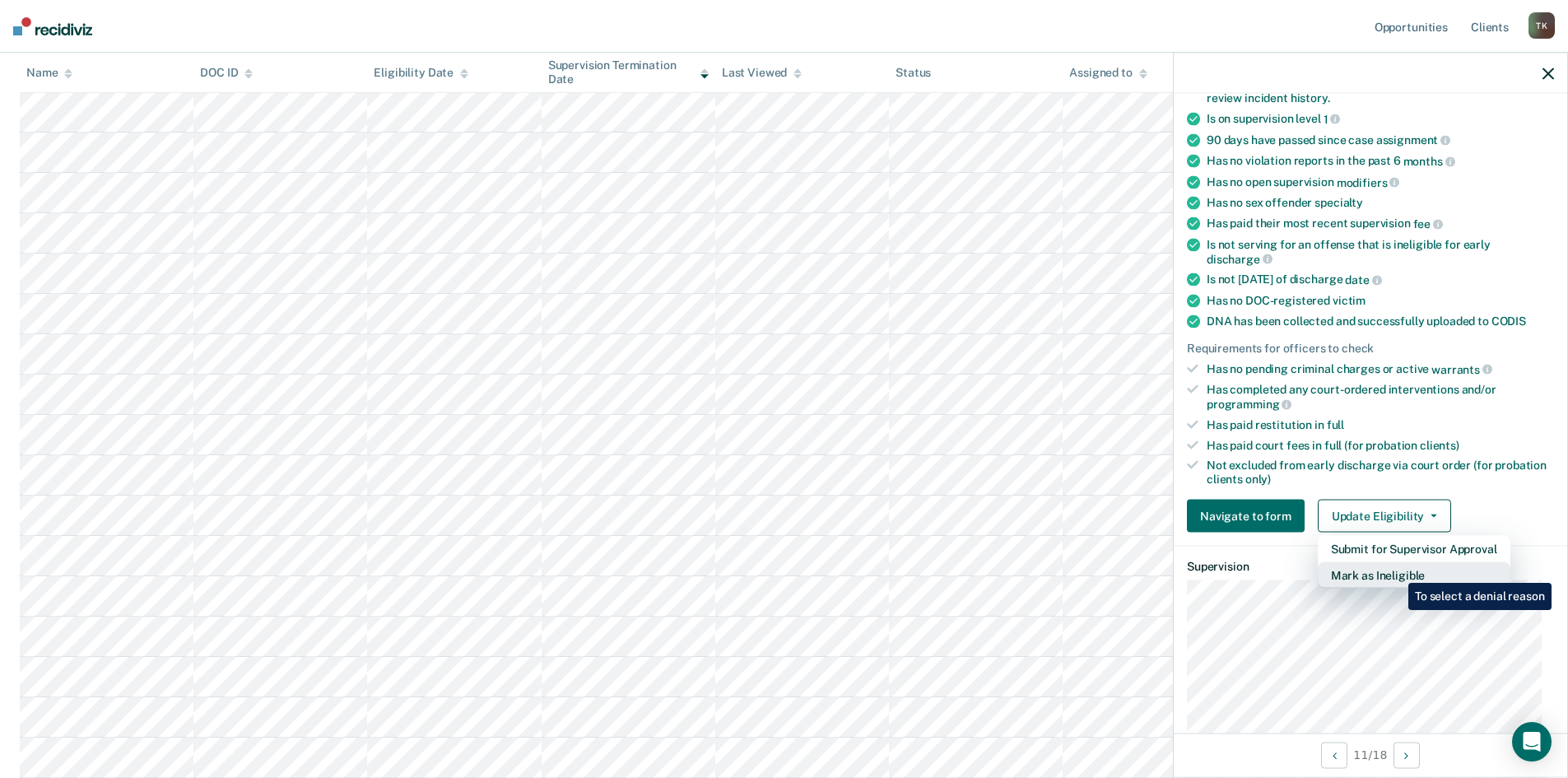
click at [1396, 570] on button "Mark as Ineligible" at bounding box center [1414, 575] width 192 height 27
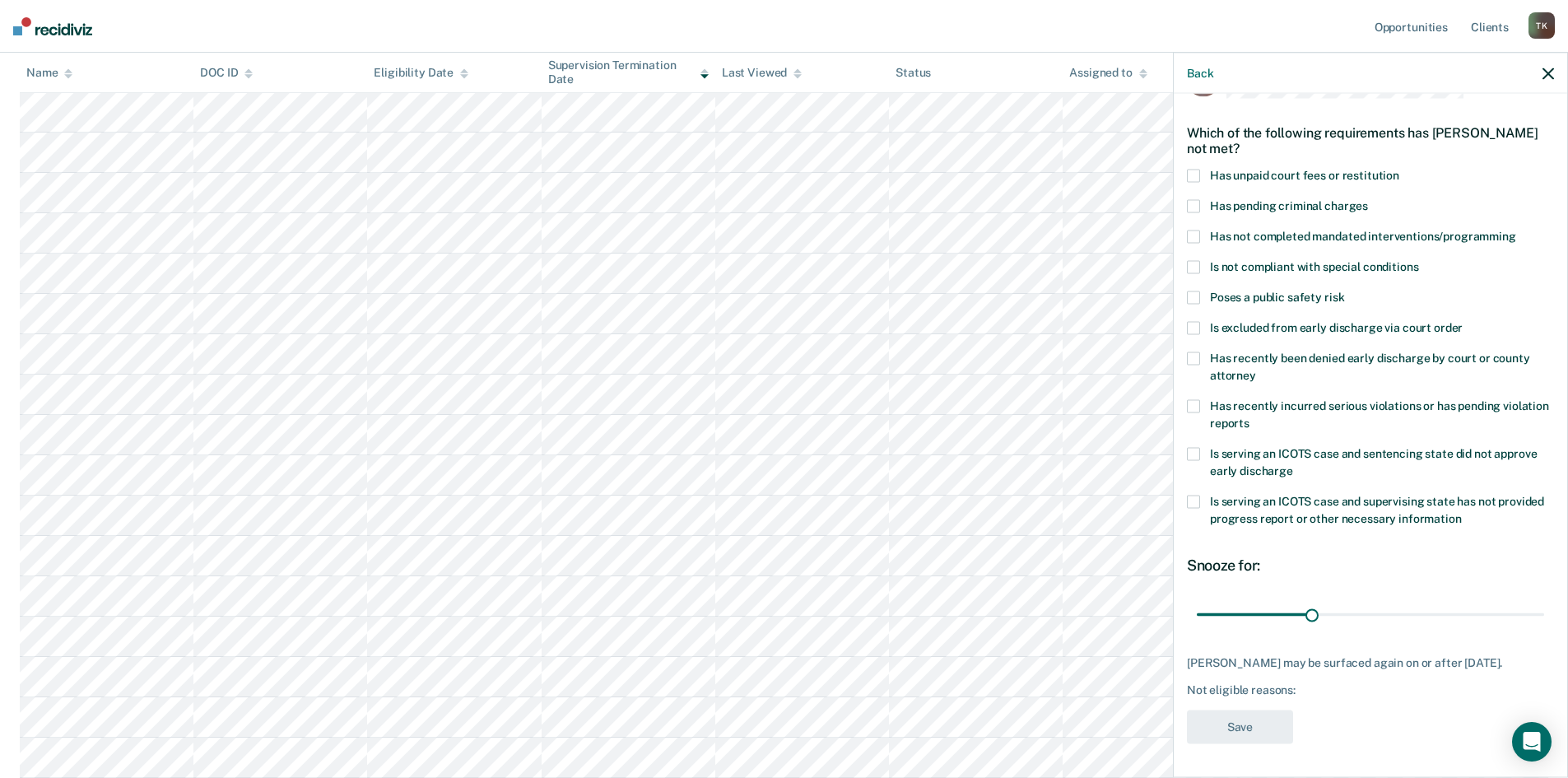
scroll to position [62, 0]
click at [1195, 230] on span at bounding box center [1194, 237] width 13 height 13
drag, startPoint x: 1308, startPoint y: 599, endPoint x: 1417, endPoint y: 601, distance: 109.0
type input "60"
click at [1417, 601] on input "range" at bounding box center [1370, 614] width 348 height 28
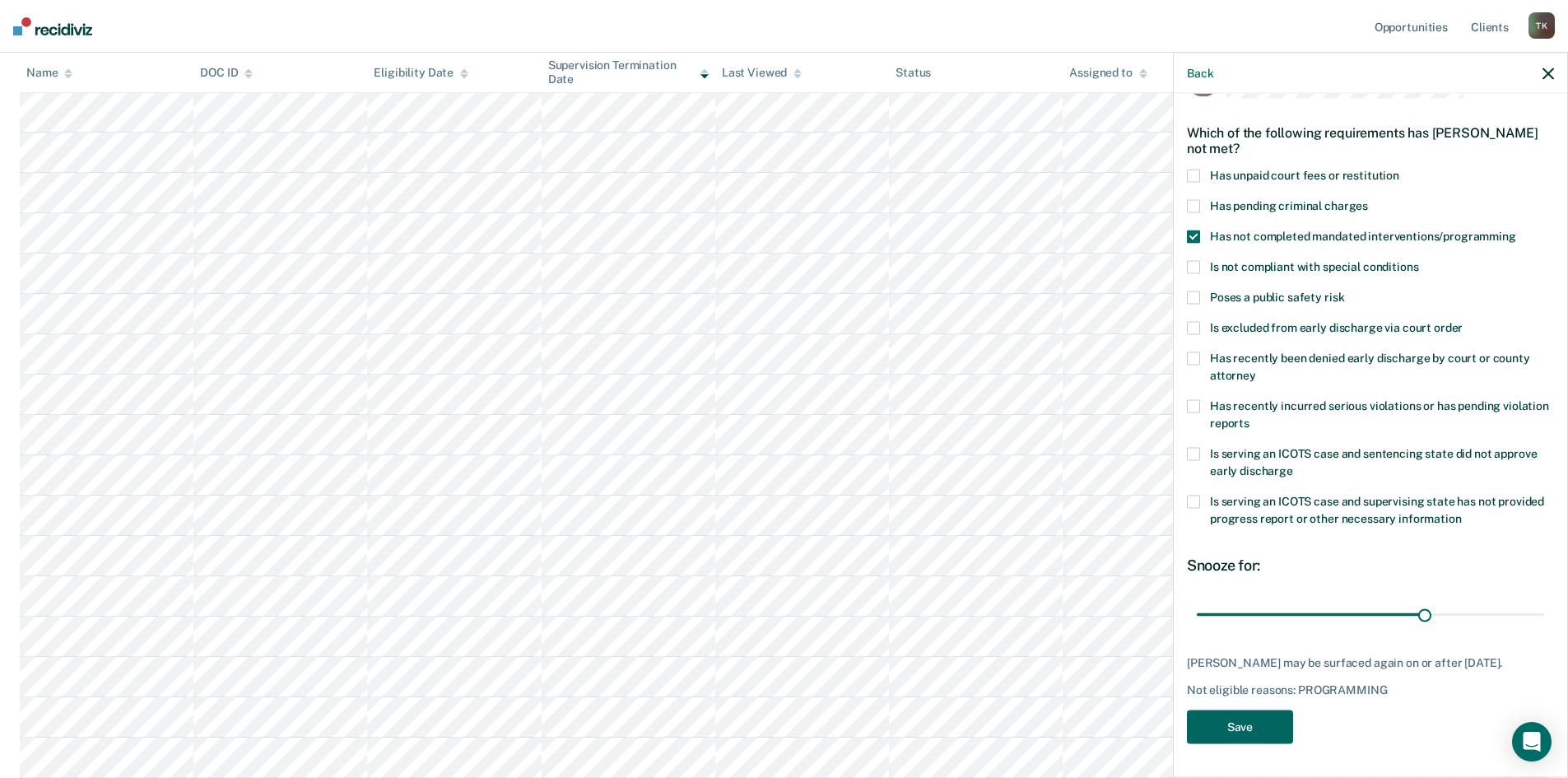
click at [1277, 725] on button "Save" at bounding box center [1240, 728] width 106 height 34
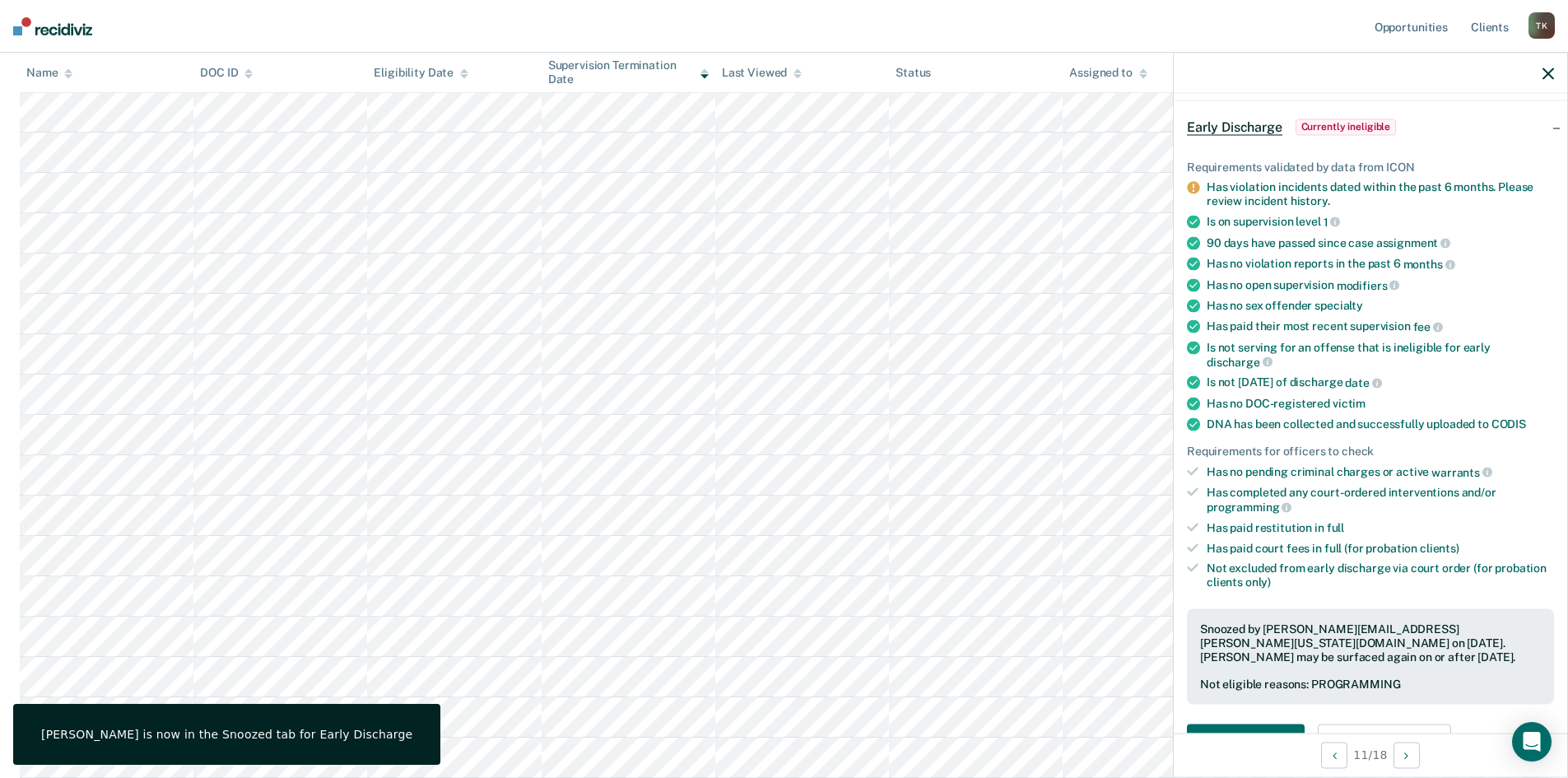
click at [1549, 73] on icon "button" at bounding box center [1548, 73] width 11 height 11
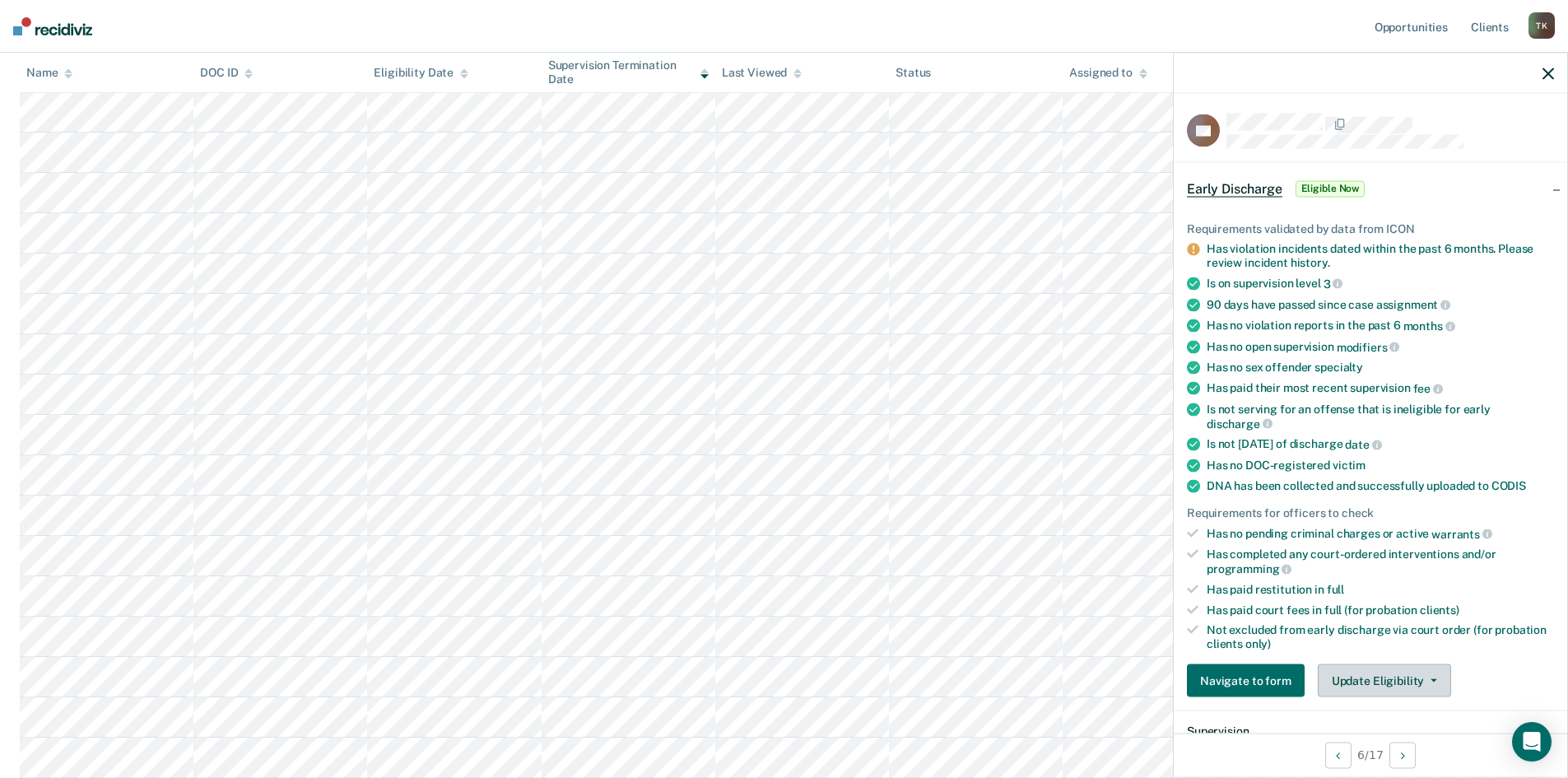
click at [1433, 678] on button "Update Eligibility" at bounding box center [1384, 680] width 134 height 33
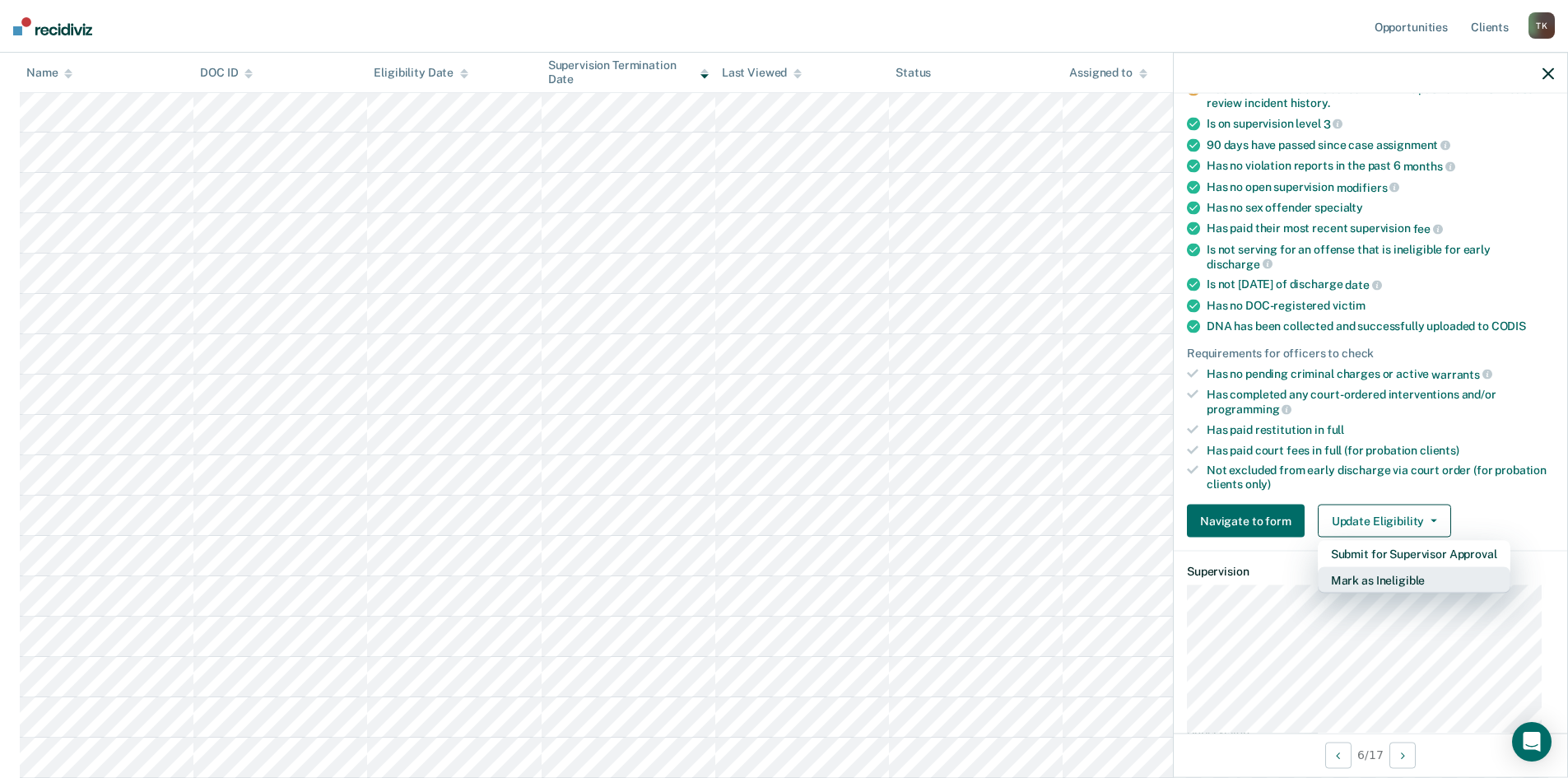
scroll to position [165, 0]
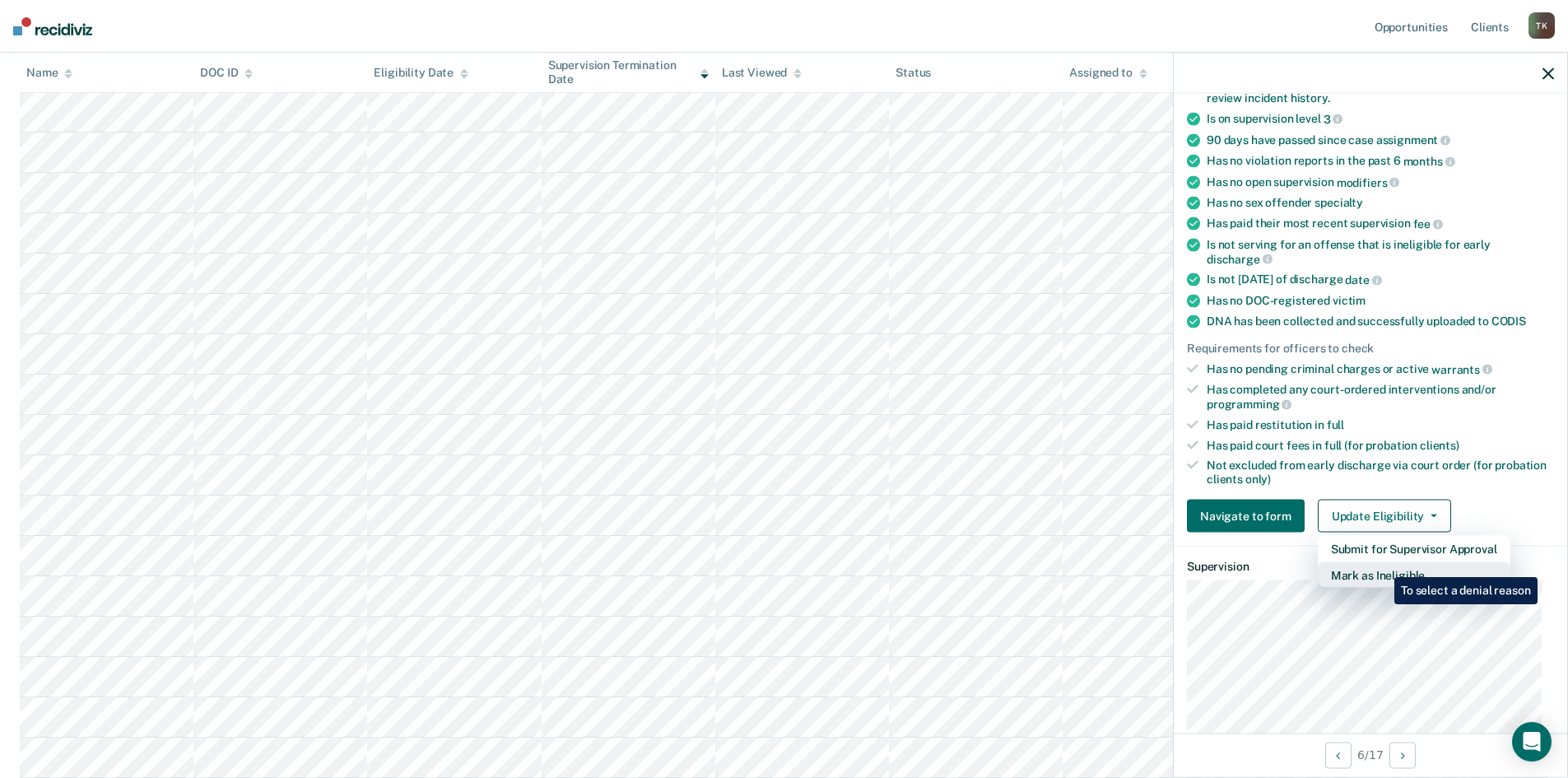
click at [1382, 565] on button "Mark as Ineligible" at bounding box center [1414, 575] width 192 height 27
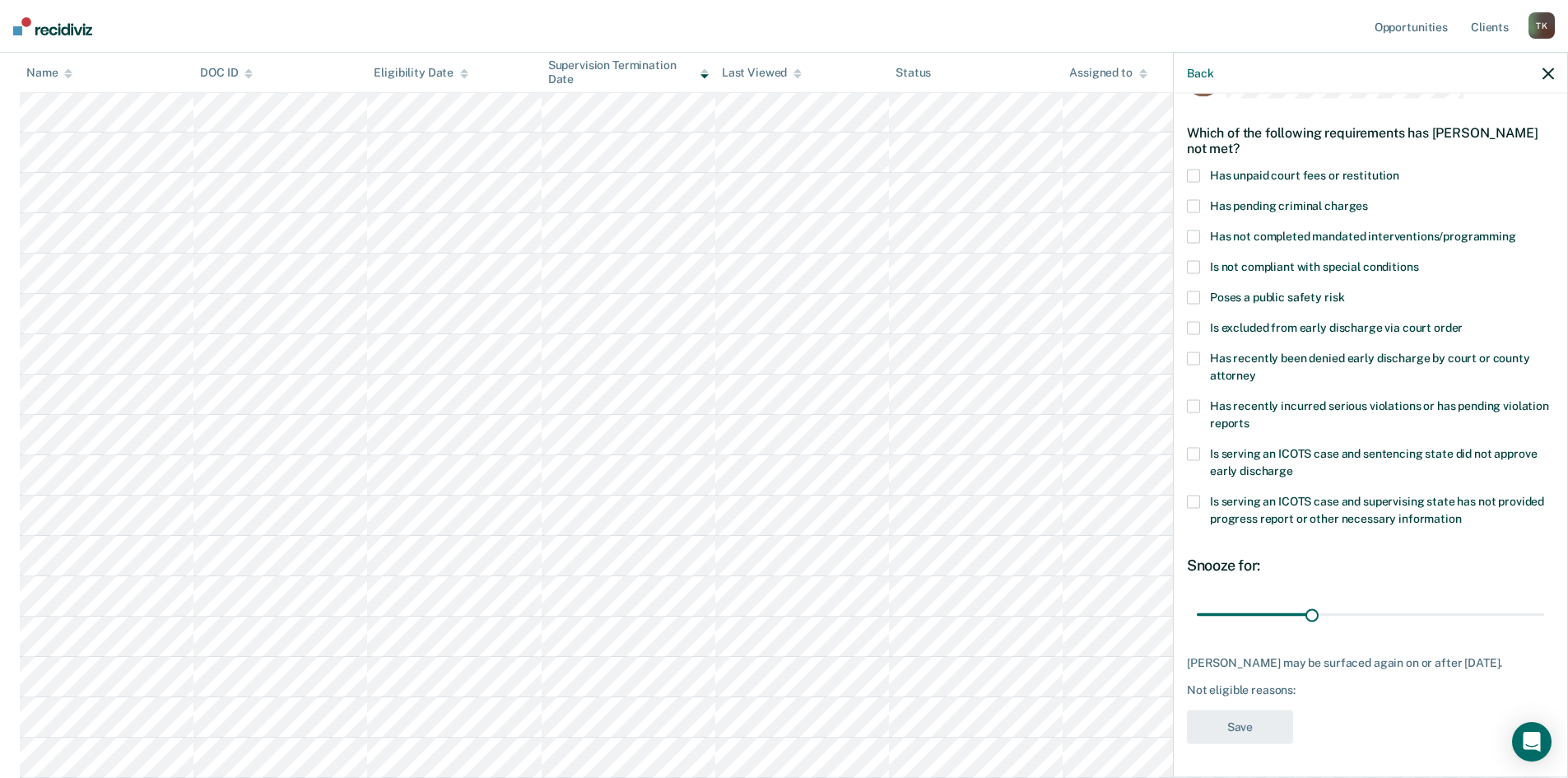
click at [1195, 400] on span at bounding box center [1194, 407] width 13 height 13
click at [1266, 727] on button "Save" at bounding box center [1240, 728] width 106 height 34
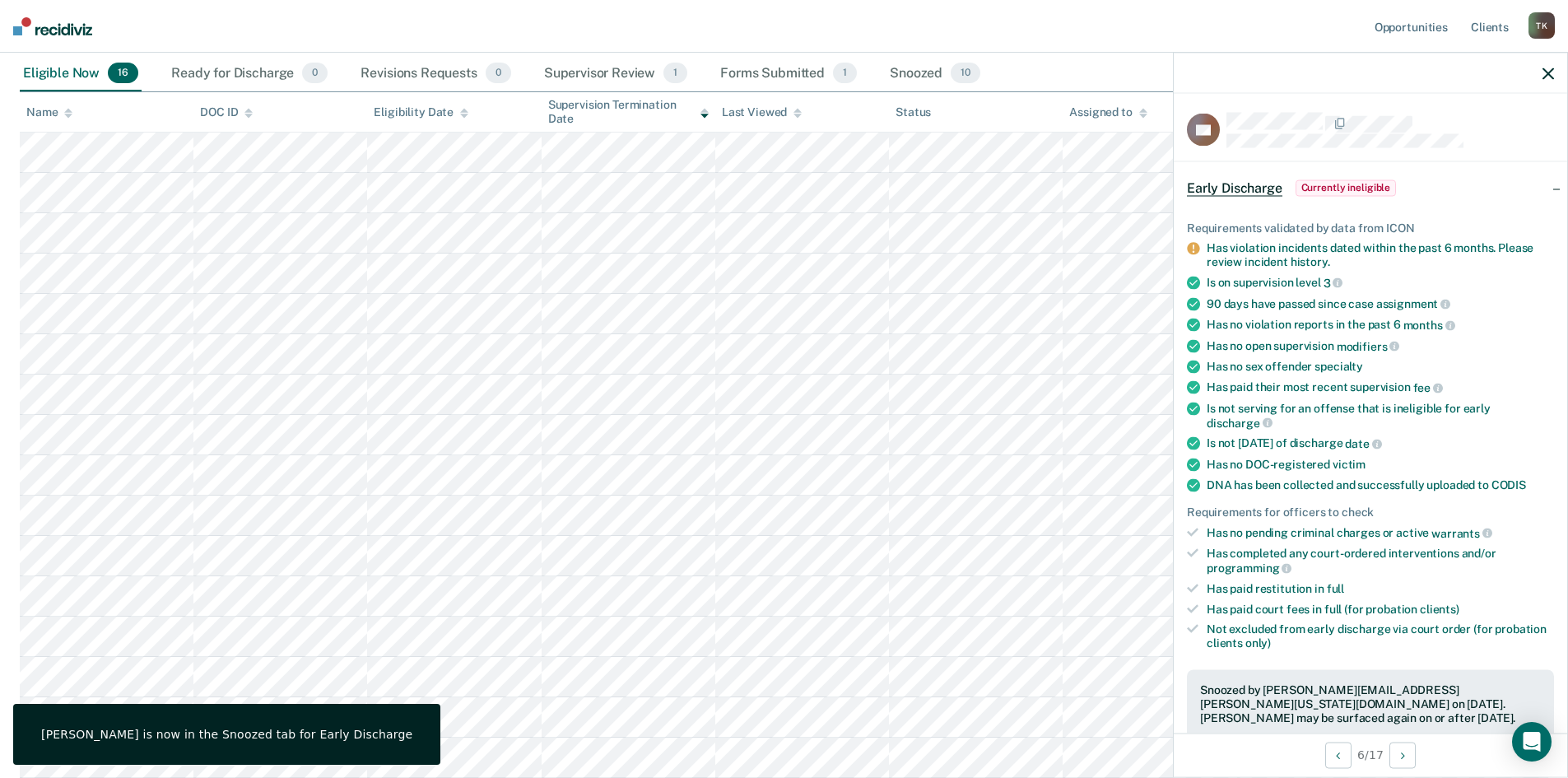
scroll to position [0, 0]
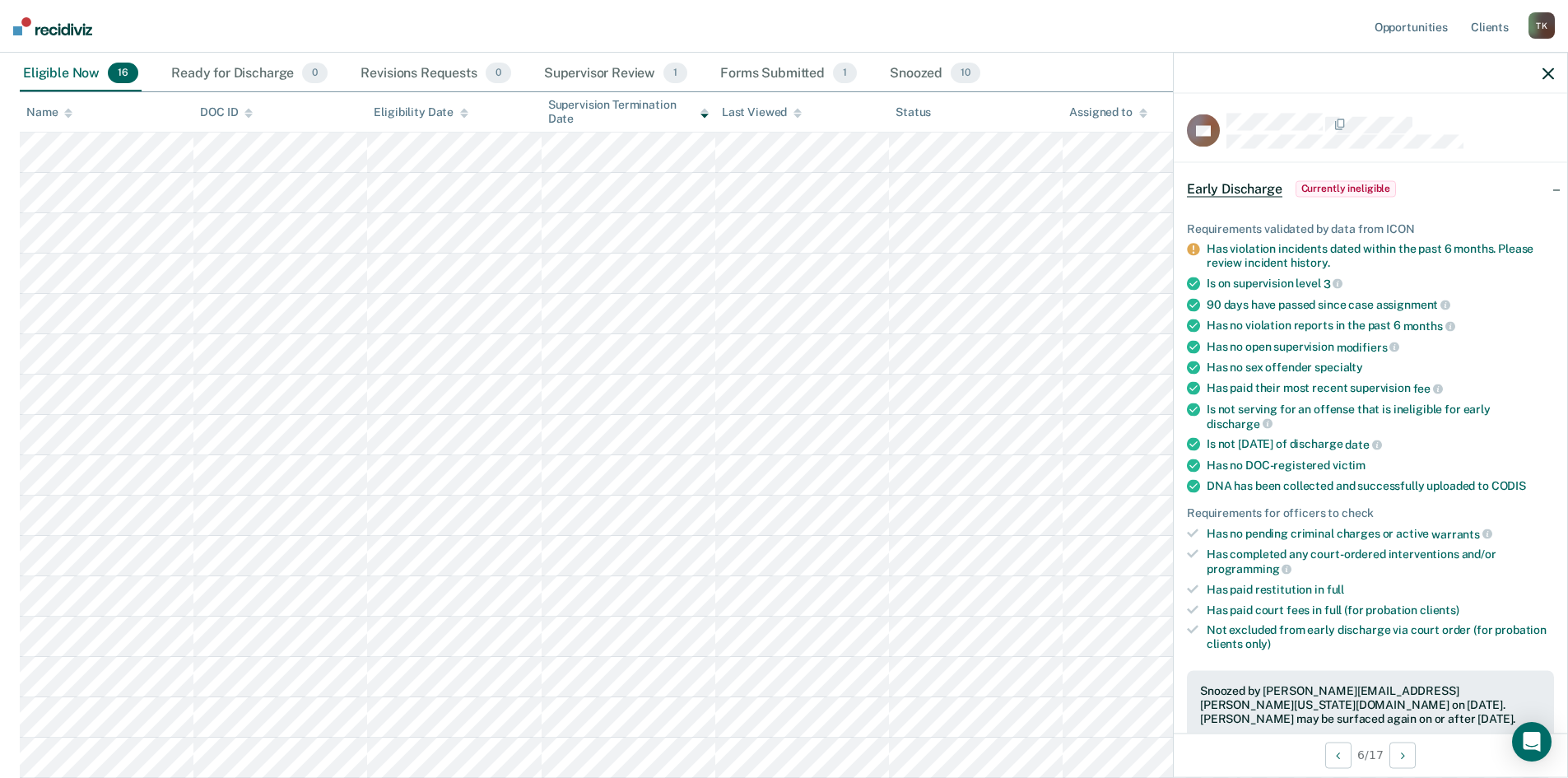
click at [1550, 75] on icon "button" at bounding box center [1548, 73] width 11 height 11
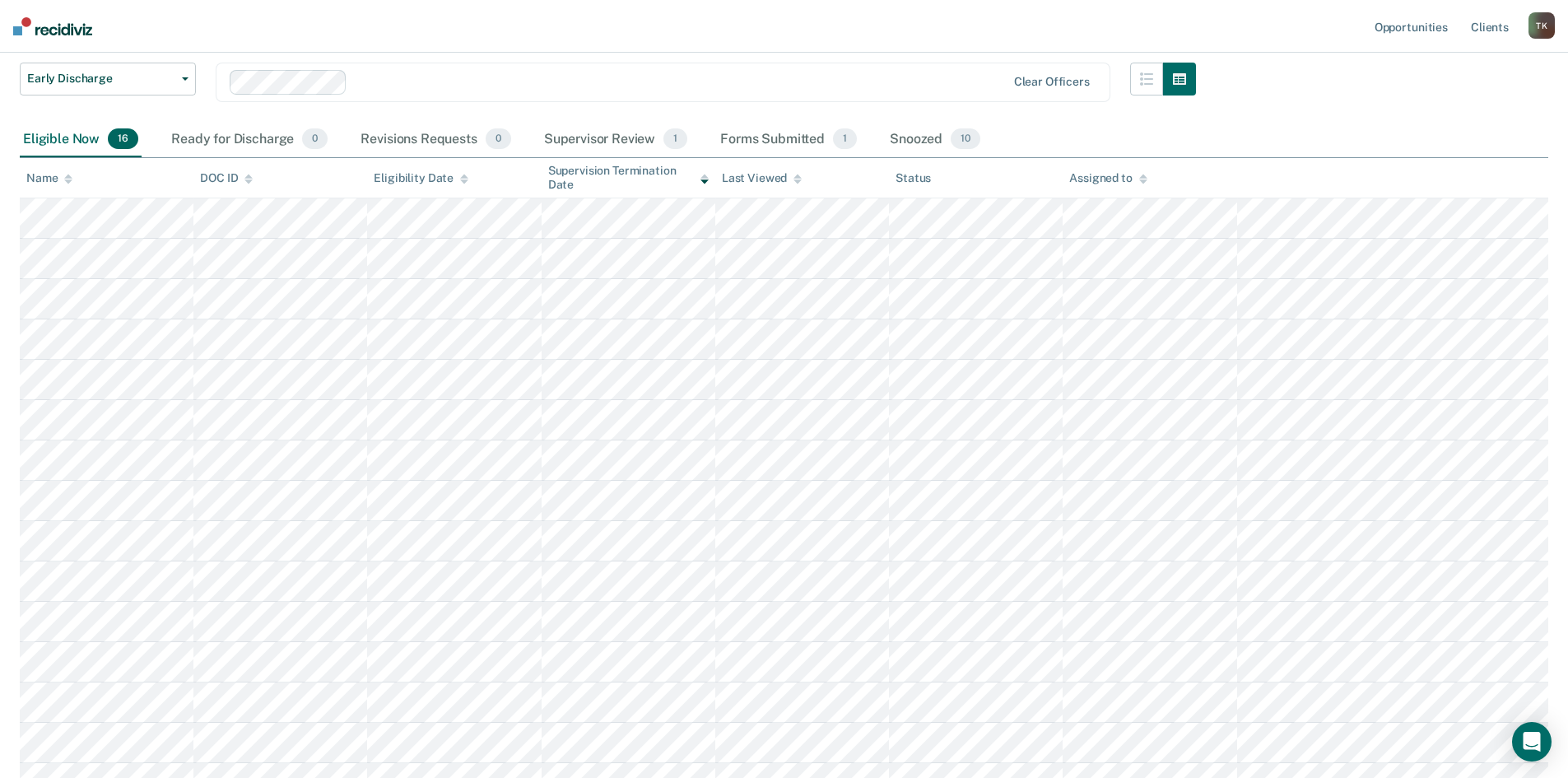
scroll to position [177, 0]
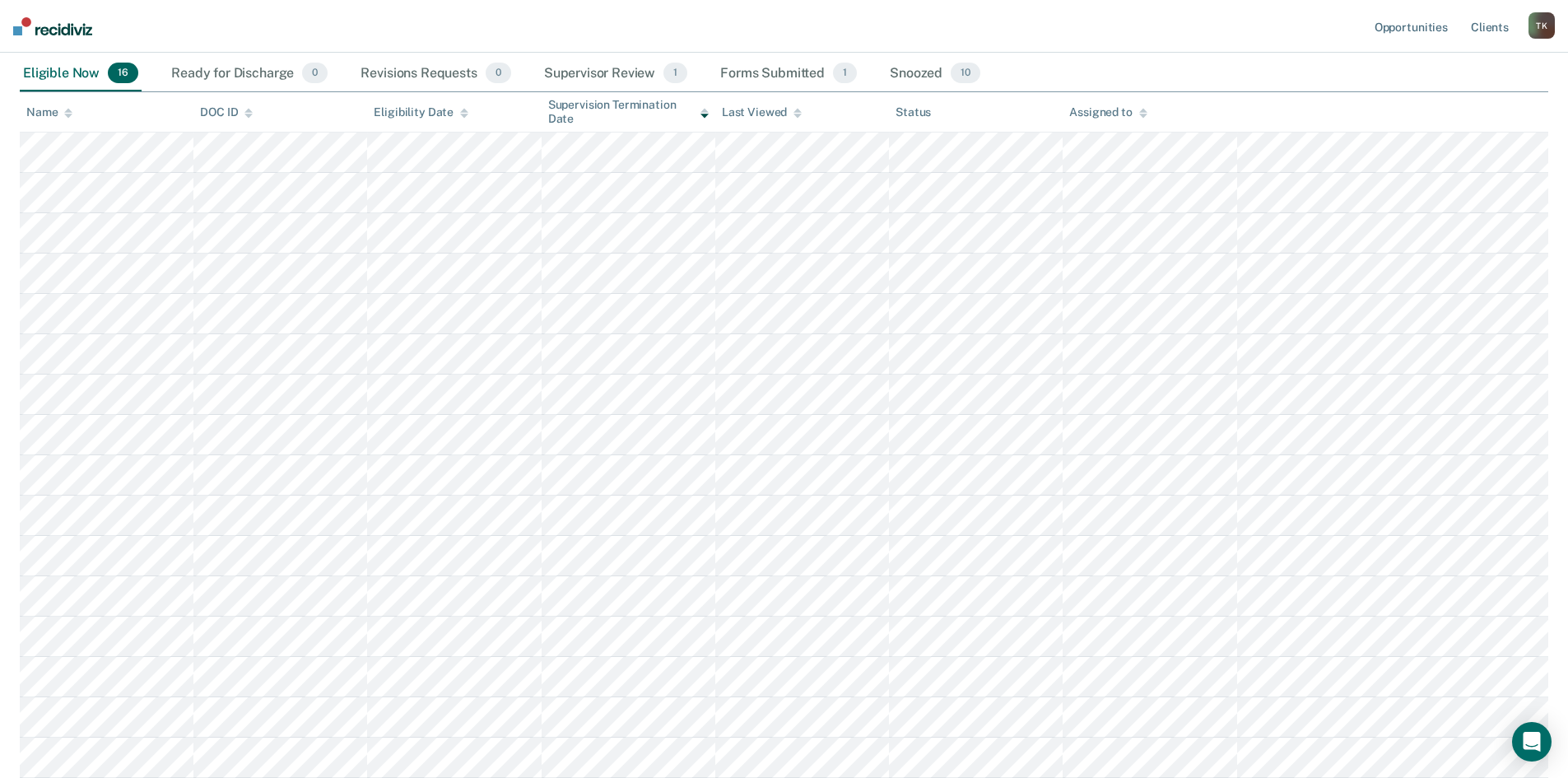
click at [61, 27] on img at bounding box center [52, 26] width 79 height 18
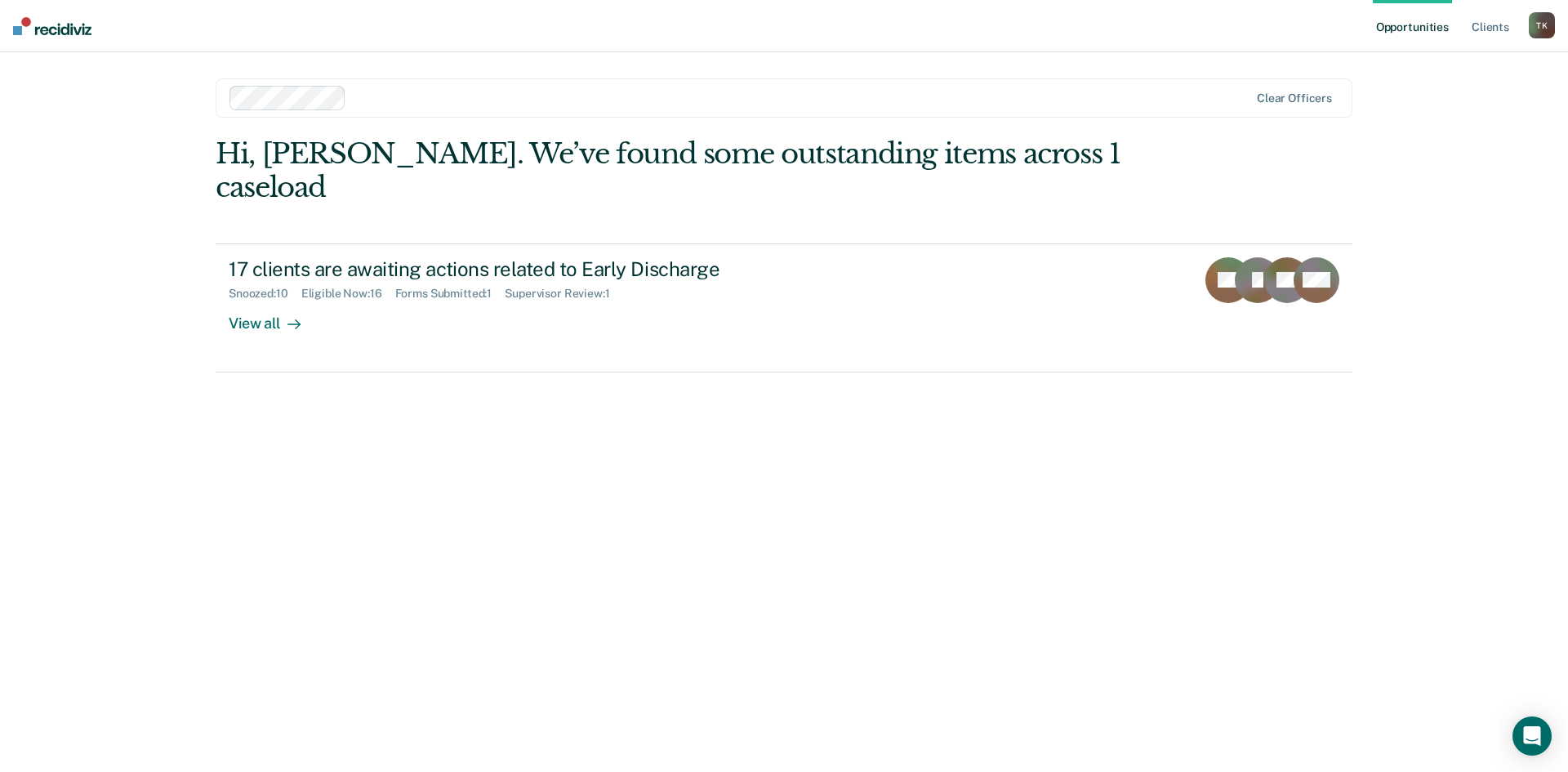
click at [1550, 23] on div "T K" at bounding box center [1542, 25] width 26 height 26
click at [1452, 105] on link "Log Out" at bounding box center [1476, 107] width 132 height 14
